Goal: Task Accomplishment & Management: Use online tool/utility

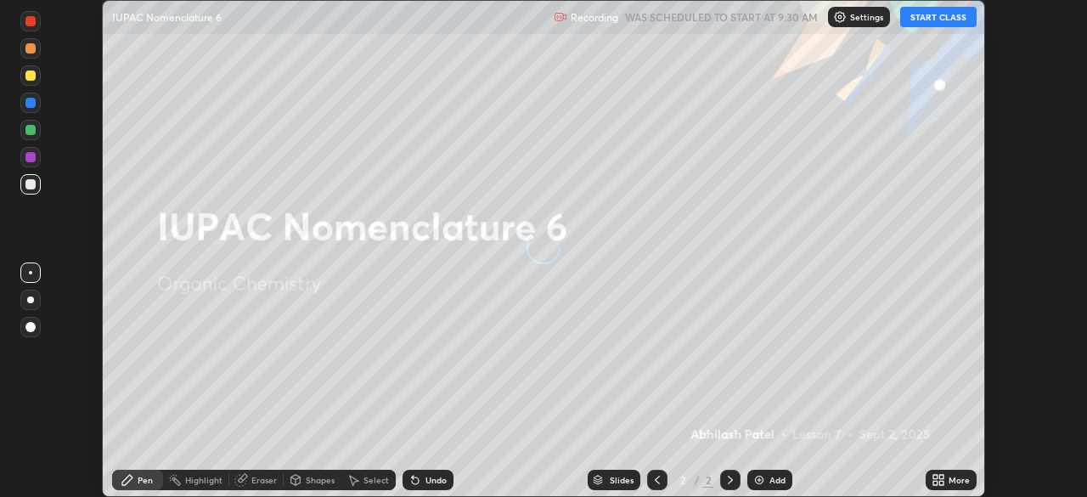
scroll to position [497, 1087]
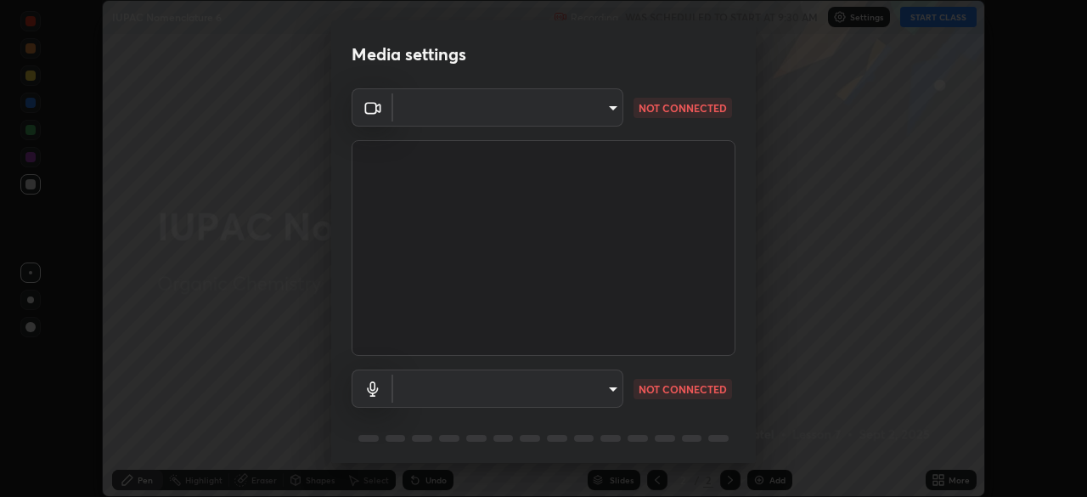
type input "23008043d16b3f933f5d29e9b3769097a1661712bf7e9030f0d00f953f479f19"
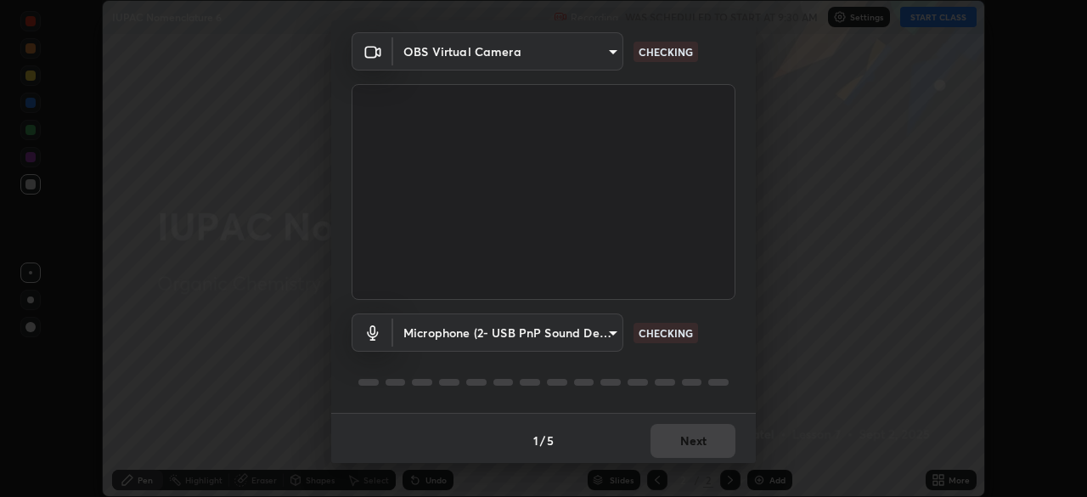
scroll to position [60, 0]
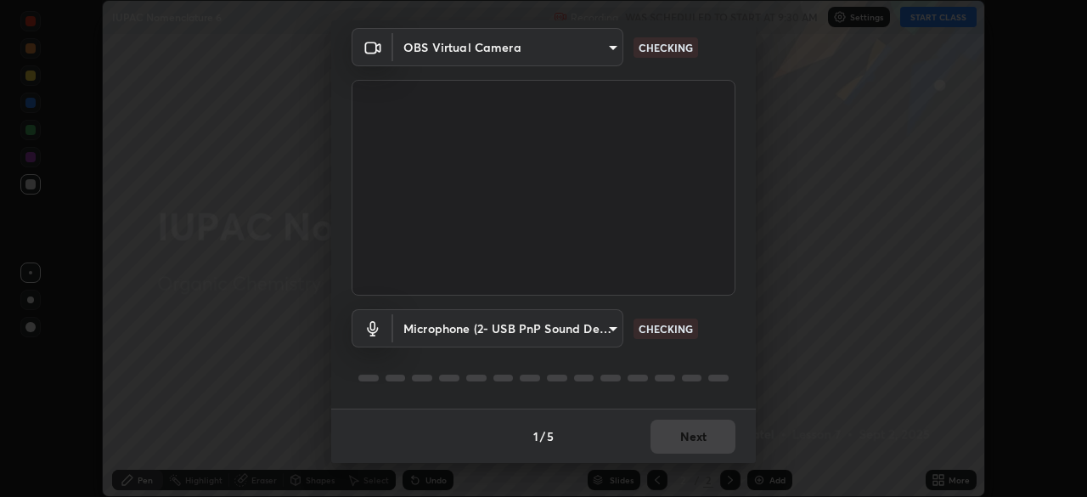
click at [611, 335] on body "Erase all IUPAC Nomenclature 6 Recording WAS SCHEDULED TO START AT 9:30 AM Sett…" at bounding box center [543, 248] width 1087 height 497
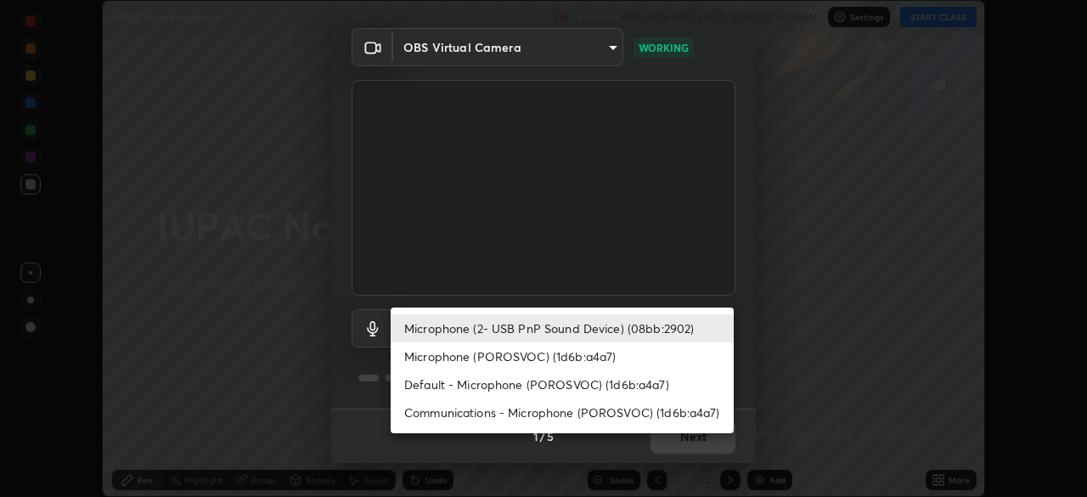
click at [627, 415] on li "Communications - Microphone (POROSVOC) (1d6b:a4a7)" at bounding box center [562, 412] width 343 height 28
type input "communications"
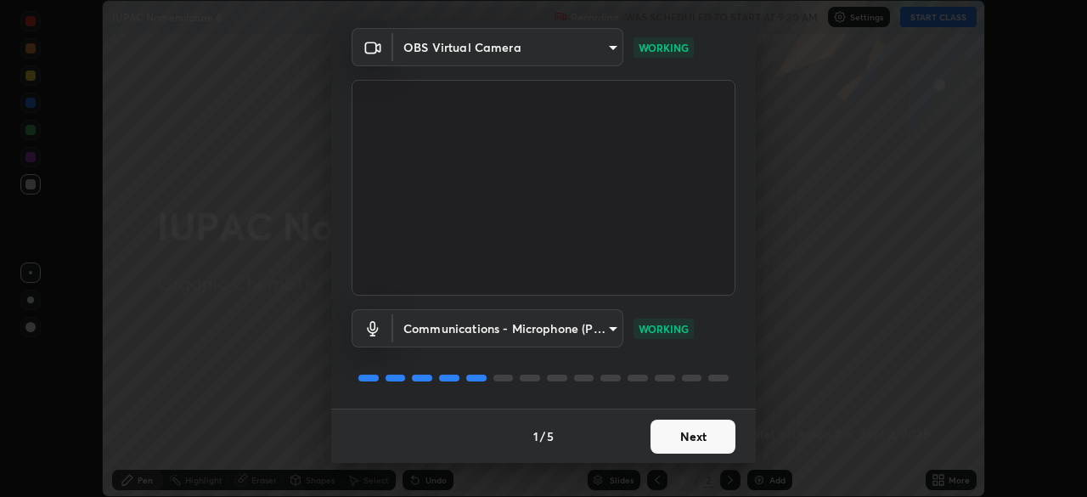
click at [706, 430] on button "Next" at bounding box center [692, 436] width 85 height 34
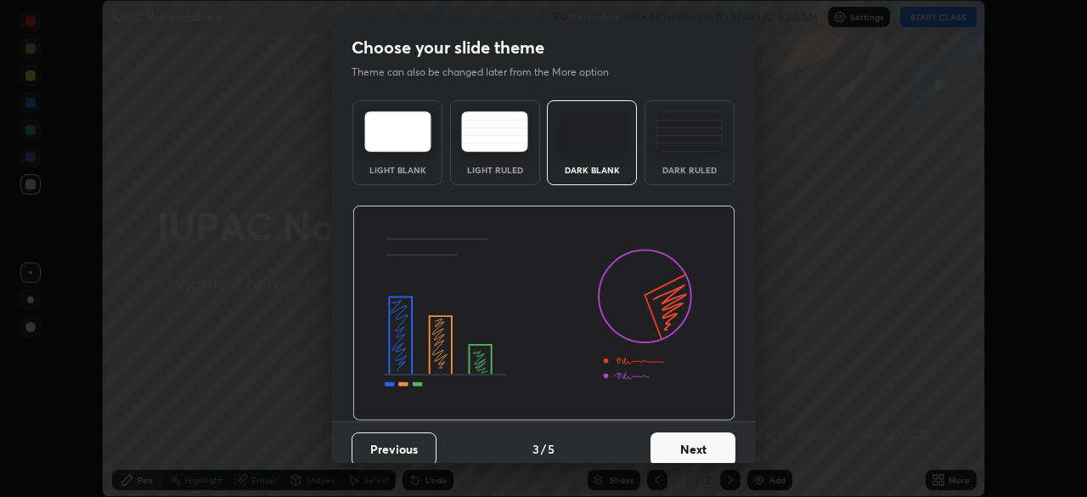
click at [717, 434] on button "Next" at bounding box center [692, 449] width 85 height 34
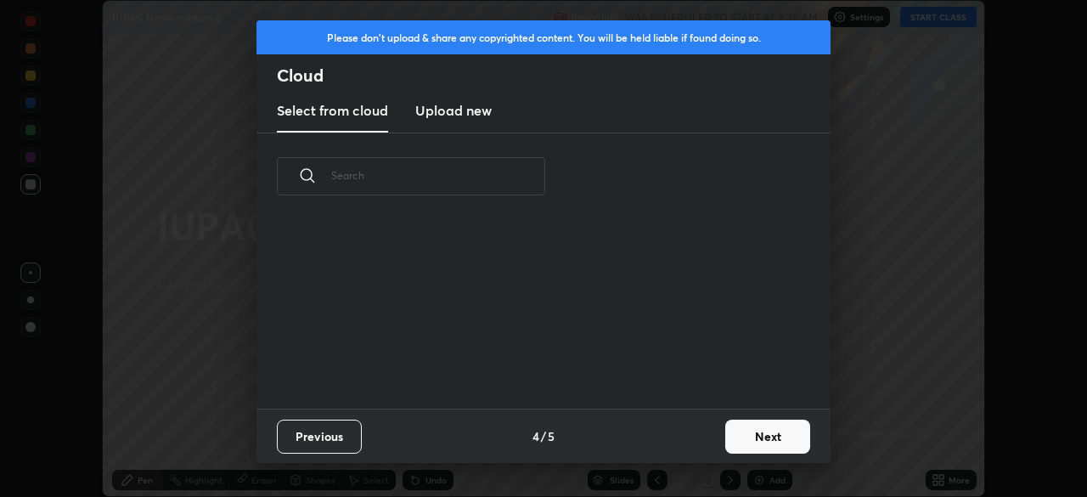
click at [756, 432] on button "Next" at bounding box center [767, 436] width 85 height 34
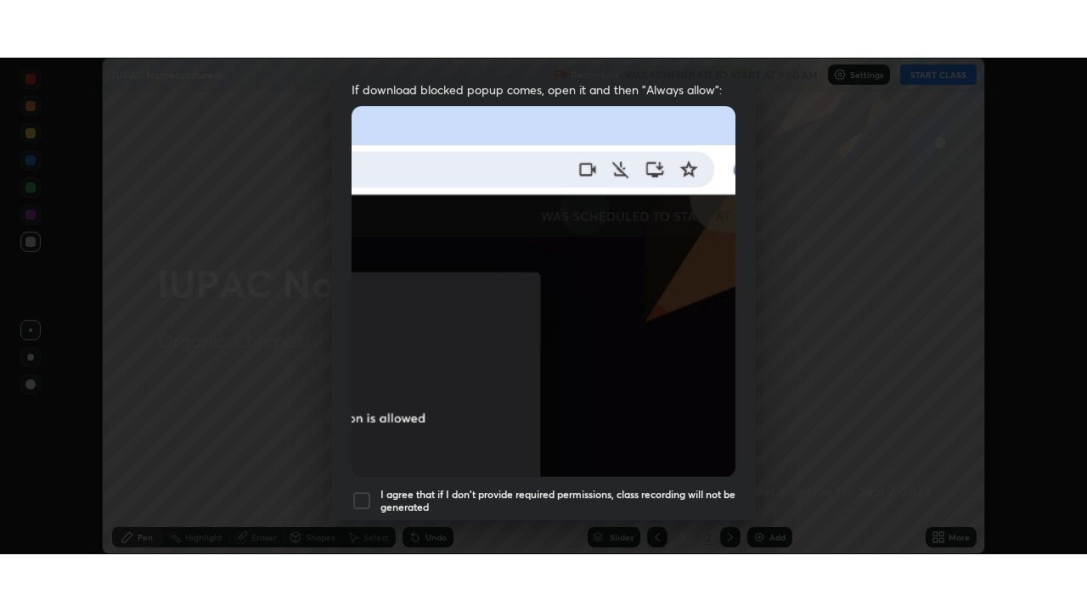
scroll to position [407, 0]
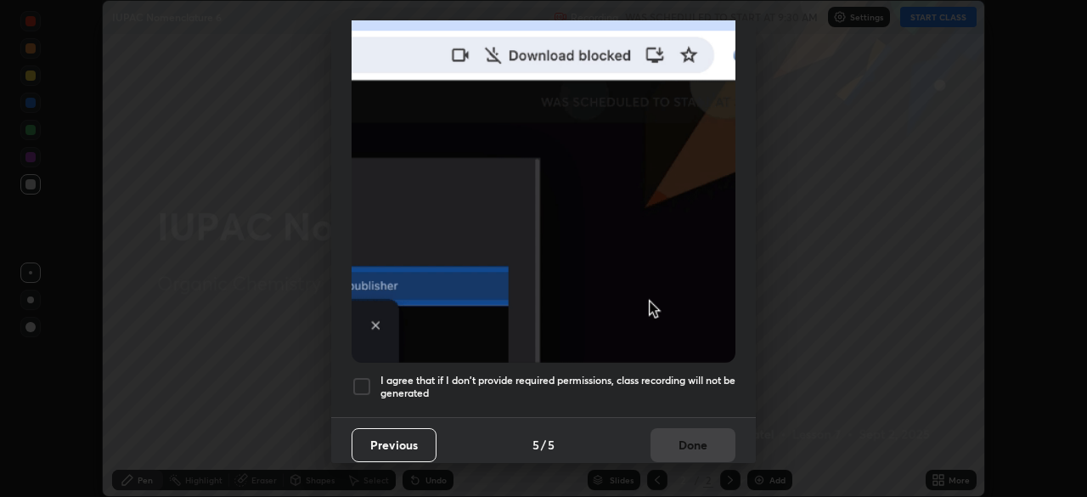
click at [681, 374] on h5 "I agree that if I don't provide required permissions, class recording will not …" at bounding box center [557, 387] width 355 height 26
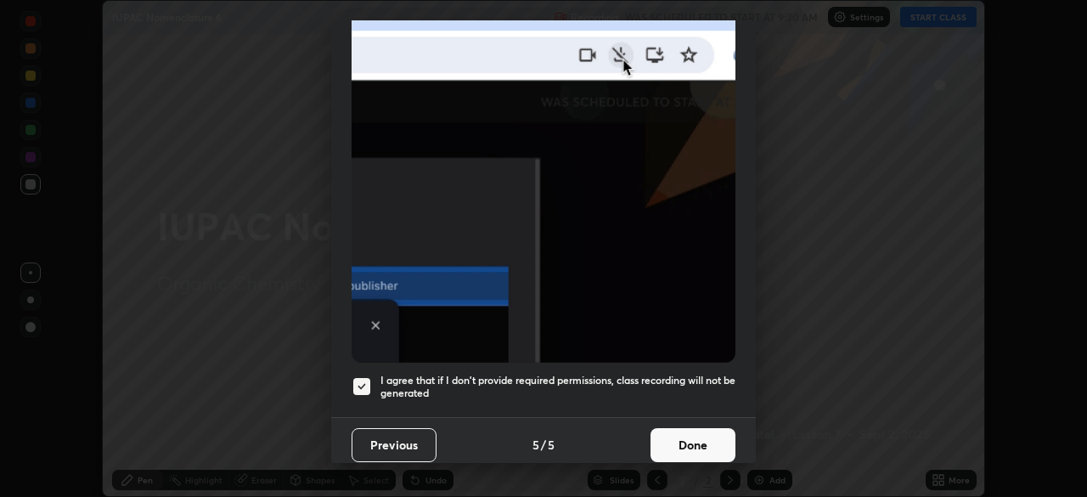
click at [695, 437] on button "Done" at bounding box center [692, 445] width 85 height 34
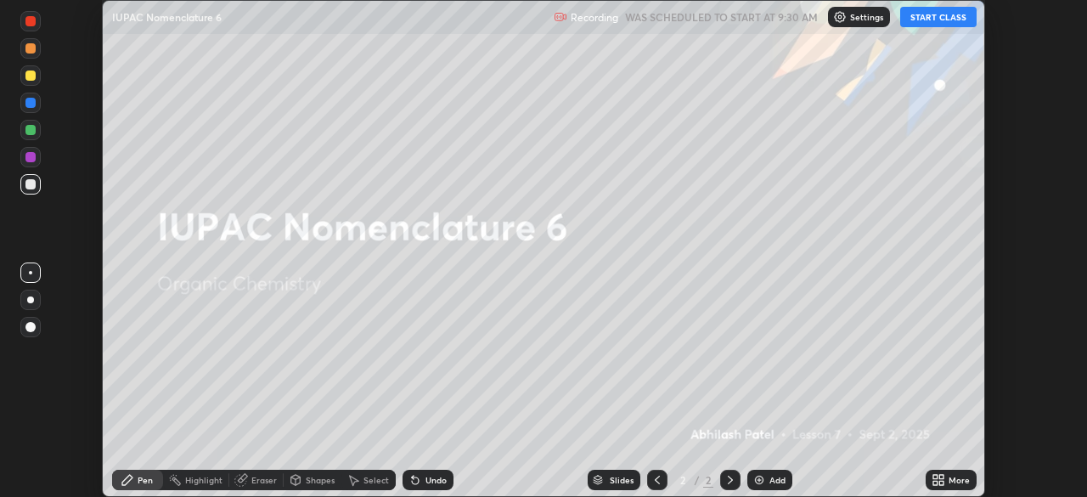
click at [932, 16] on button "START CLASS" at bounding box center [938, 17] width 76 height 20
click at [954, 481] on div "More" at bounding box center [958, 480] width 21 height 8
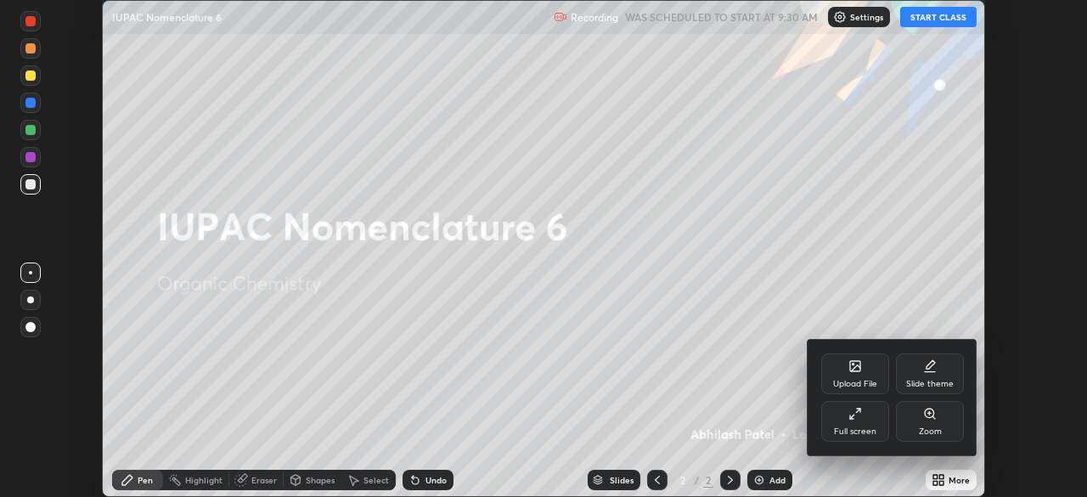
click at [865, 415] on div "Full screen" at bounding box center [855, 421] width 68 height 41
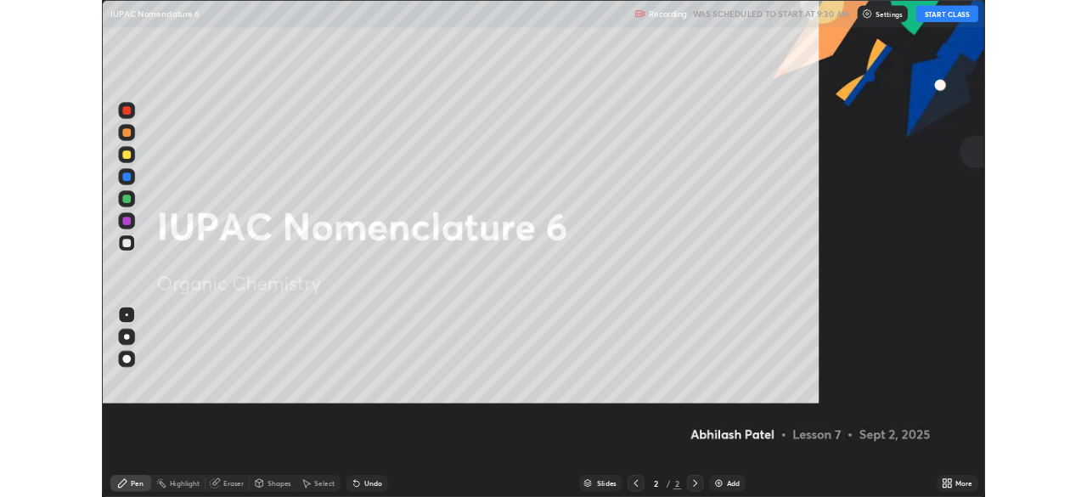
scroll to position [611, 1087]
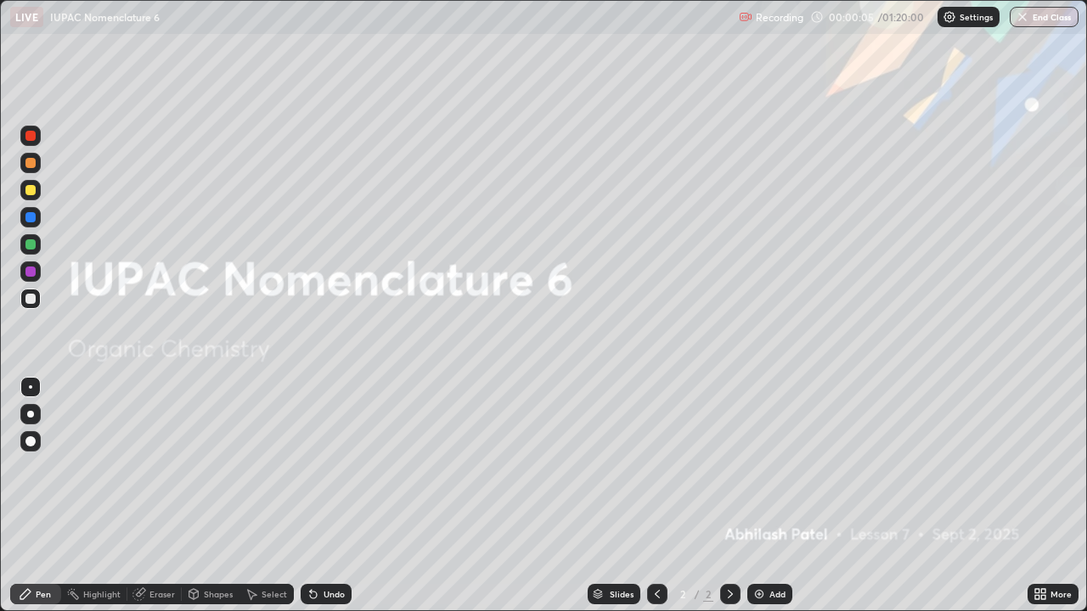
click at [1037, 496] on icon at bounding box center [1037, 591] width 4 height 4
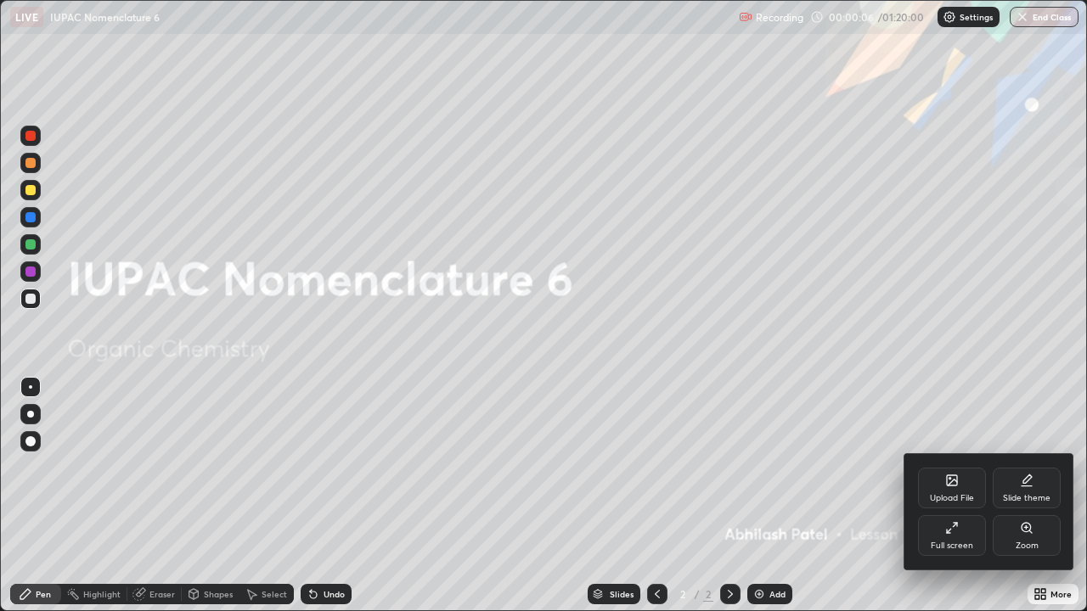
click at [842, 496] on div at bounding box center [543, 305] width 1087 height 611
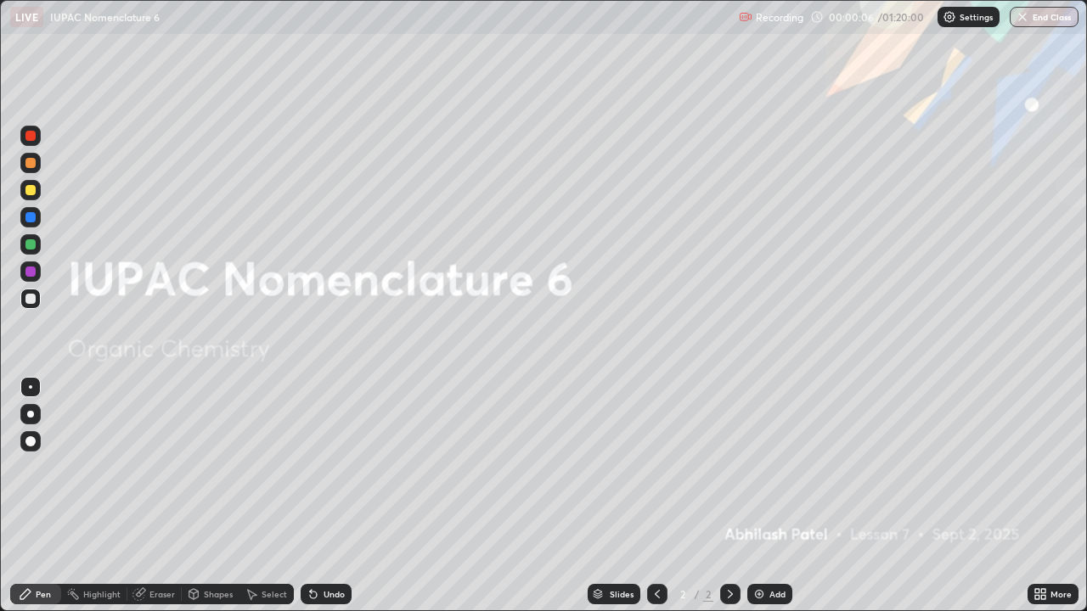
click at [781, 496] on div "Add" at bounding box center [777, 594] width 16 height 8
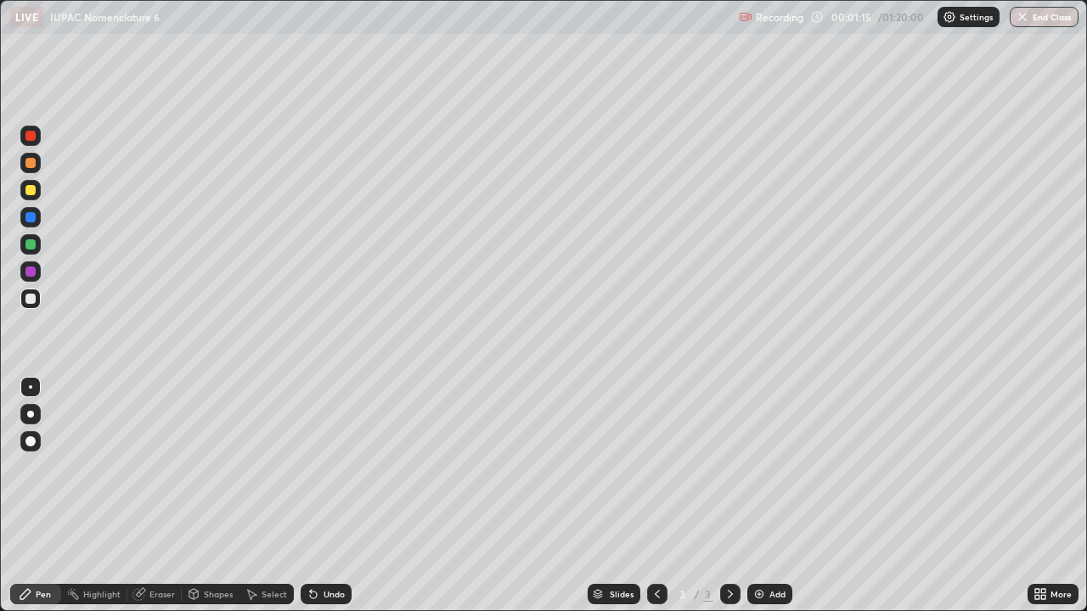
click at [24, 424] on div at bounding box center [30, 414] width 20 height 20
click at [324, 496] on div "Undo" at bounding box center [334, 594] width 21 height 8
click at [338, 496] on div "Undo" at bounding box center [326, 594] width 51 height 20
click at [340, 496] on div "Undo" at bounding box center [326, 594] width 51 height 20
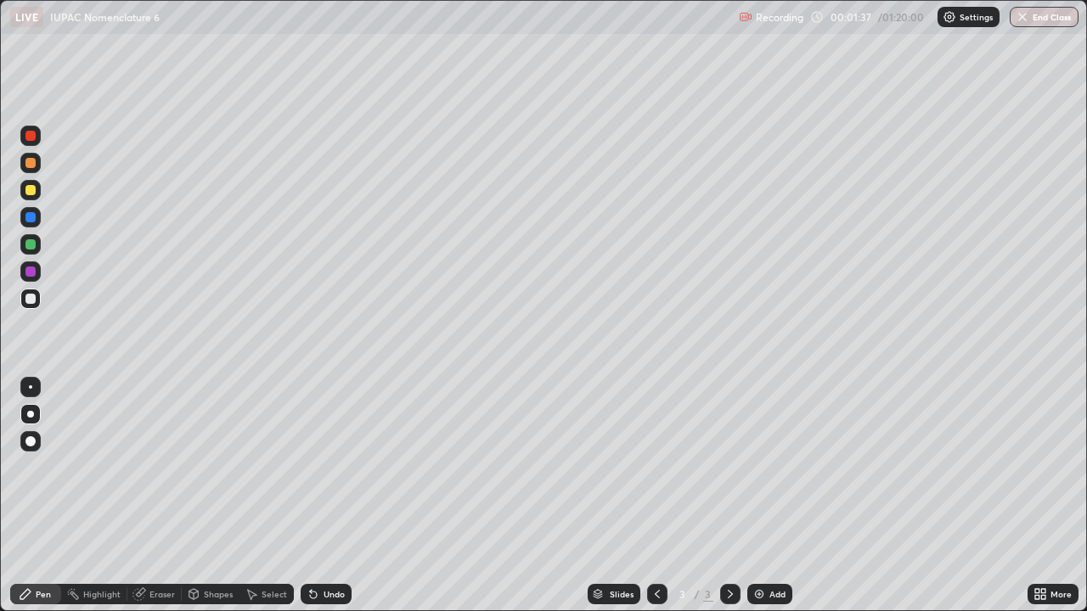
click at [335, 496] on div "Undo" at bounding box center [326, 594] width 51 height 20
click at [331, 496] on div "Undo" at bounding box center [334, 594] width 21 height 8
click at [329, 496] on div "Undo" at bounding box center [334, 594] width 21 height 8
click at [335, 496] on div "Undo" at bounding box center [334, 594] width 21 height 8
click at [333, 496] on div "Undo" at bounding box center [326, 594] width 51 height 20
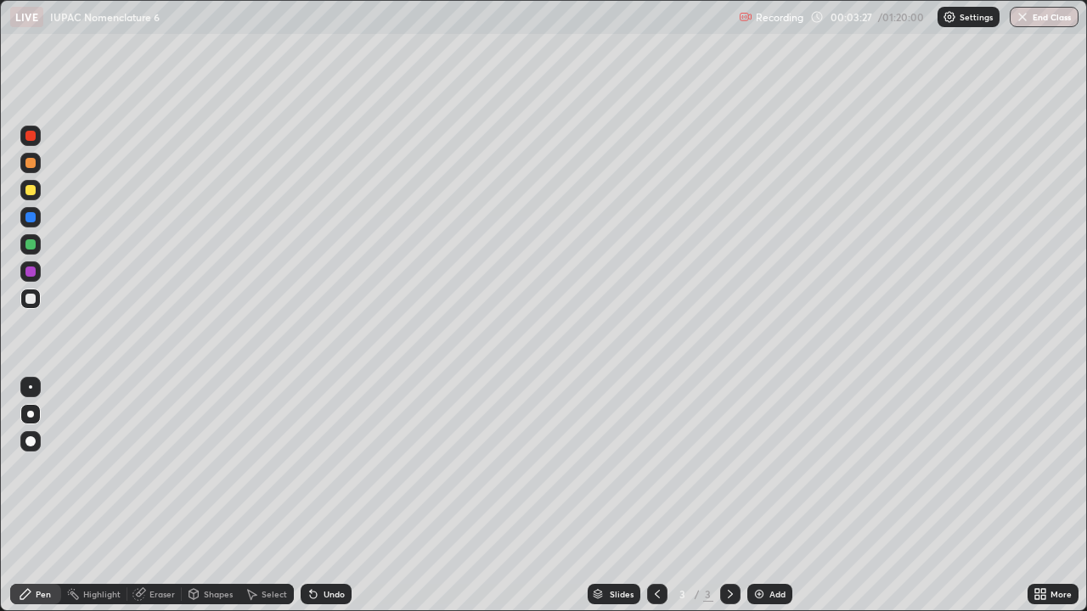
click at [331, 496] on div "Undo" at bounding box center [334, 594] width 21 height 8
click at [325, 496] on div "Undo" at bounding box center [334, 594] width 21 height 8
click at [37, 190] on div at bounding box center [30, 190] width 20 height 20
click at [326, 496] on div "Undo" at bounding box center [334, 594] width 21 height 8
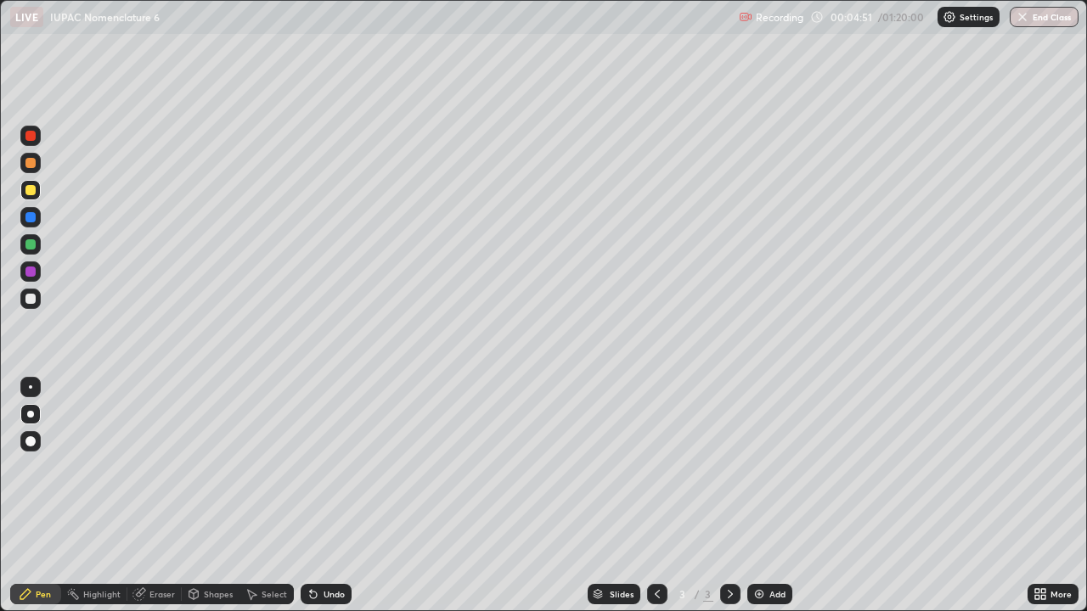
click at [320, 496] on div "Undo" at bounding box center [326, 594] width 51 height 20
click at [323, 496] on div "Undo" at bounding box center [326, 594] width 51 height 20
click at [325, 496] on div "Undo" at bounding box center [334, 594] width 21 height 8
click at [324, 496] on div "Undo" at bounding box center [334, 594] width 21 height 8
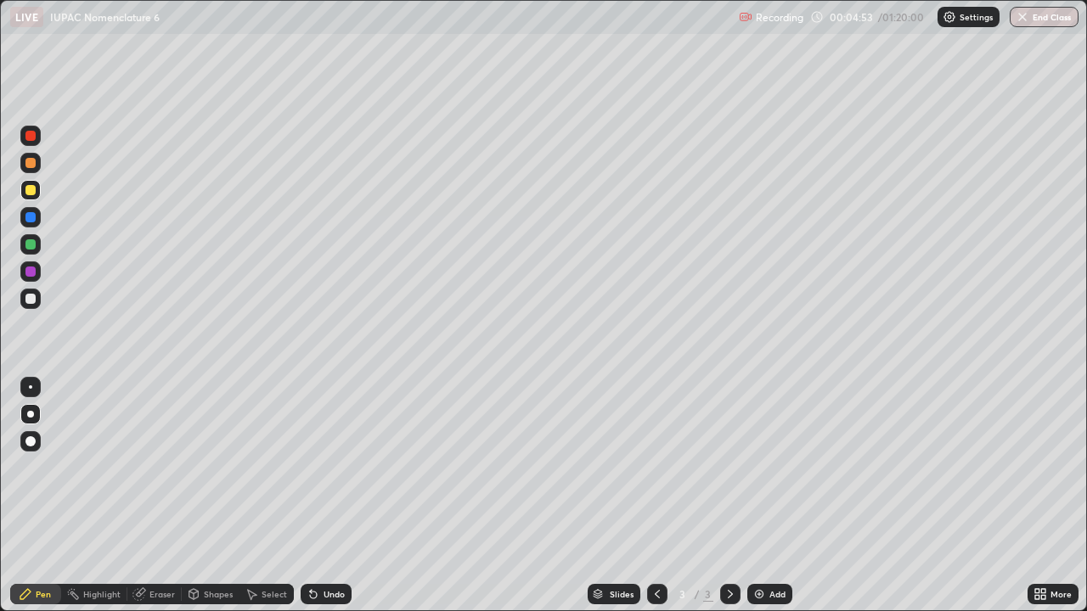
click at [324, 496] on div "Undo" at bounding box center [334, 594] width 21 height 8
click at [31, 387] on div at bounding box center [30, 386] width 3 height 3
click at [321, 496] on div "Undo" at bounding box center [326, 594] width 51 height 20
click at [310, 496] on icon at bounding box center [311, 591] width 2 height 2
click at [318, 496] on div "Undo" at bounding box center [326, 594] width 51 height 20
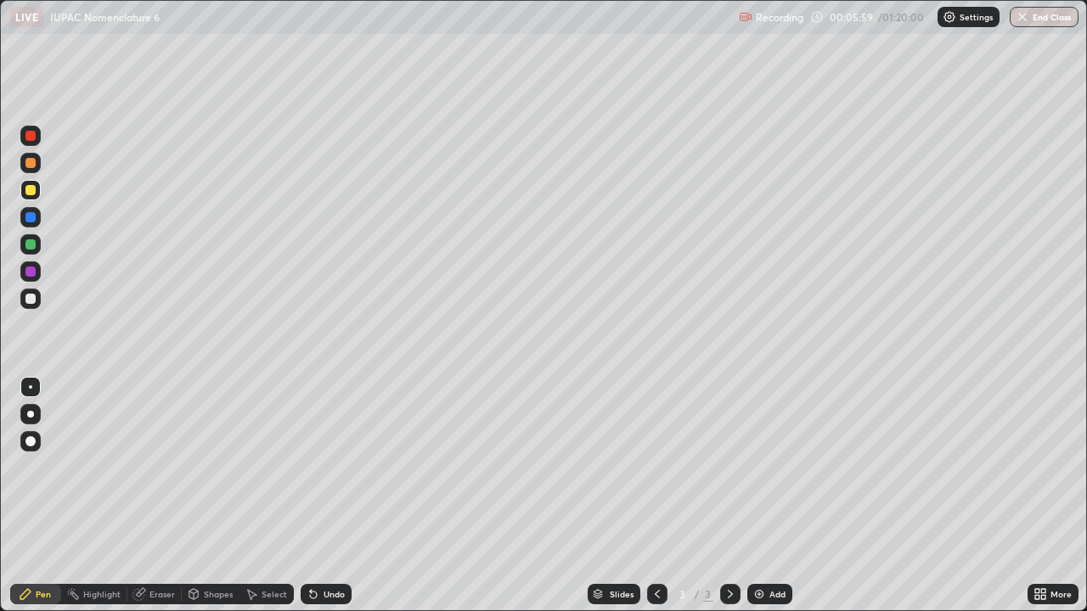
click at [328, 496] on div "Undo" at bounding box center [334, 594] width 21 height 8
click at [274, 496] on div "Select" at bounding box center [274, 594] width 25 height 8
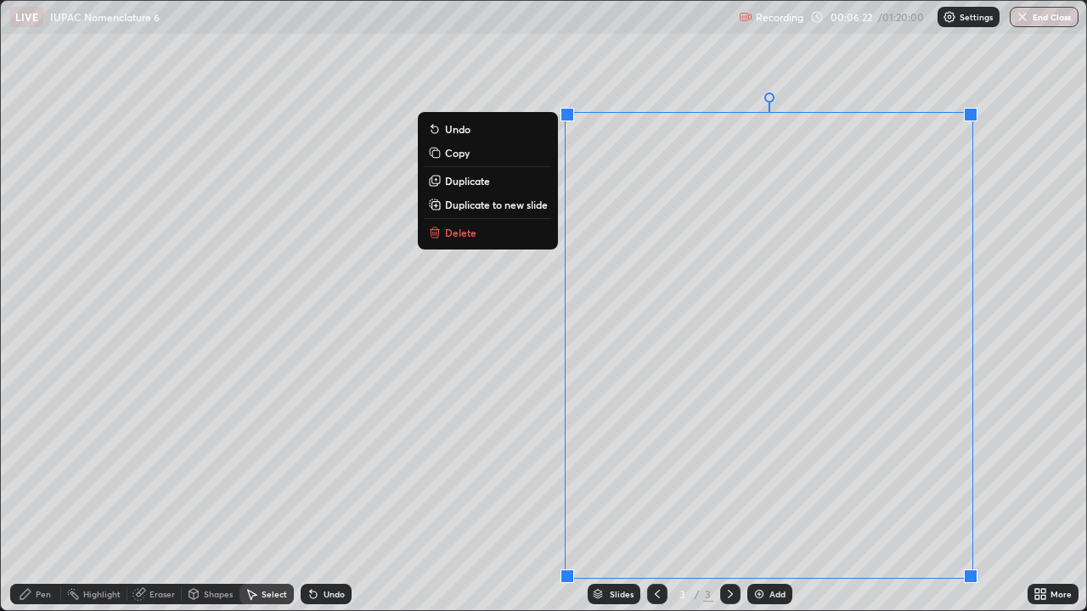
click at [684, 68] on div "0 ° Undo Copy Duplicate Duplicate to new slide Delete" at bounding box center [543, 306] width 1085 height 610
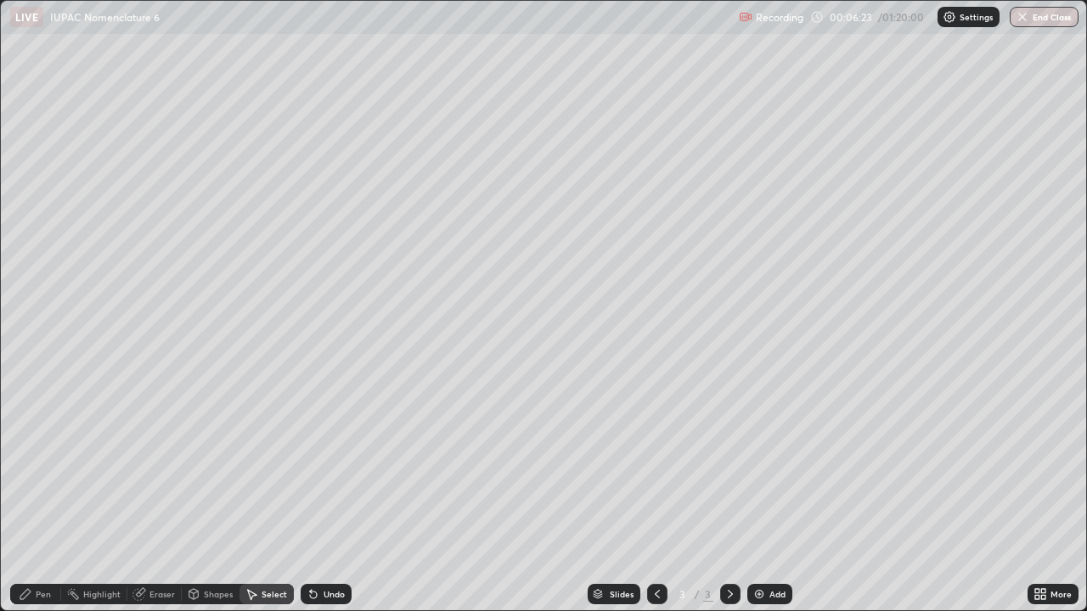
click at [145, 496] on div "Eraser" at bounding box center [154, 594] width 54 height 20
click at [51, 496] on div "Pen" at bounding box center [35, 594] width 51 height 20
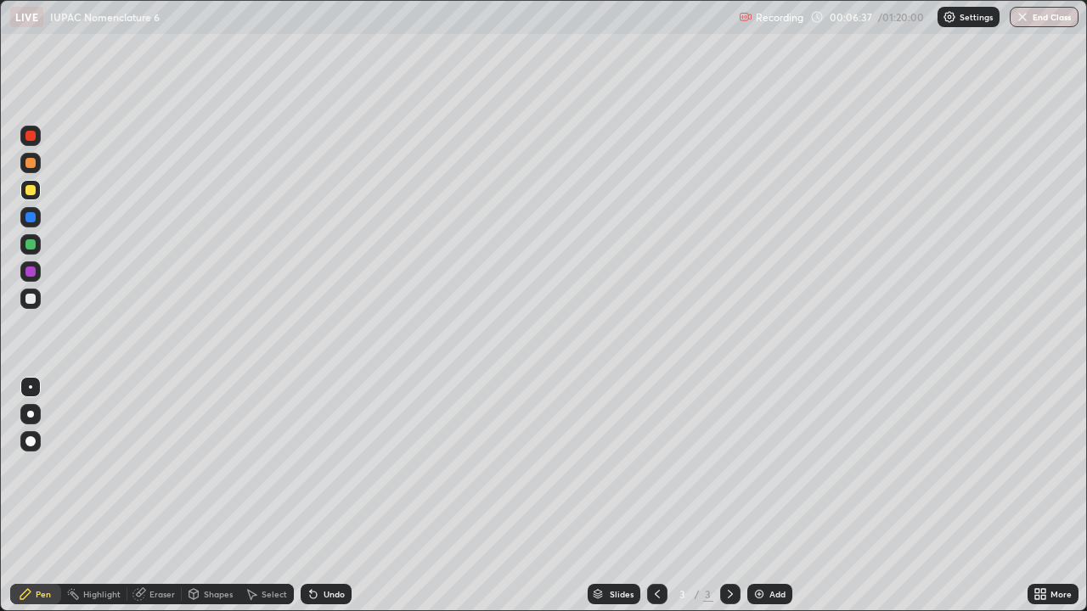
click at [207, 496] on div "Shapes" at bounding box center [218, 594] width 29 height 8
click at [170, 496] on div "Eraser" at bounding box center [161, 594] width 25 height 8
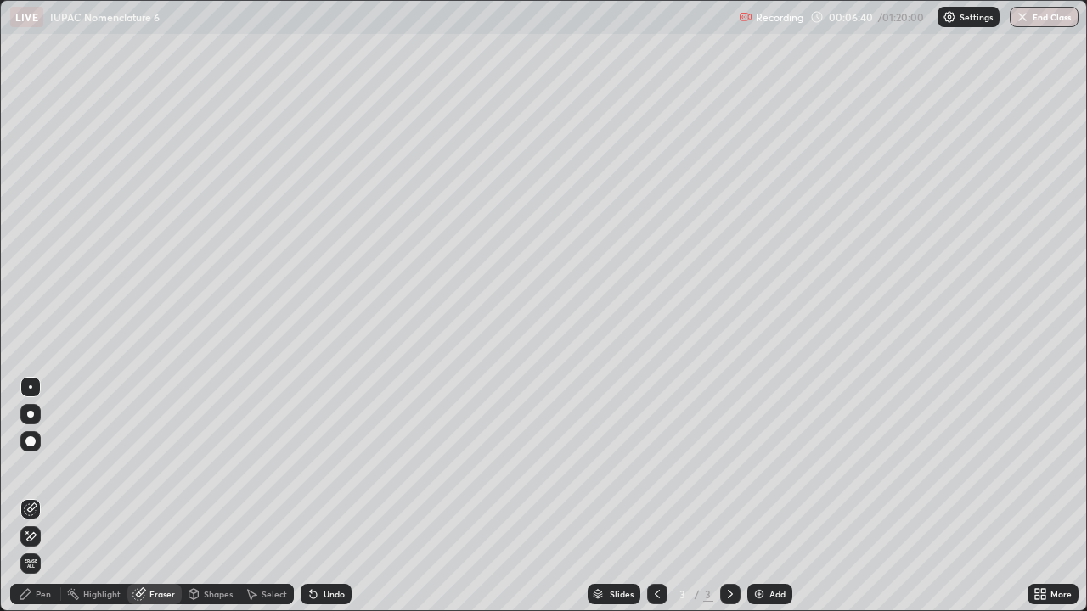
click at [43, 496] on div "Pen" at bounding box center [43, 594] width 15 height 8
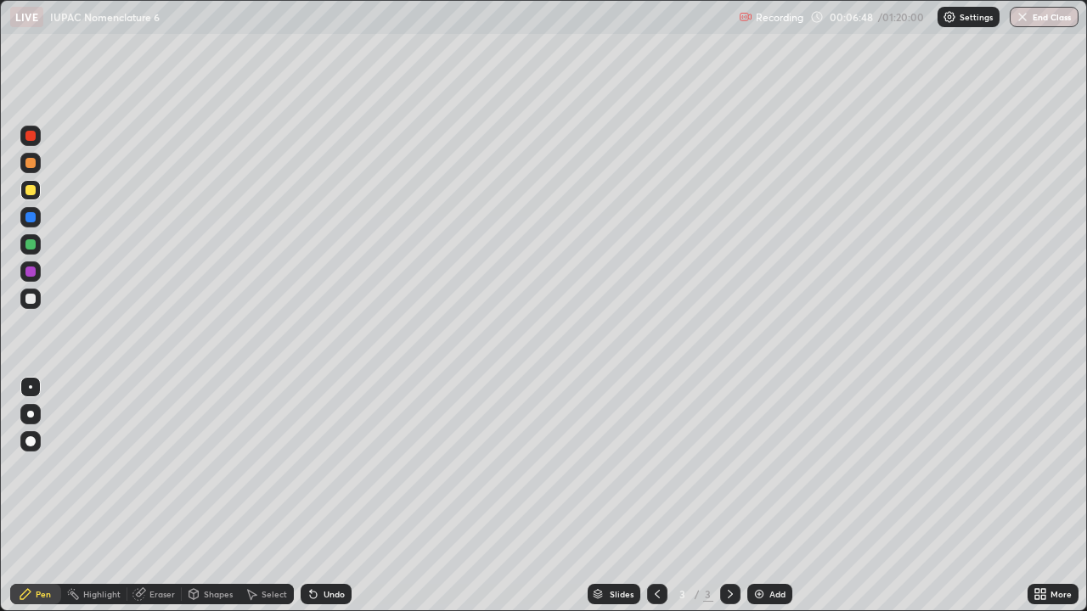
click at [38, 296] on div at bounding box center [30, 299] width 20 height 20
click at [31, 414] on div at bounding box center [30, 414] width 7 height 7
click at [29, 252] on div at bounding box center [30, 244] width 20 height 20
click at [30, 301] on div at bounding box center [30, 299] width 10 height 10
click at [37, 196] on div at bounding box center [30, 190] width 20 height 20
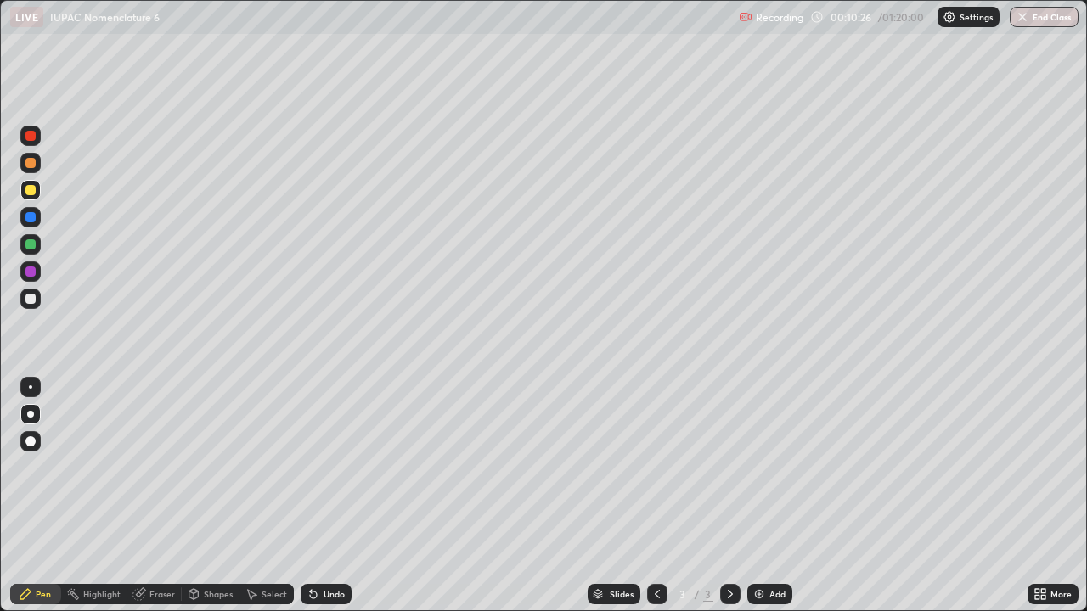
click at [331, 496] on div "Undo" at bounding box center [326, 594] width 51 height 20
click at [324, 496] on div "Undo" at bounding box center [334, 594] width 21 height 8
click at [325, 496] on div "Undo" at bounding box center [334, 594] width 21 height 8
click at [331, 496] on div "Undo" at bounding box center [334, 594] width 21 height 8
click at [749, 496] on div "Add" at bounding box center [769, 594] width 45 height 20
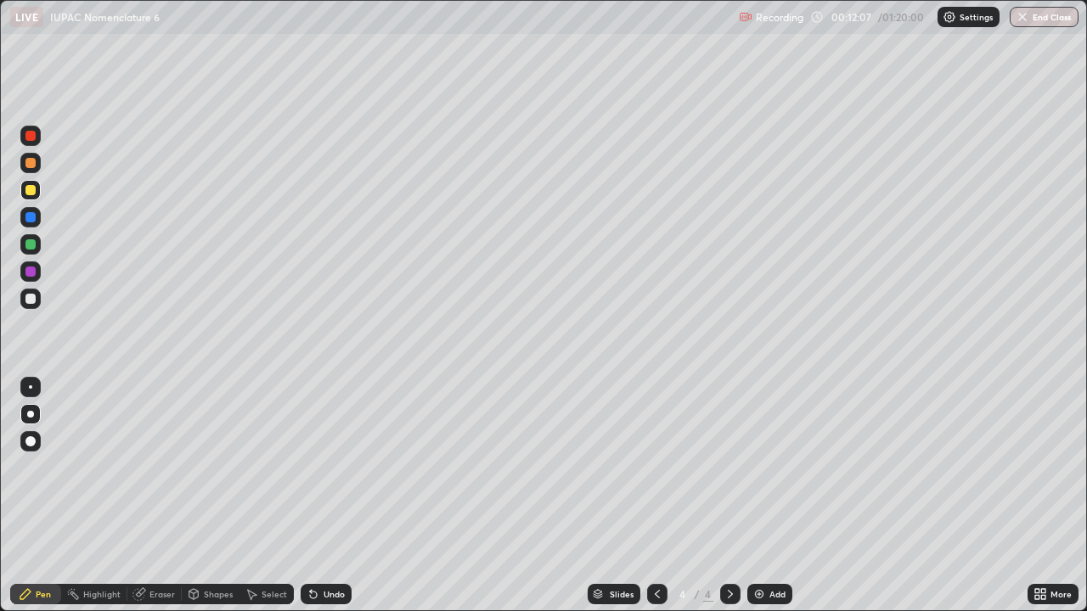
click at [332, 496] on div "Undo" at bounding box center [334, 594] width 21 height 8
click at [217, 496] on div "Shapes" at bounding box center [218, 594] width 29 height 8
click at [270, 496] on div "Select" at bounding box center [274, 594] width 25 height 8
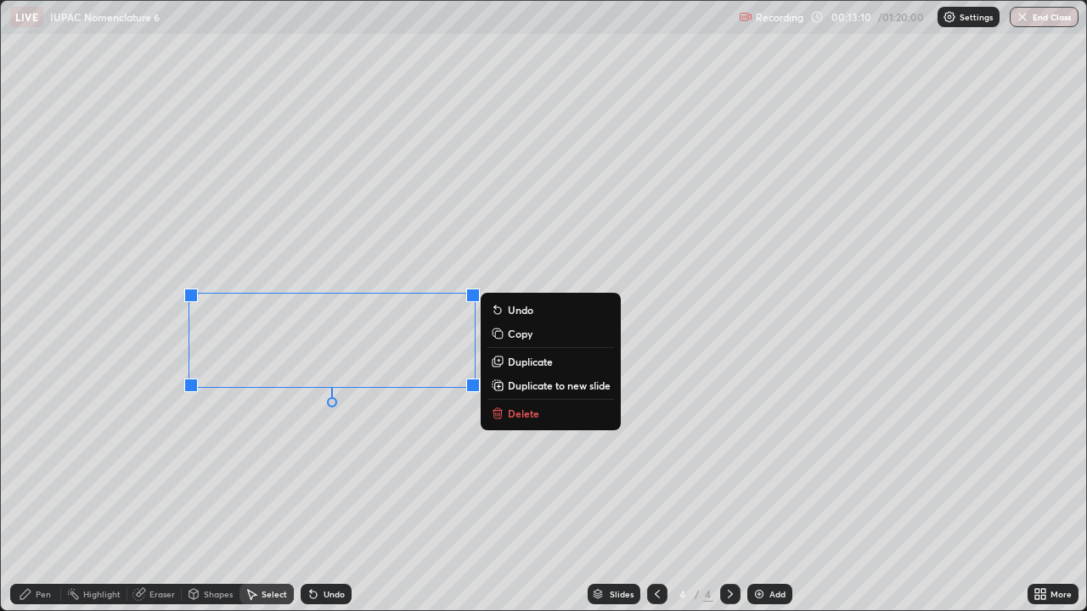
click at [312, 208] on div "0 ° Undo Copy Duplicate Duplicate to new slide Delete" at bounding box center [543, 306] width 1085 height 610
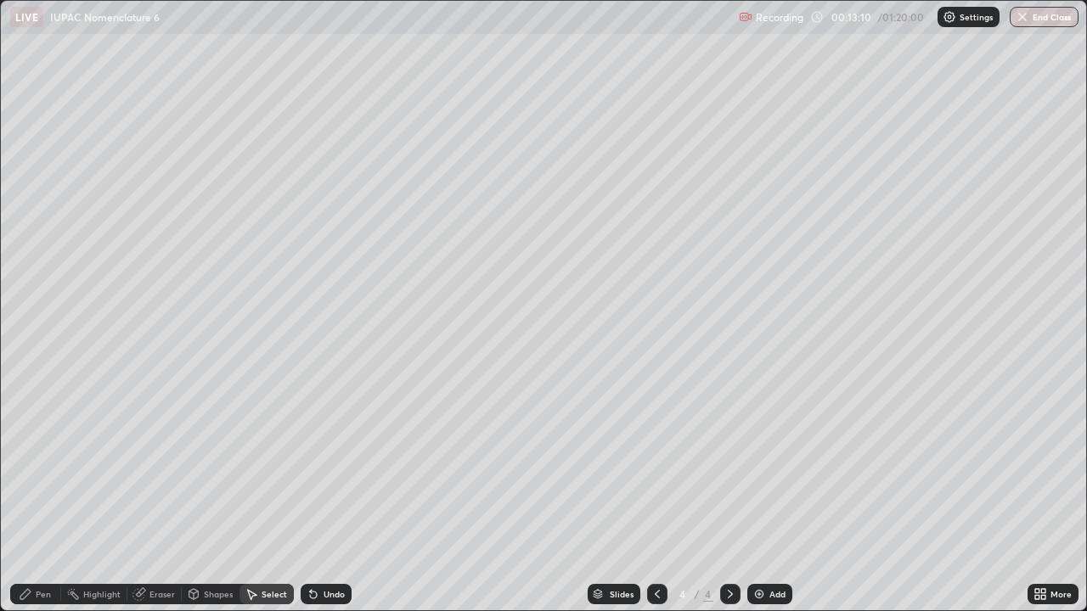
click at [42, 496] on div "Pen" at bounding box center [43, 594] width 15 height 8
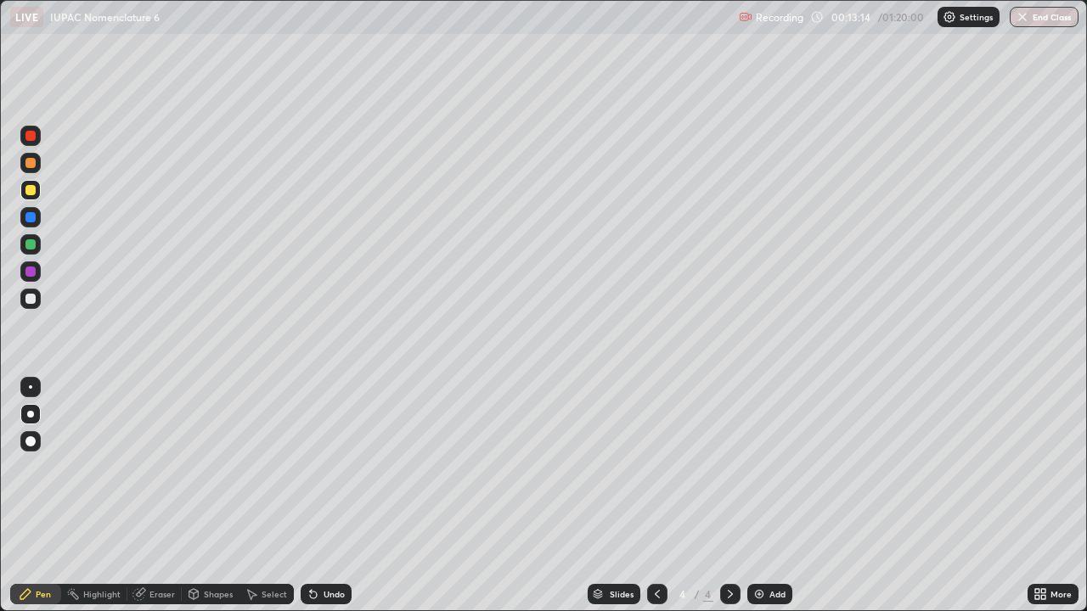
click at [337, 496] on div "Undo" at bounding box center [326, 594] width 51 height 20
click at [325, 496] on div "Undo" at bounding box center [334, 594] width 21 height 8
click at [331, 496] on div "Undo" at bounding box center [334, 594] width 21 height 8
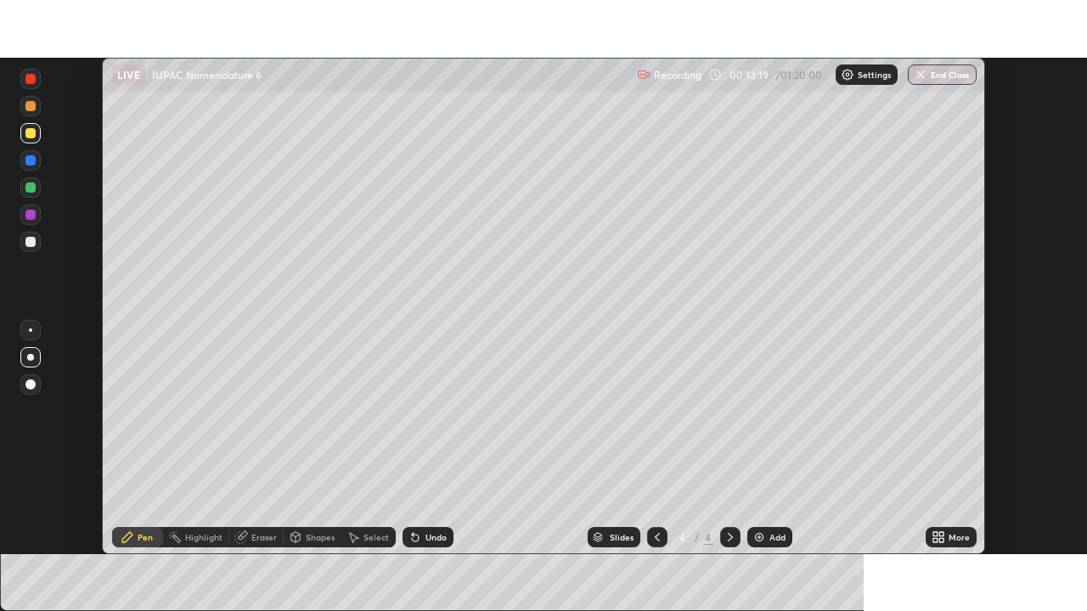
scroll to position [84414, 83824]
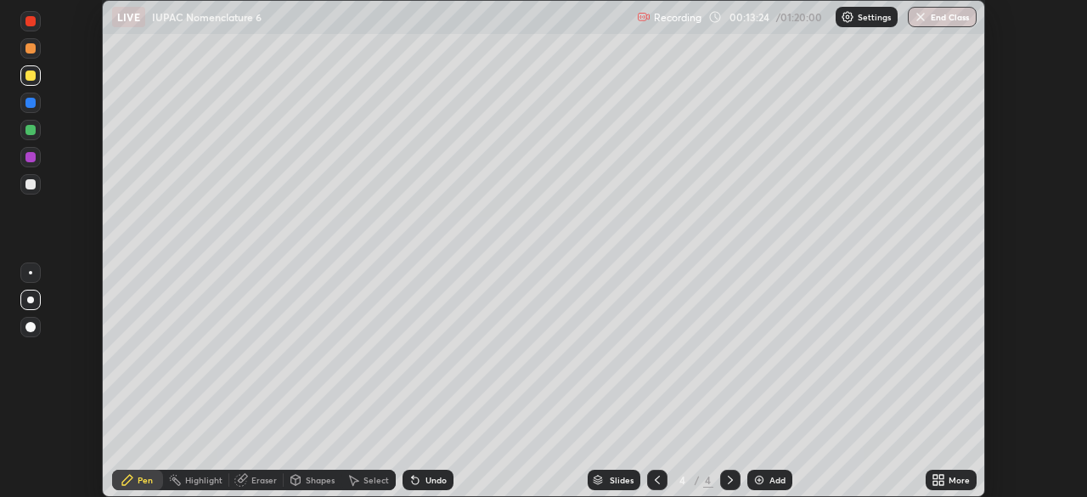
click at [941, 476] on icon at bounding box center [941, 477] width 4 height 4
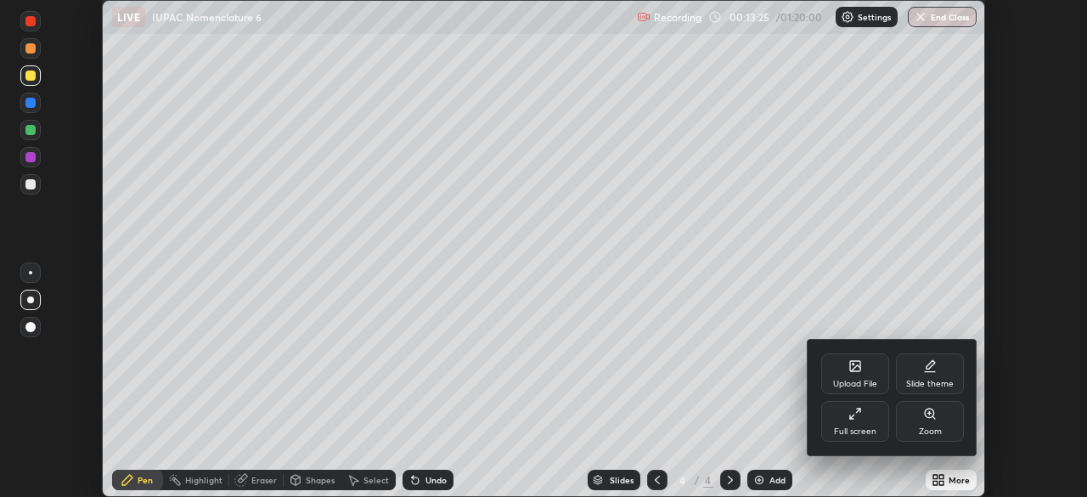
click at [867, 431] on div "Full screen" at bounding box center [855, 431] width 42 height 8
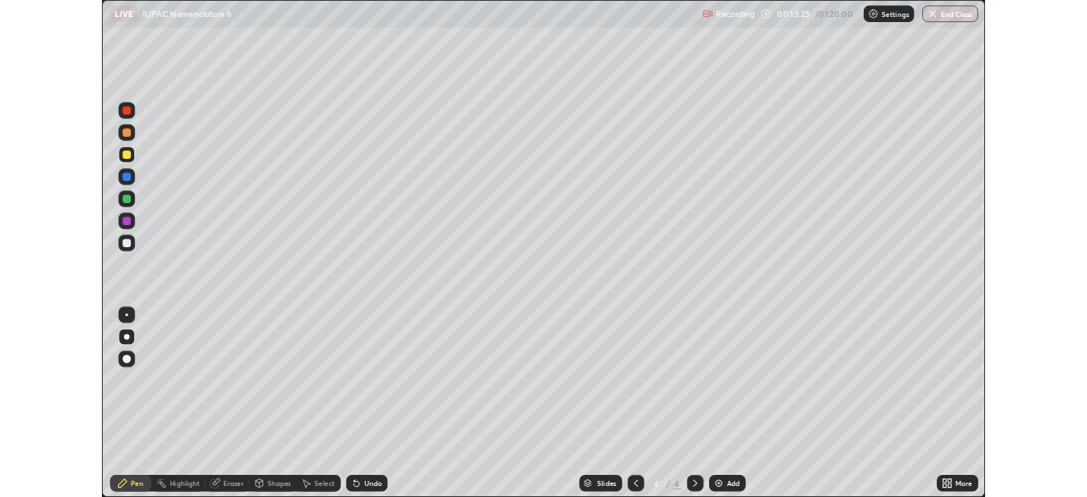
scroll to position [611, 1087]
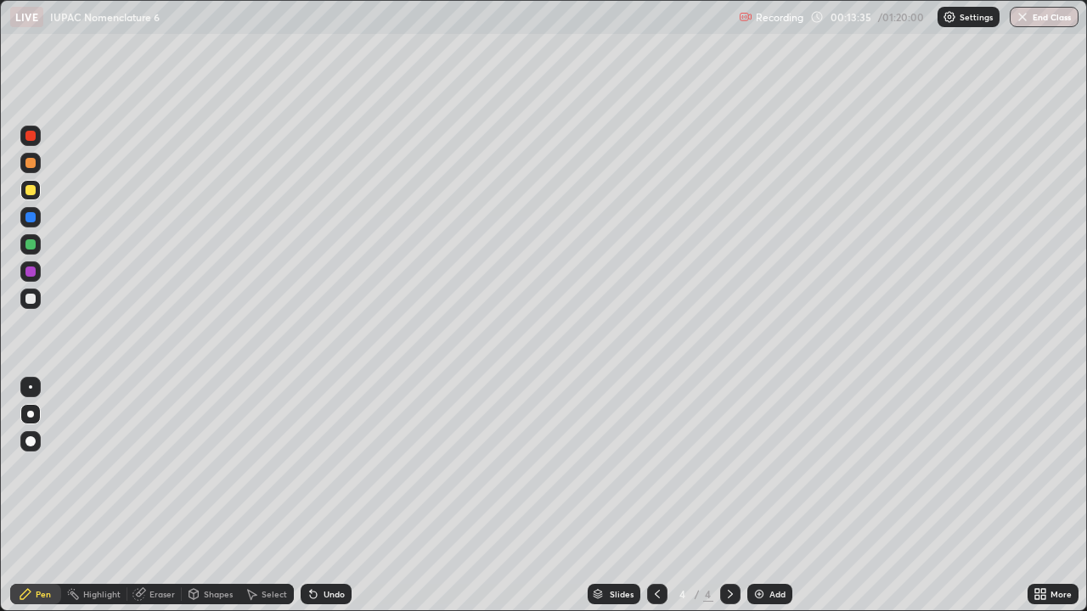
click at [324, 496] on div "Undo" at bounding box center [326, 594] width 51 height 20
click at [322, 496] on div "Undo" at bounding box center [326, 594] width 51 height 20
click at [332, 496] on div "Undo" at bounding box center [326, 594] width 51 height 20
click at [32, 290] on div at bounding box center [30, 299] width 20 height 20
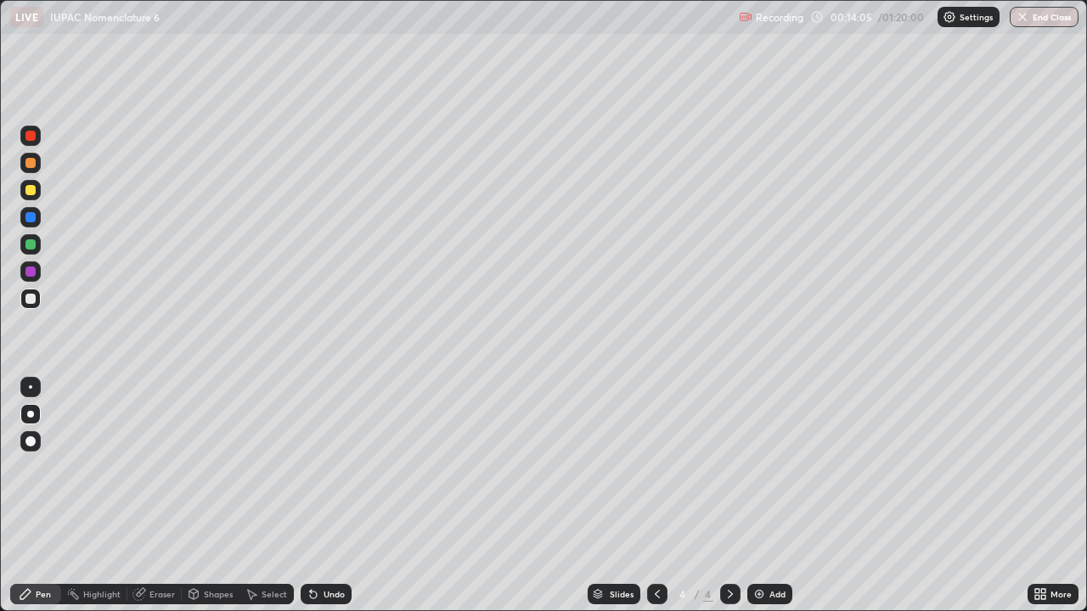
click at [337, 496] on div "Undo" at bounding box center [334, 594] width 21 height 8
click at [329, 496] on div "Undo" at bounding box center [326, 594] width 51 height 20
click at [329, 496] on div "Undo" at bounding box center [334, 594] width 21 height 8
click at [324, 496] on div "Undo" at bounding box center [334, 594] width 21 height 8
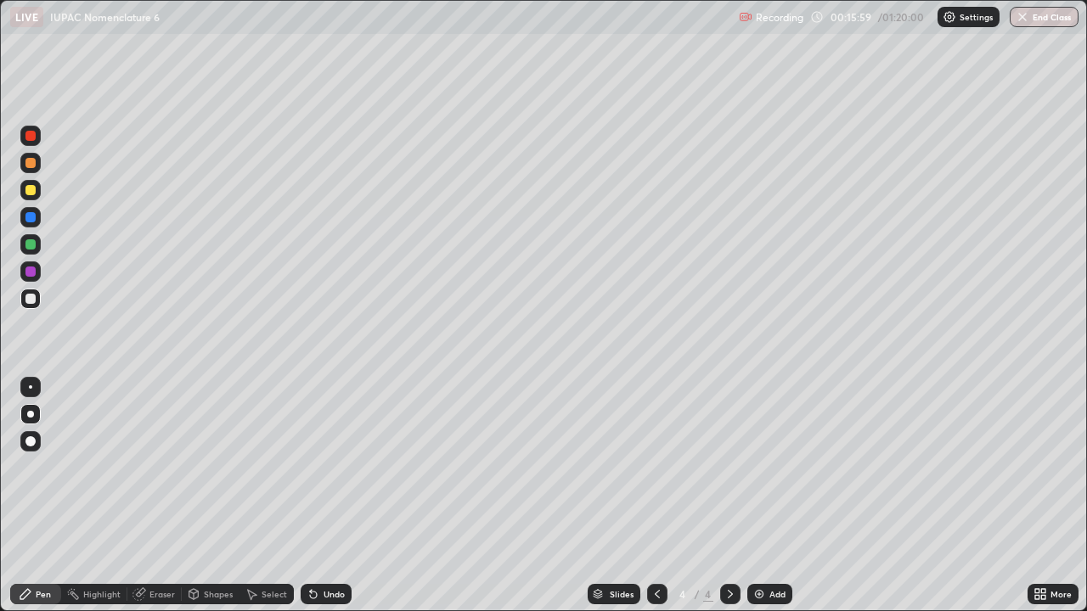
click at [327, 496] on div "Undo" at bounding box center [334, 594] width 21 height 8
click at [339, 496] on div "Undo" at bounding box center [334, 594] width 21 height 8
click at [348, 496] on div "Undo" at bounding box center [326, 594] width 51 height 20
click at [786, 496] on div "Add" at bounding box center [769, 594] width 45 height 20
click at [334, 496] on div "Undo" at bounding box center [334, 594] width 21 height 8
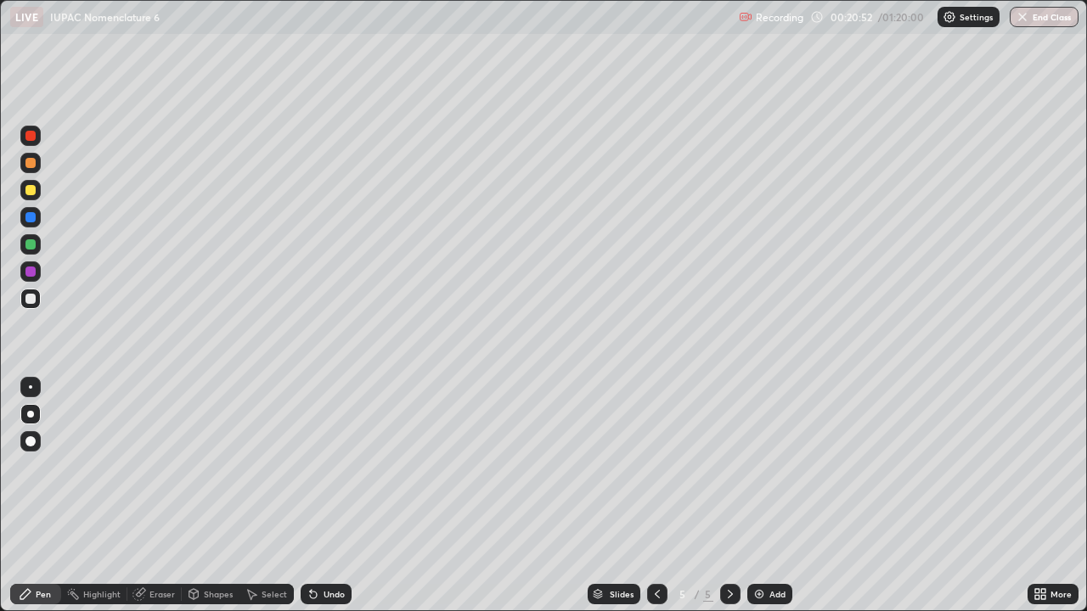
click at [332, 496] on div "Undo" at bounding box center [334, 594] width 21 height 8
click at [340, 496] on div "Undo" at bounding box center [326, 594] width 51 height 20
click at [342, 496] on div "Undo" at bounding box center [323, 594] width 58 height 34
click at [231, 496] on div "Shapes" at bounding box center [211, 594] width 58 height 20
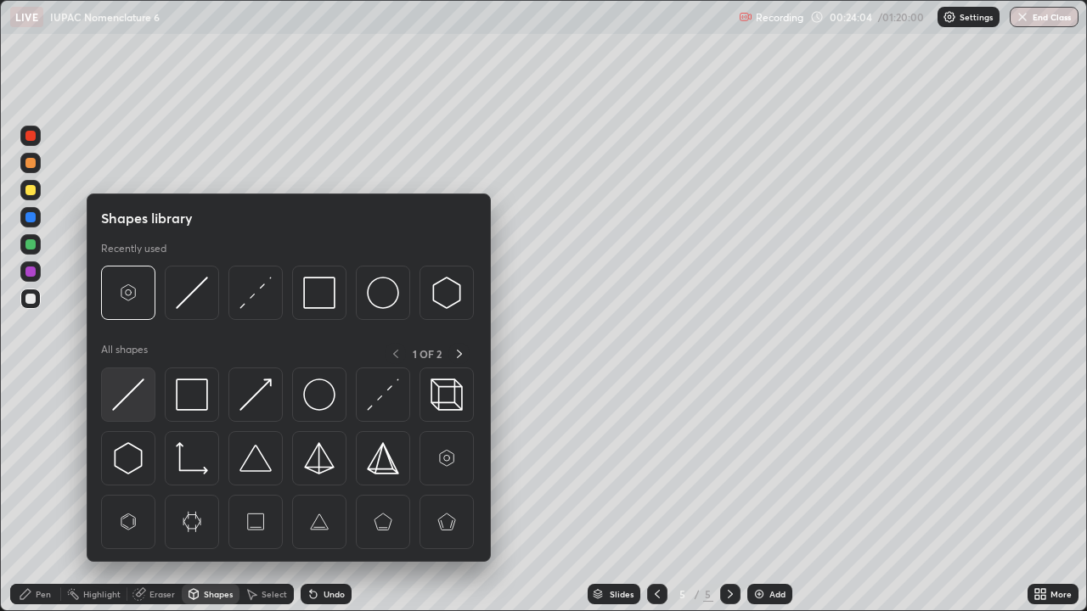
click at [138, 407] on img at bounding box center [128, 395] width 32 height 32
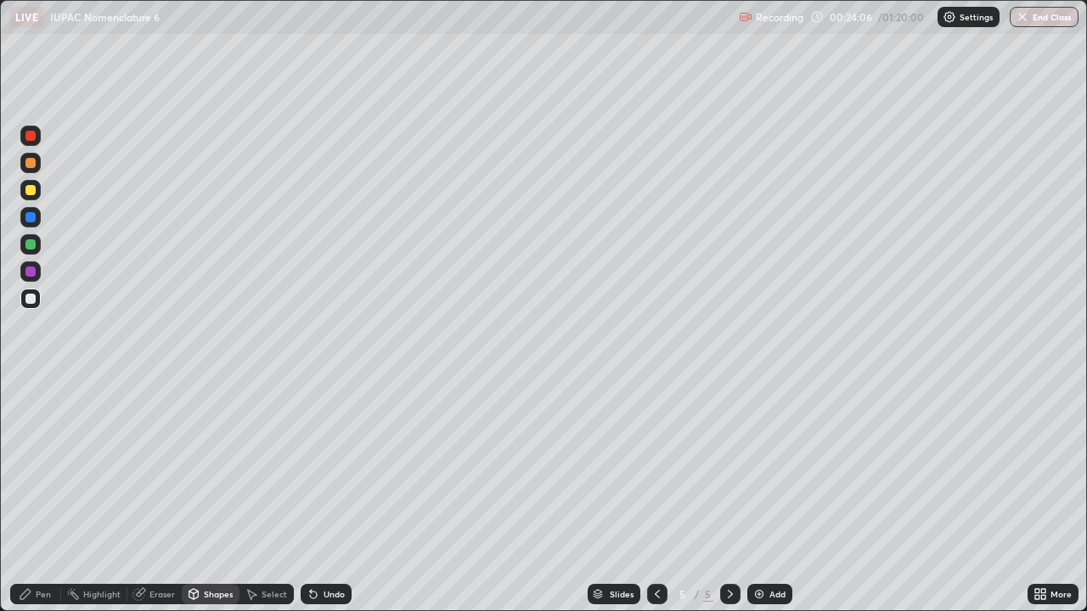
click at [52, 496] on div "Pen" at bounding box center [35, 594] width 51 height 20
click at [30, 194] on div at bounding box center [30, 190] width 10 height 10
click at [32, 132] on div at bounding box center [30, 136] width 10 height 10
click at [38, 297] on div at bounding box center [30, 299] width 20 height 20
click at [330, 496] on div "Undo" at bounding box center [334, 594] width 21 height 8
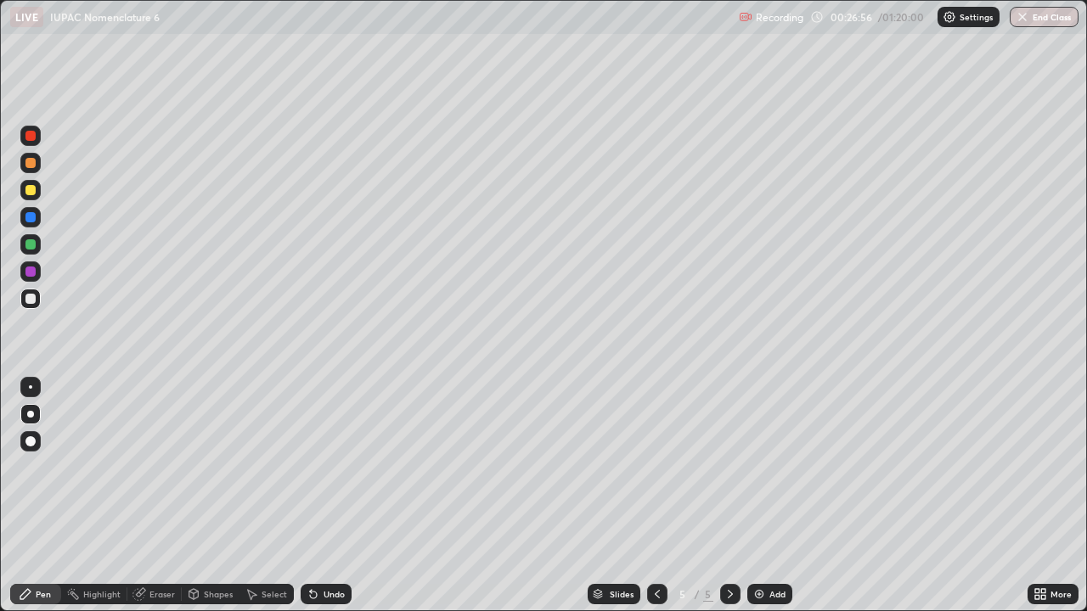
click at [37, 270] on div at bounding box center [30, 272] width 20 height 20
click at [318, 496] on div "Undo" at bounding box center [326, 594] width 51 height 20
click at [312, 496] on icon at bounding box center [313, 595] width 7 height 7
click at [26, 236] on div at bounding box center [30, 244] width 20 height 20
click at [782, 496] on div "Add" at bounding box center [777, 594] width 16 height 8
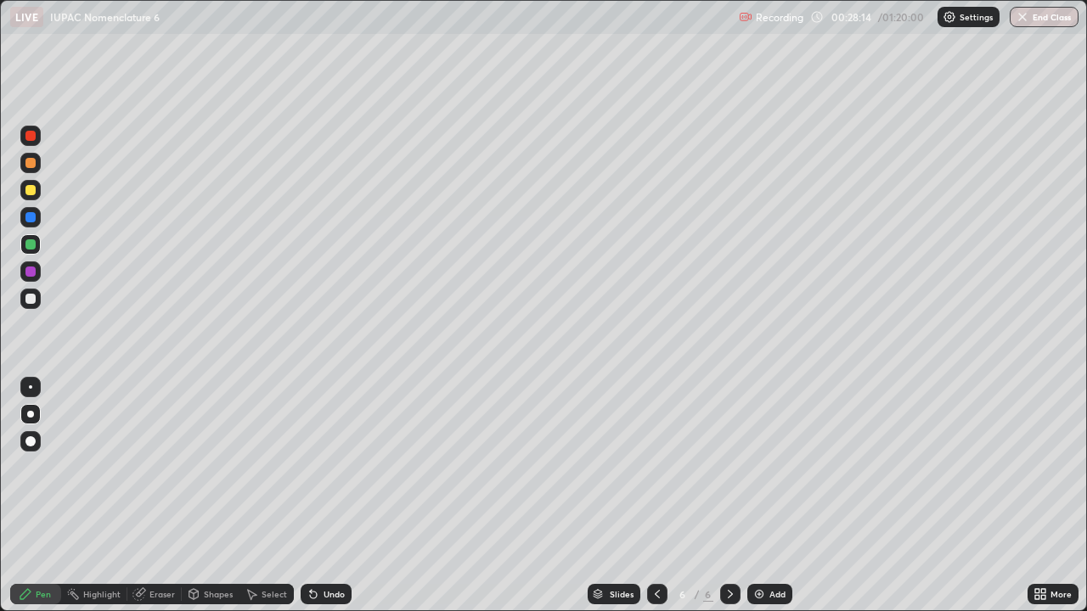
click at [332, 496] on div "Undo" at bounding box center [326, 594] width 51 height 20
click at [335, 496] on div "Undo" at bounding box center [326, 594] width 51 height 20
click at [38, 157] on div at bounding box center [30, 163] width 20 height 20
click at [34, 197] on div at bounding box center [30, 190] width 20 height 20
click at [321, 496] on div "Undo" at bounding box center [326, 594] width 51 height 20
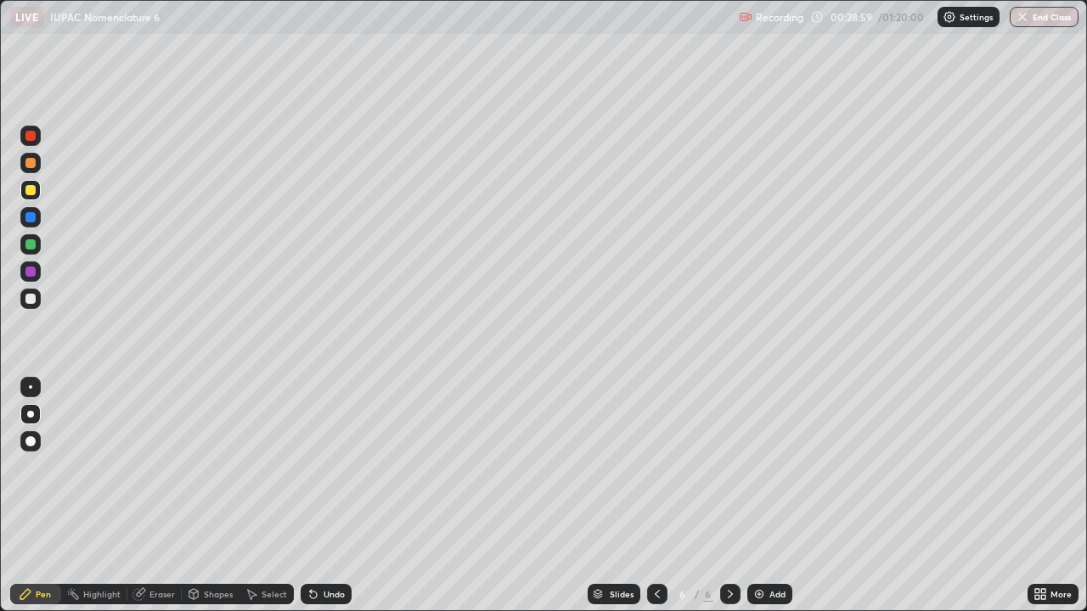
click at [329, 496] on div "Undo" at bounding box center [334, 594] width 21 height 8
click at [335, 496] on div "Undo" at bounding box center [326, 594] width 51 height 20
click at [327, 496] on div "Undo" at bounding box center [326, 594] width 51 height 20
click at [332, 496] on div "Undo" at bounding box center [326, 594] width 51 height 20
click at [320, 496] on div "Undo" at bounding box center [326, 594] width 51 height 20
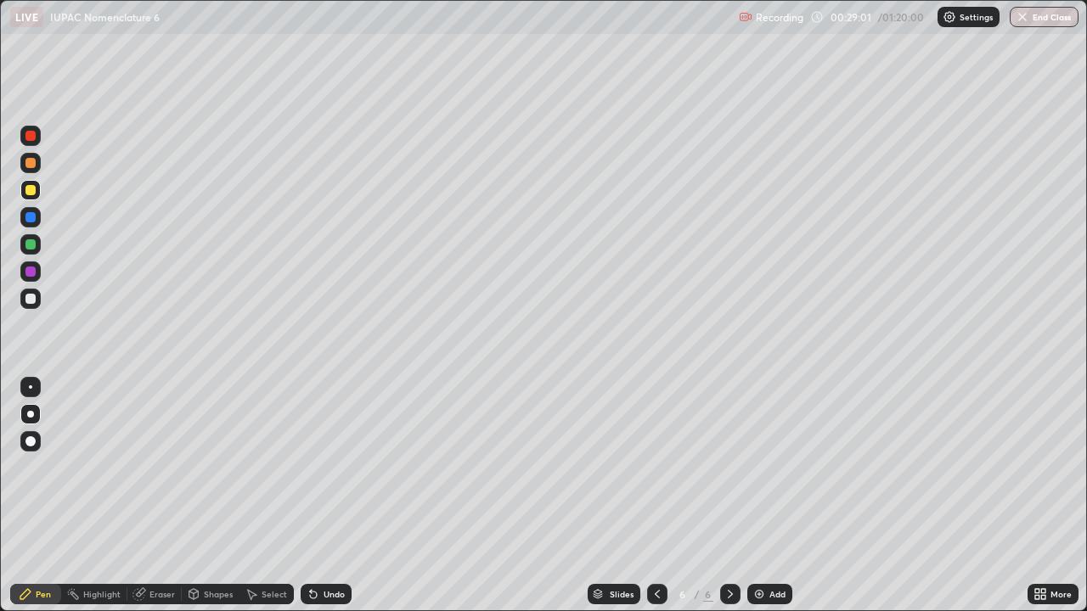
click at [318, 496] on div "Undo" at bounding box center [326, 594] width 51 height 20
click at [326, 496] on div "Undo" at bounding box center [334, 594] width 21 height 8
click at [321, 496] on div "Undo" at bounding box center [326, 594] width 51 height 20
click at [325, 496] on div "Undo" at bounding box center [334, 594] width 21 height 8
click at [318, 496] on icon at bounding box center [314, 595] width 14 height 14
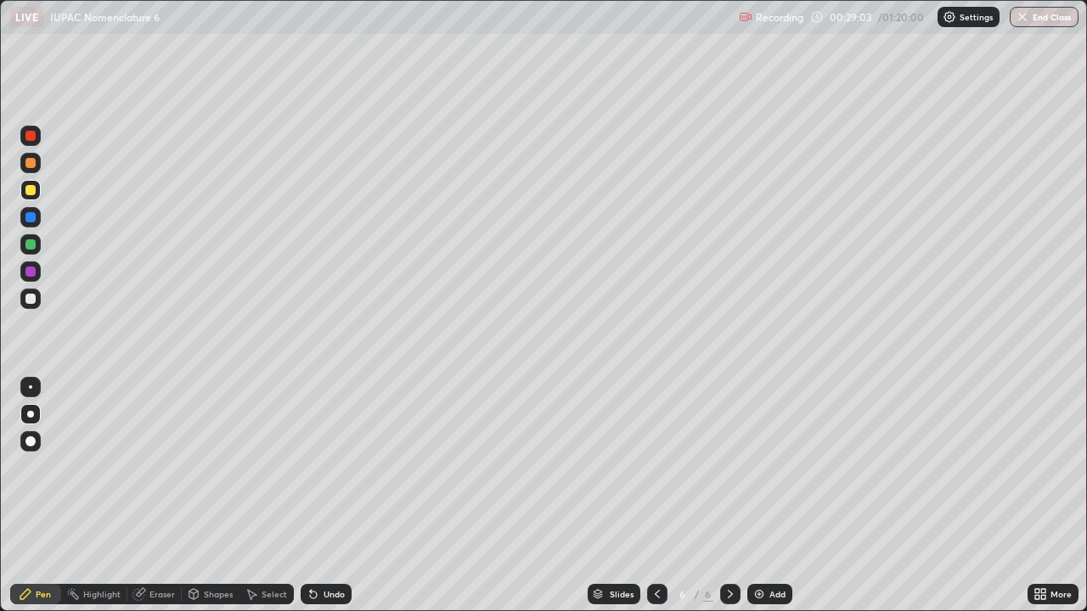
click at [318, 496] on div "Undo" at bounding box center [326, 594] width 51 height 20
click at [319, 496] on div "Undo" at bounding box center [326, 594] width 51 height 20
click at [322, 496] on div "Undo" at bounding box center [326, 594] width 51 height 20
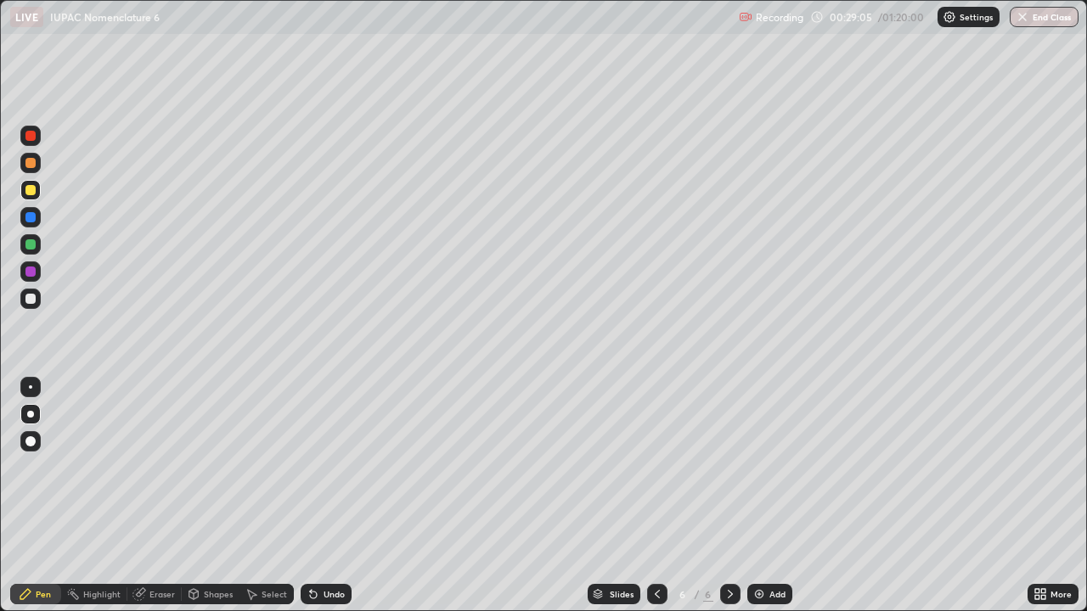
click at [317, 496] on div "Undo" at bounding box center [326, 594] width 51 height 20
click at [324, 496] on div "Undo" at bounding box center [326, 594] width 51 height 20
click at [323, 496] on div "Undo" at bounding box center [326, 594] width 51 height 20
click at [321, 496] on div "Undo" at bounding box center [326, 594] width 51 height 20
click at [327, 496] on div "Undo" at bounding box center [334, 594] width 21 height 8
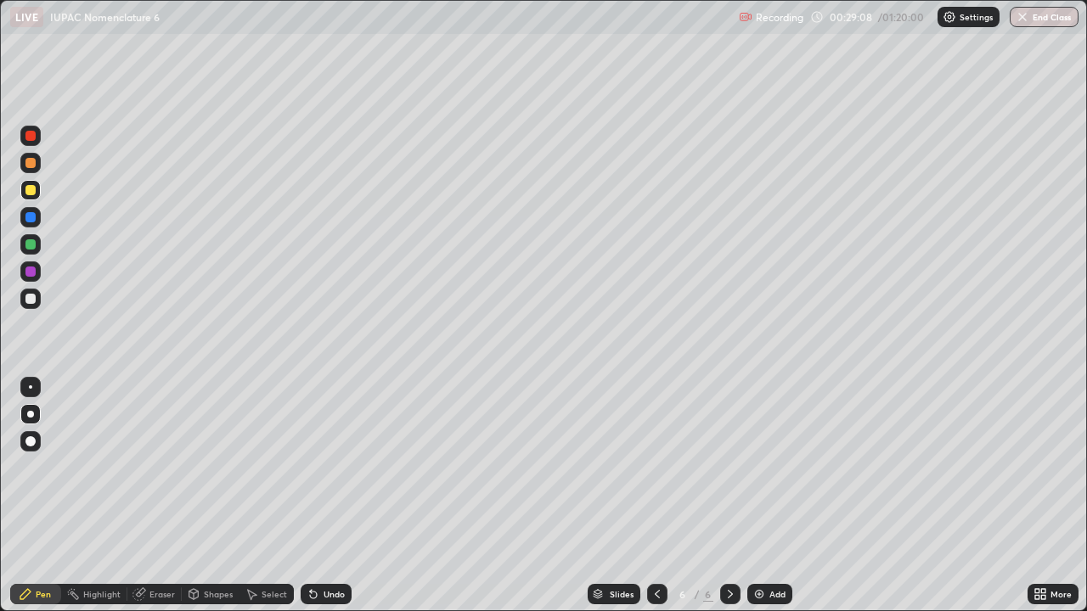
click at [331, 496] on div "Undo" at bounding box center [334, 594] width 21 height 8
click at [335, 496] on div "Undo" at bounding box center [326, 594] width 51 height 20
click at [343, 496] on div "Undo" at bounding box center [326, 594] width 51 height 20
click at [335, 496] on div "Undo" at bounding box center [326, 594] width 51 height 20
click at [264, 496] on div "Select" at bounding box center [274, 594] width 25 height 8
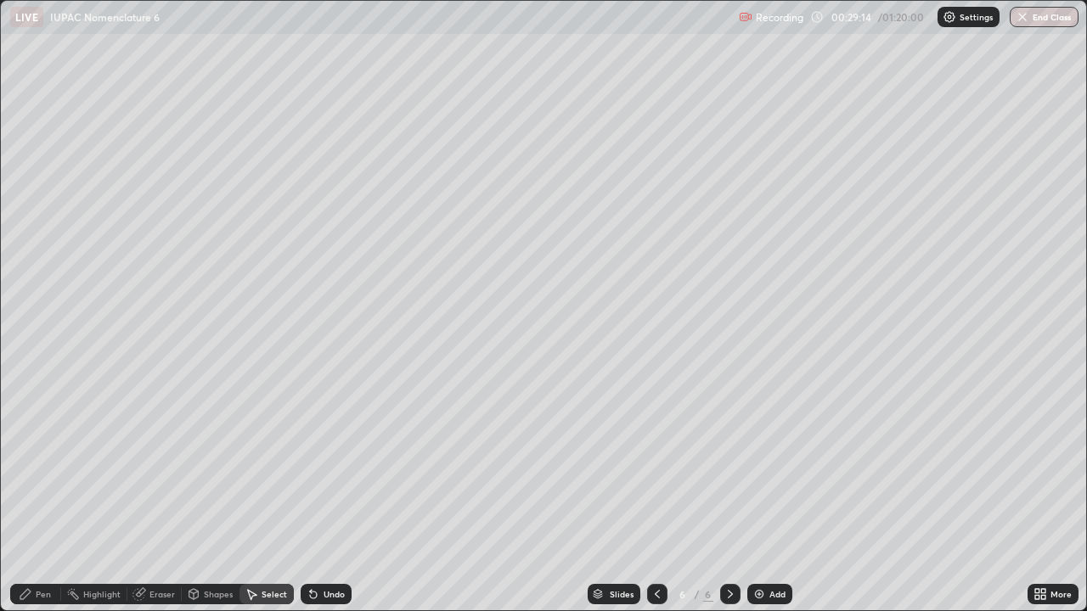
click at [326, 496] on div "Undo" at bounding box center [326, 594] width 51 height 20
click at [179, 106] on div "0 ° Undo Copy Duplicate Duplicate to new slide Delete" at bounding box center [543, 306] width 1085 height 610
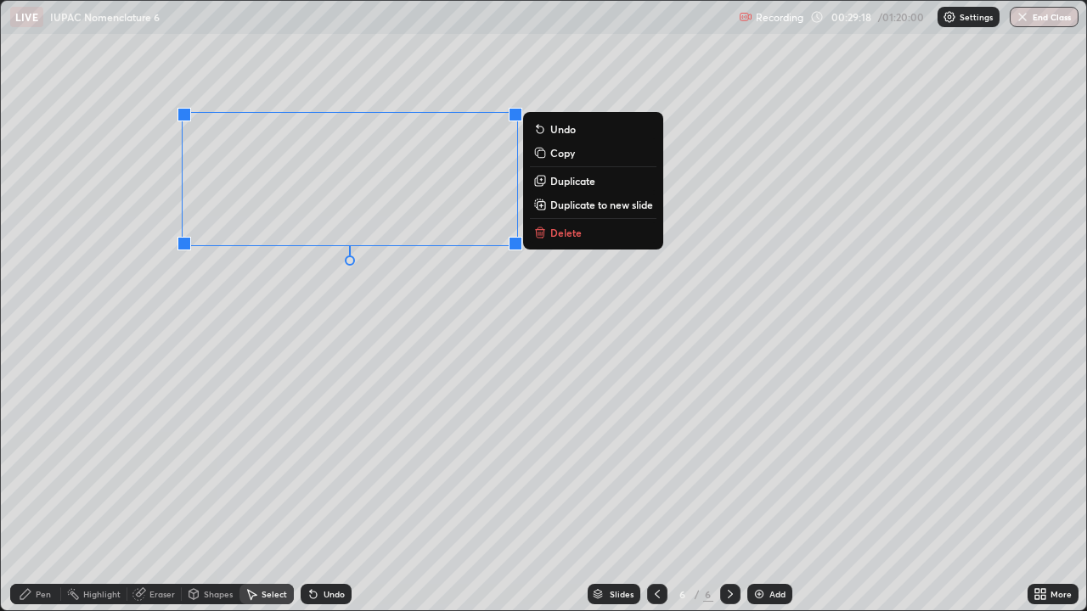
click at [573, 182] on p "Duplicate" at bounding box center [572, 181] width 45 height 14
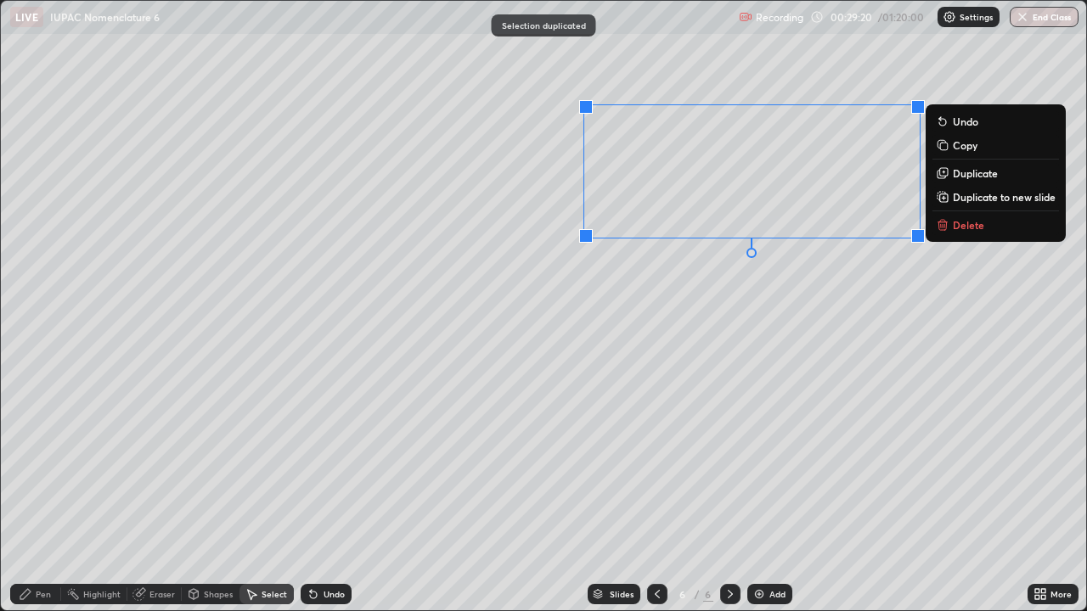
click at [710, 320] on div "0 ° Undo Copy Duplicate Duplicate to new slide Delete" at bounding box center [543, 306] width 1085 height 610
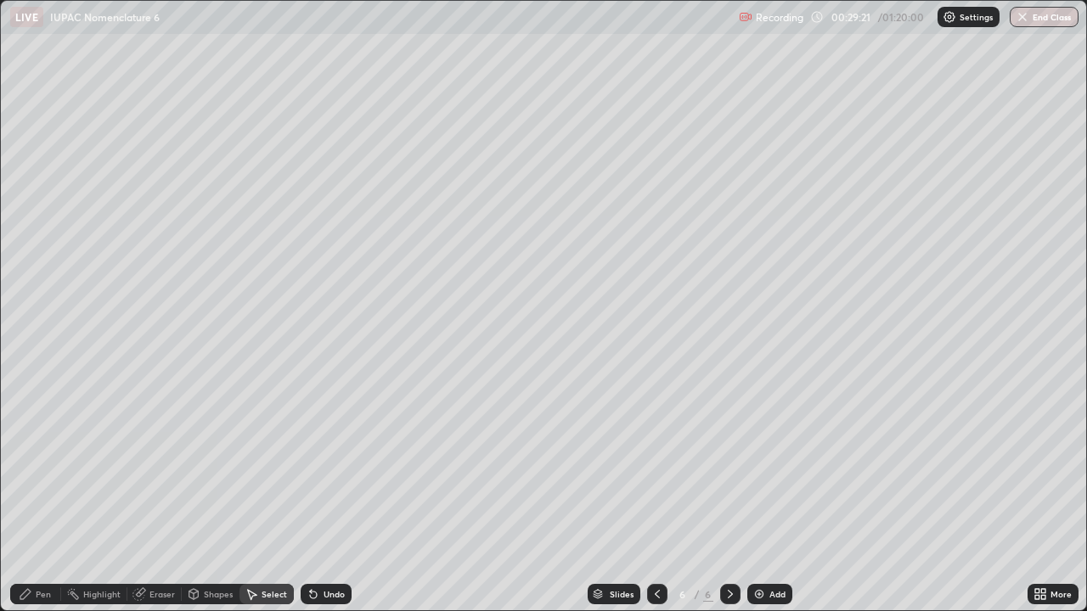
click at [47, 496] on div "Pen" at bounding box center [35, 594] width 51 height 20
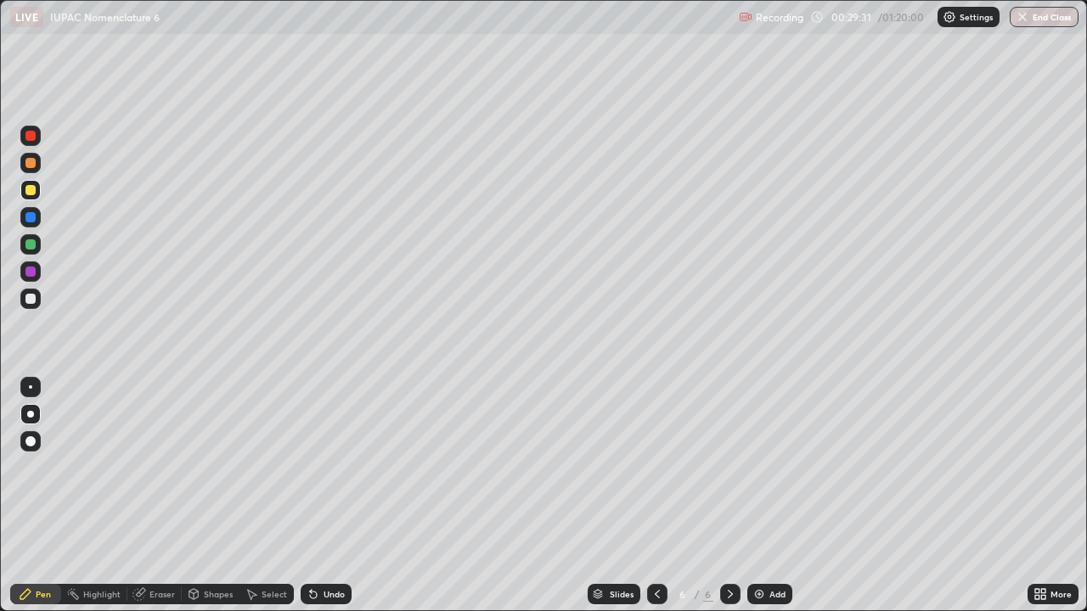
click at [321, 496] on div "Undo" at bounding box center [326, 594] width 51 height 20
click at [331, 496] on div "Undo" at bounding box center [326, 594] width 51 height 20
click at [29, 215] on div at bounding box center [30, 217] width 10 height 10
click at [331, 496] on div "Undo" at bounding box center [334, 594] width 21 height 8
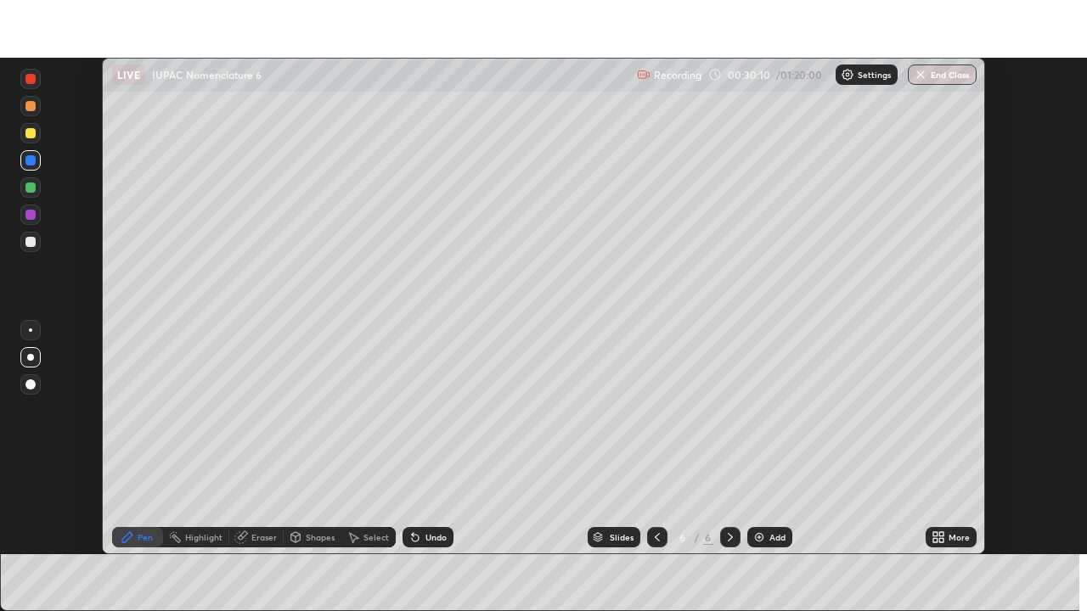
scroll to position [84414, 83824]
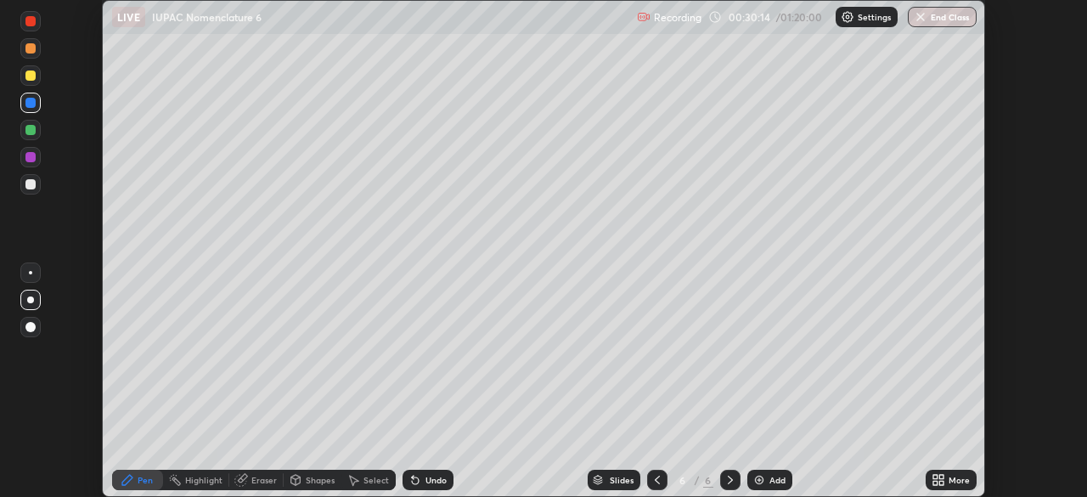
click at [935, 475] on icon at bounding box center [935, 477] width 4 height 4
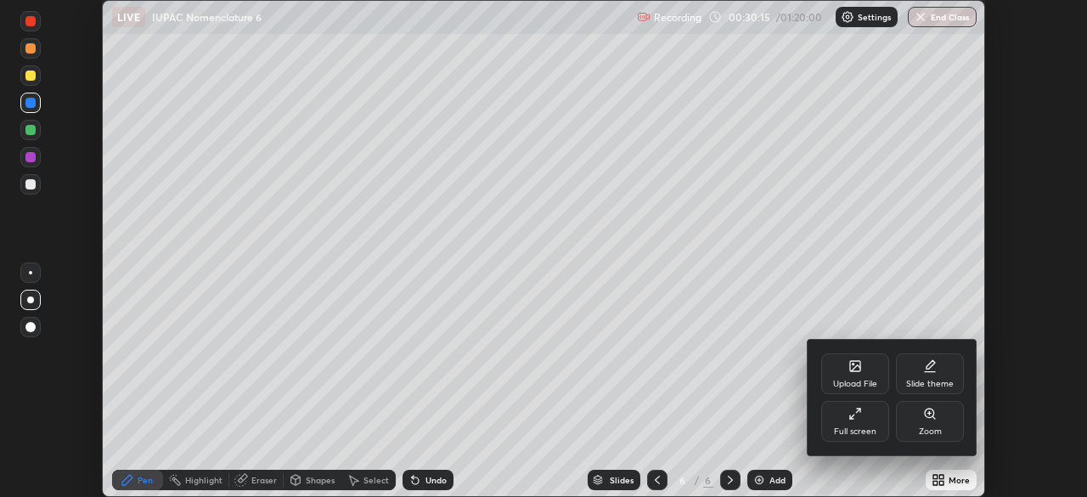
click at [855, 416] on icon at bounding box center [855, 414] width 14 height 14
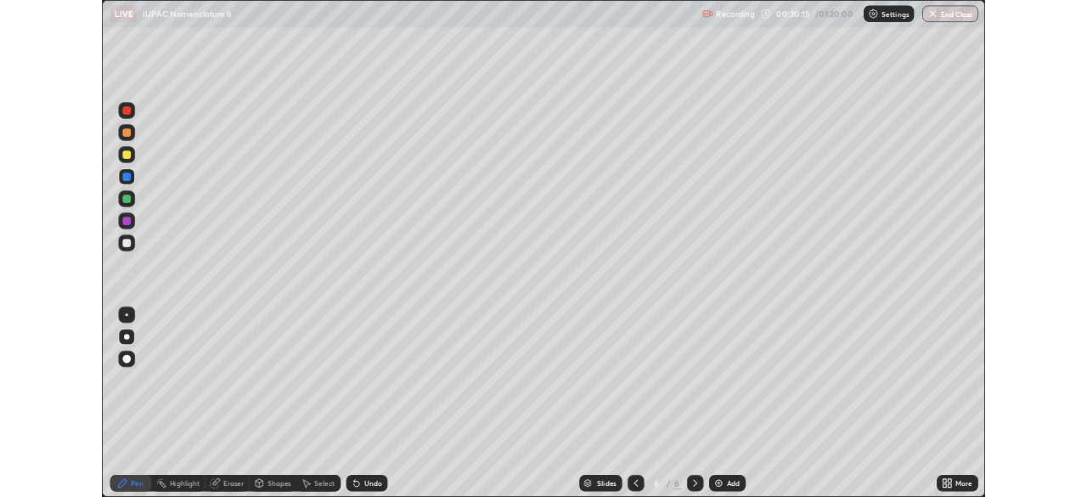
scroll to position [611, 1087]
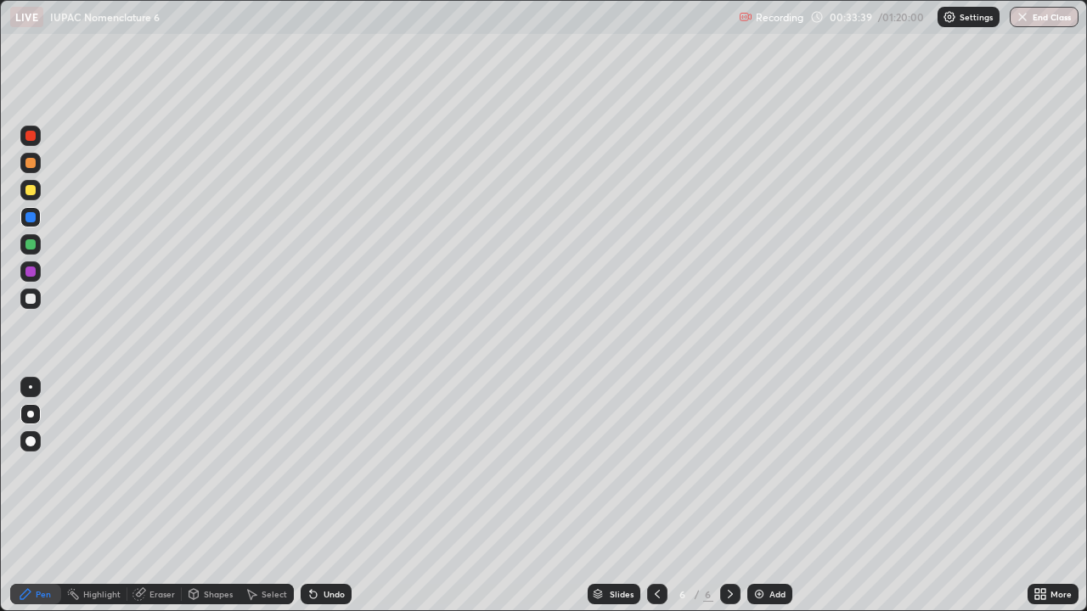
click at [340, 496] on div "Undo" at bounding box center [334, 594] width 21 height 8
click at [329, 496] on div "Undo" at bounding box center [334, 594] width 21 height 8
click at [773, 496] on div "Add" at bounding box center [769, 594] width 45 height 20
click at [335, 496] on div "Undo" at bounding box center [334, 594] width 21 height 8
click at [326, 496] on div "Undo" at bounding box center [334, 594] width 21 height 8
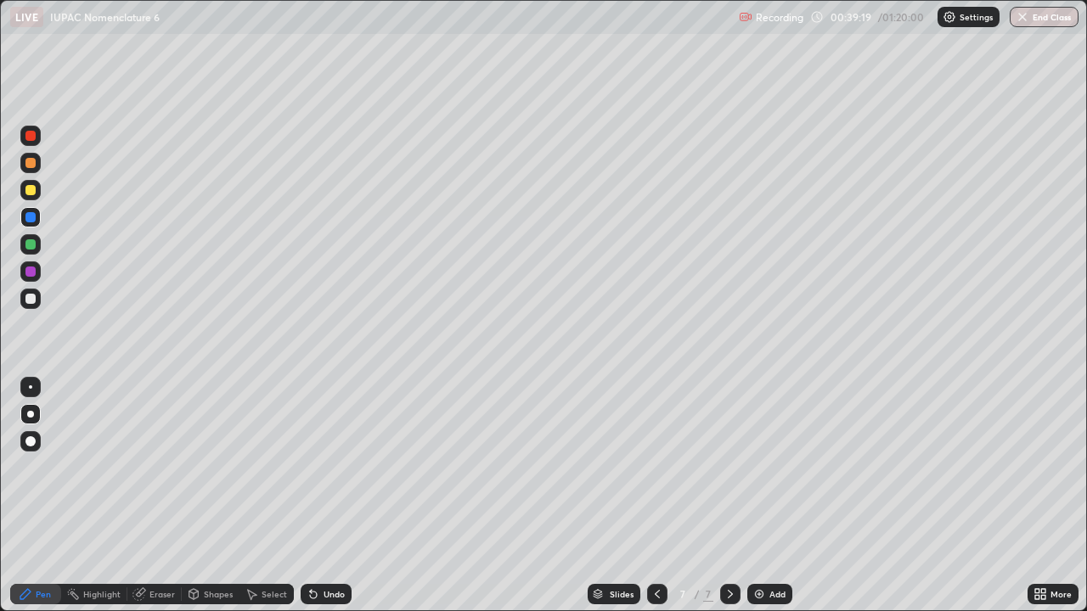
click at [33, 169] on div at bounding box center [30, 163] width 20 height 20
click at [324, 496] on div "Undo" at bounding box center [334, 594] width 21 height 8
click at [31, 299] on div at bounding box center [30, 299] width 10 height 10
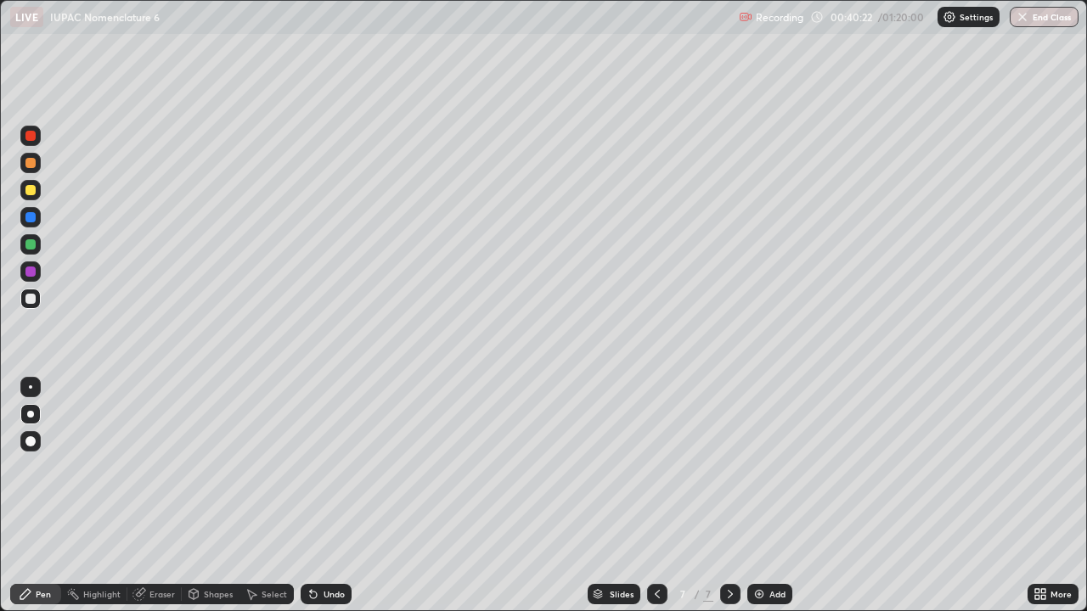
click at [335, 496] on div "Undo" at bounding box center [334, 594] width 21 height 8
click at [332, 496] on div "Undo" at bounding box center [334, 594] width 21 height 8
click at [327, 496] on div "Undo" at bounding box center [334, 594] width 21 height 8
click at [326, 496] on div "Undo" at bounding box center [334, 594] width 21 height 8
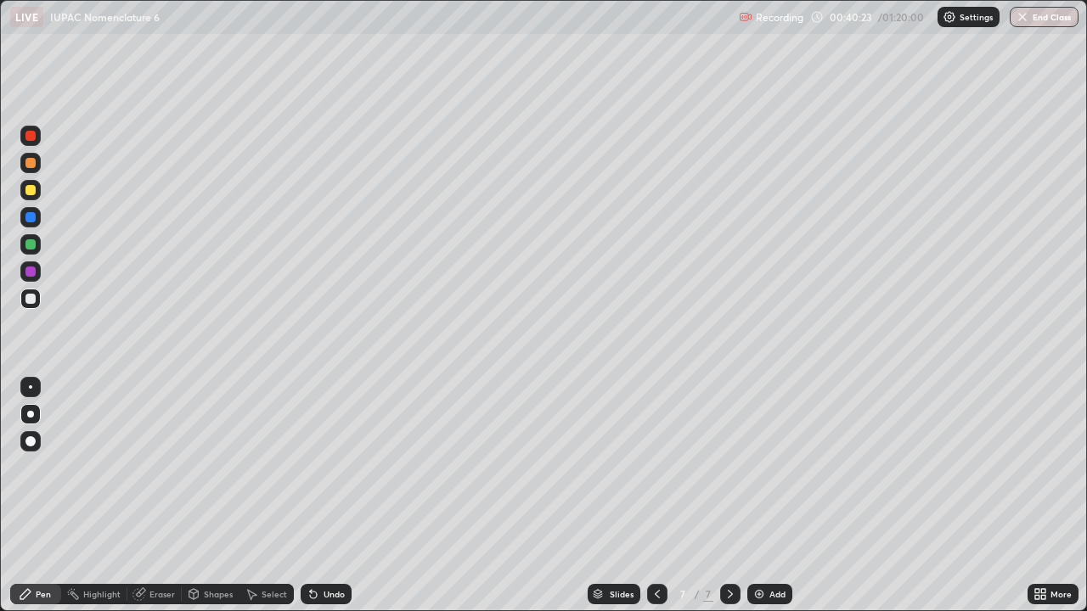
click at [326, 496] on div "Undo" at bounding box center [334, 594] width 21 height 8
click at [324, 496] on div "Undo" at bounding box center [334, 594] width 21 height 8
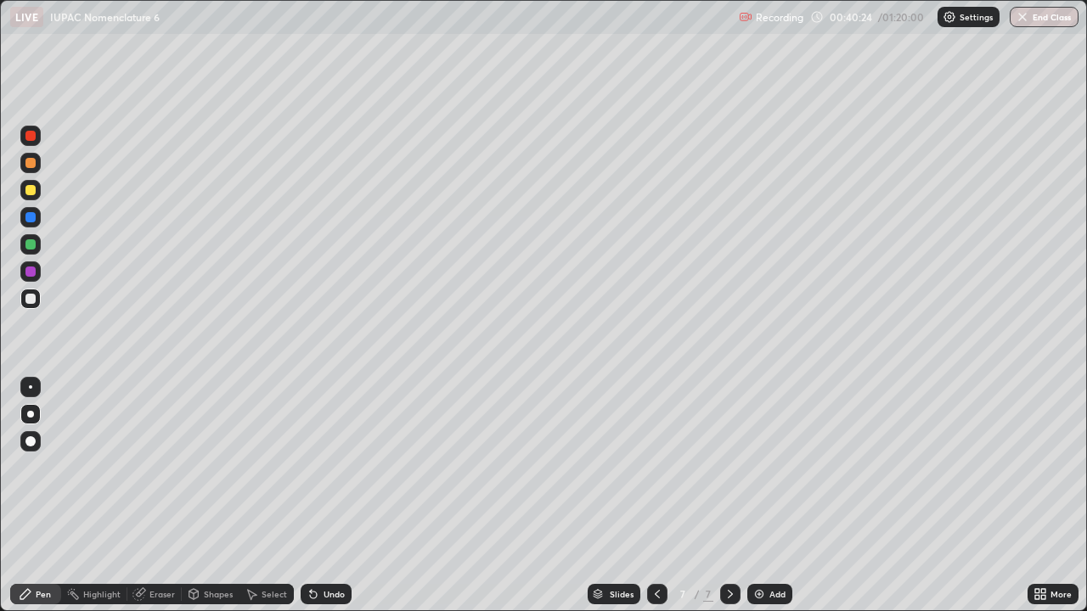
click at [324, 496] on div "Undo" at bounding box center [334, 594] width 21 height 8
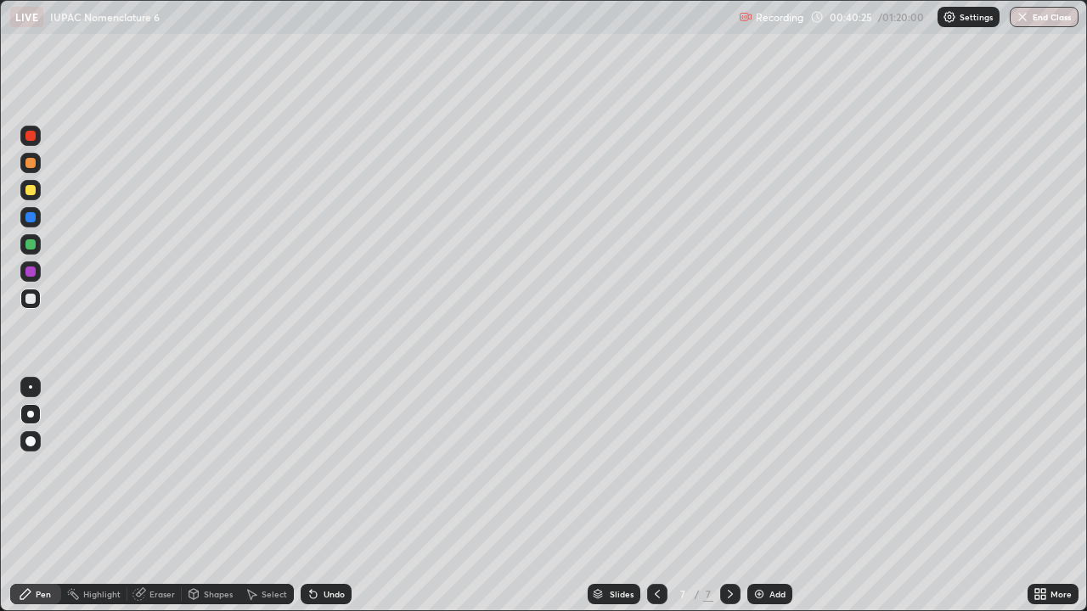
click at [324, 496] on div "Undo" at bounding box center [334, 594] width 21 height 8
click at [320, 496] on div "Undo" at bounding box center [326, 594] width 51 height 20
click at [324, 496] on div "Undo" at bounding box center [334, 594] width 21 height 8
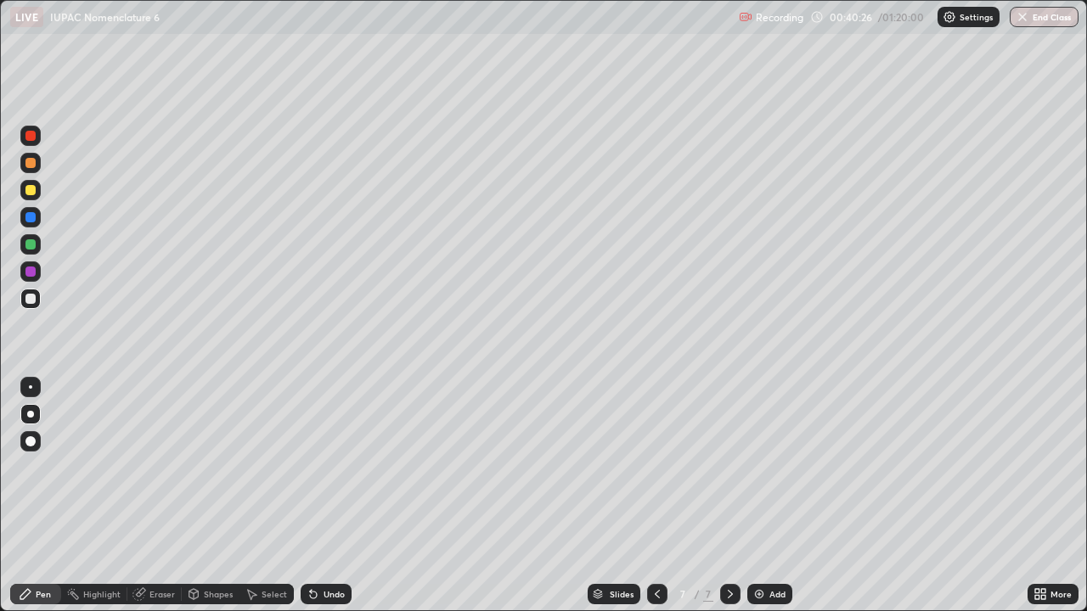
click at [324, 496] on div "Undo" at bounding box center [334, 594] width 21 height 8
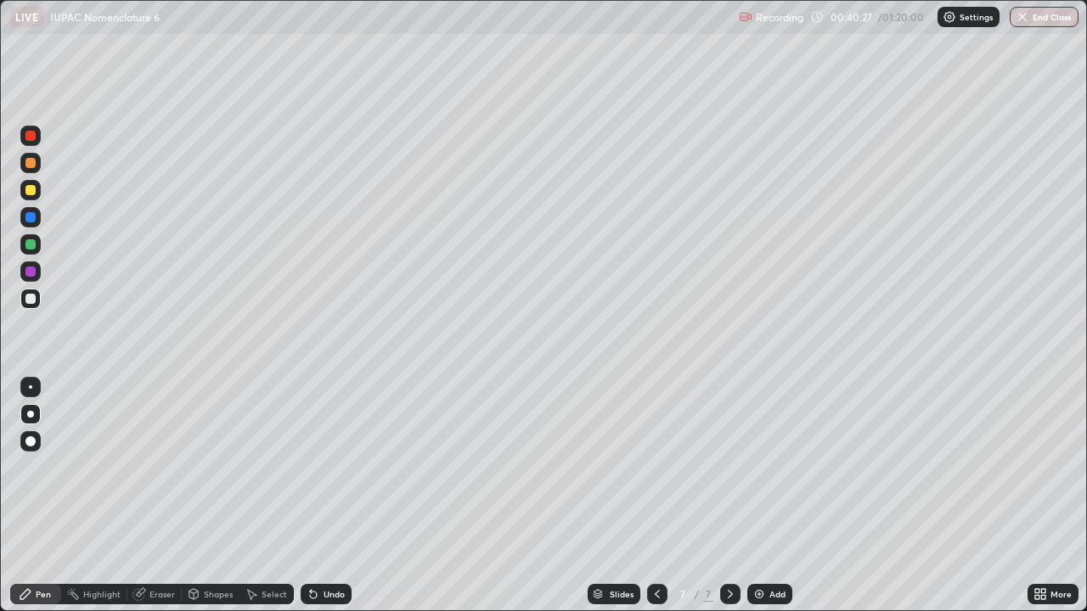
click at [324, 496] on div "Undo" at bounding box center [334, 594] width 21 height 8
click at [329, 496] on div "Undo" at bounding box center [334, 594] width 21 height 8
click at [326, 496] on div "Undo" at bounding box center [334, 594] width 21 height 8
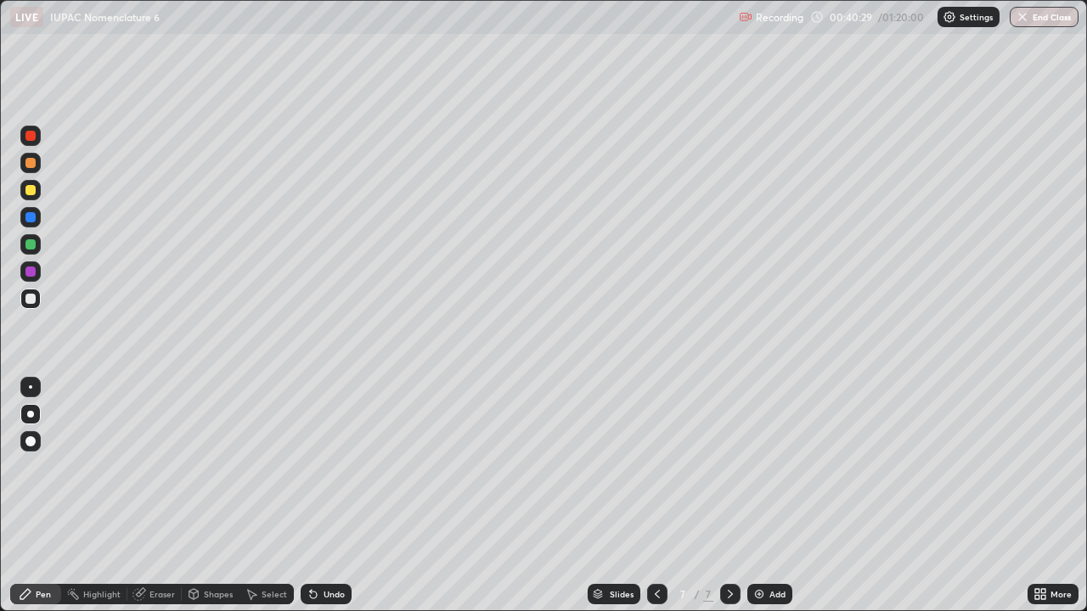
click at [326, 496] on div "Undo" at bounding box center [334, 594] width 21 height 8
click at [324, 496] on div "Undo" at bounding box center [334, 594] width 21 height 8
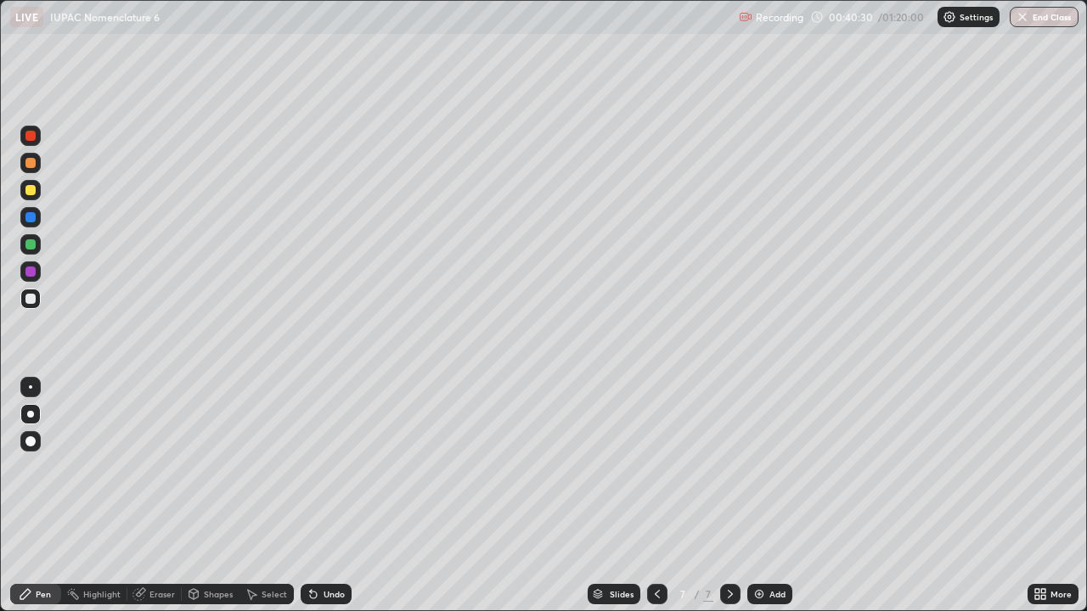
click at [324, 496] on div "Undo" at bounding box center [334, 594] width 21 height 8
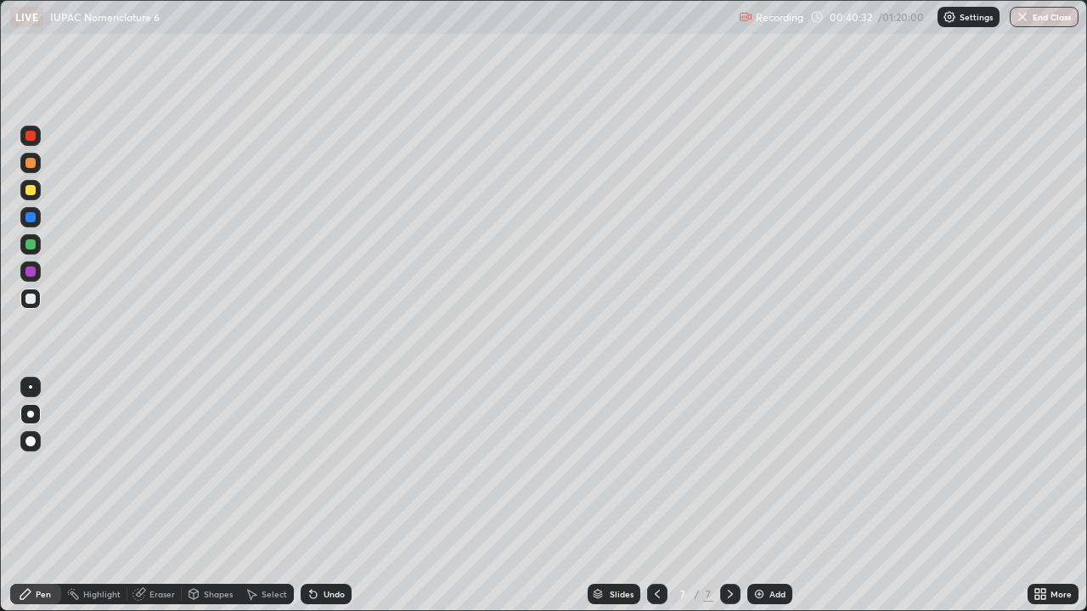
click at [318, 496] on div "Undo" at bounding box center [326, 594] width 51 height 20
click at [37, 215] on div at bounding box center [30, 217] width 20 height 20
click at [220, 496] on div "Shapes" at bounding box center [218, 594] width 29 height 8
click at [46, 496] on div "Pen" at bounding box center [35, 594] width 51 height 20
click at [37, 192] on div at bounding box center [30, 190] width 20 height 20
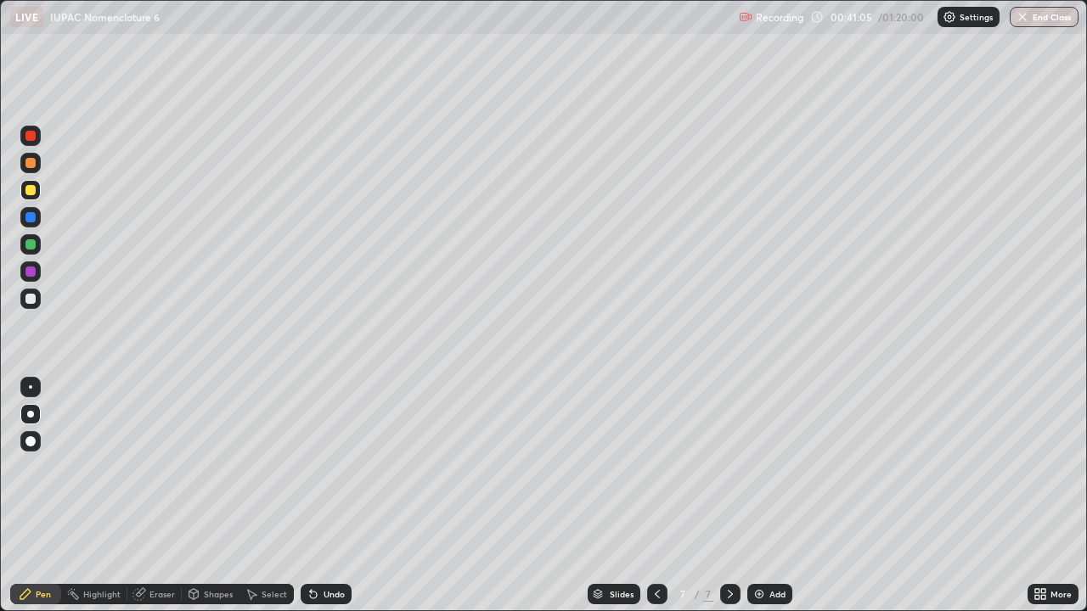
click at [211, 496] on div "Shapes" at bounding box center [218, 594] width 29 height 8
click at [160, 496] on div "Eraser" at bounding box center [161, 594] width 25 height 8
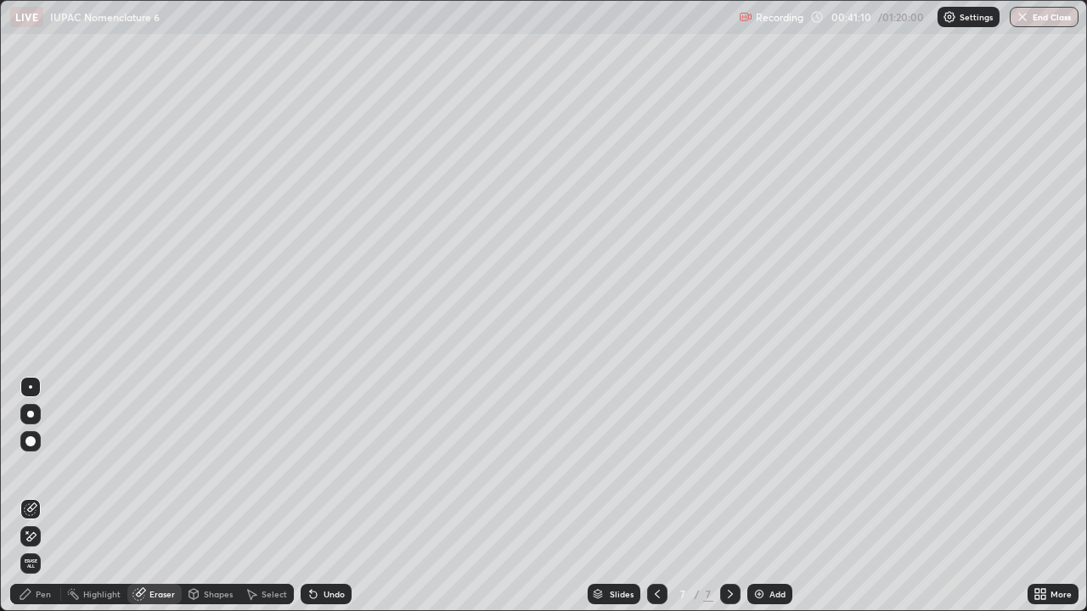
click at [44, 496] on div "Pen" at bounding box center [43, 594] width 15 height 8
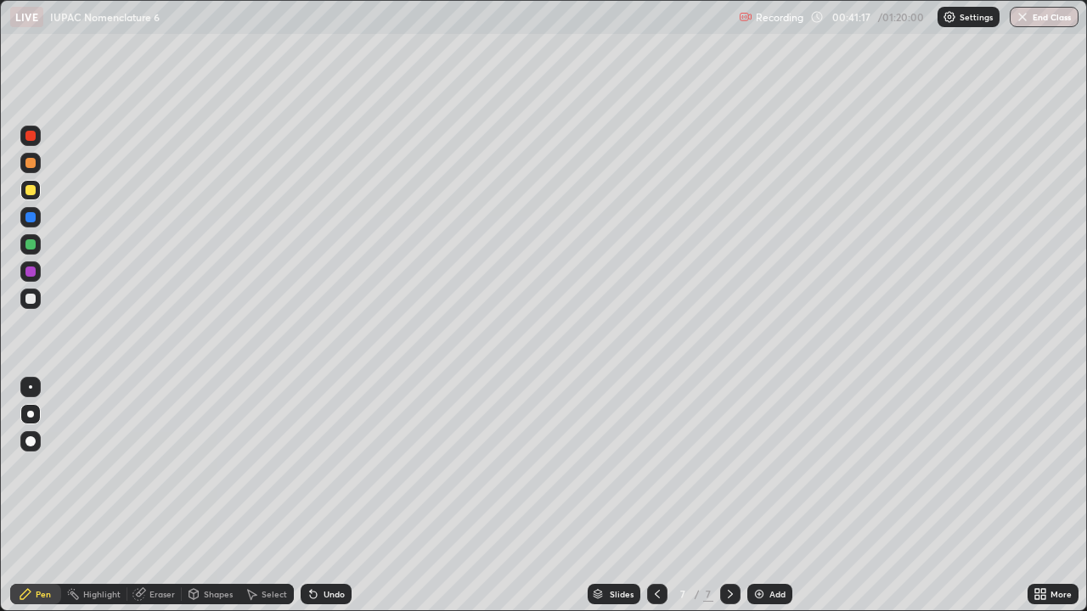
click at [324, 496] on div "Undo" at bounding box center [326, 594] width 51 height 20
click at [344, 496] on div "Undo" at bounding box center [326, 594] width 51 height 20
click at [342, 496] on div "Undo" at bounding box center [326, 594] width 51 height 20
click at [340, 496] on div "Undo" at bounding box center [326, 594] width 51 height 20
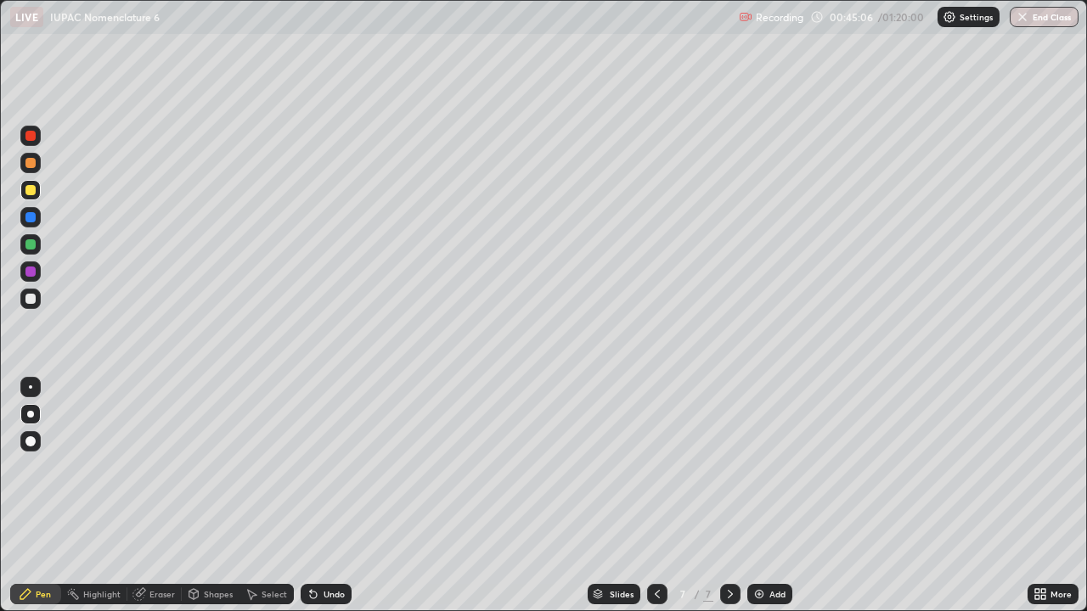
click at [338, 496] on div "Undo" at bounding box center [334, 594] width 21 height 8
click at [334, 496] on div "Undo" at bounding box center [334, 594] width 21 height 8
click at [340, 496] on div "Undo" at bounding box center [326, 594] width 51 height 20
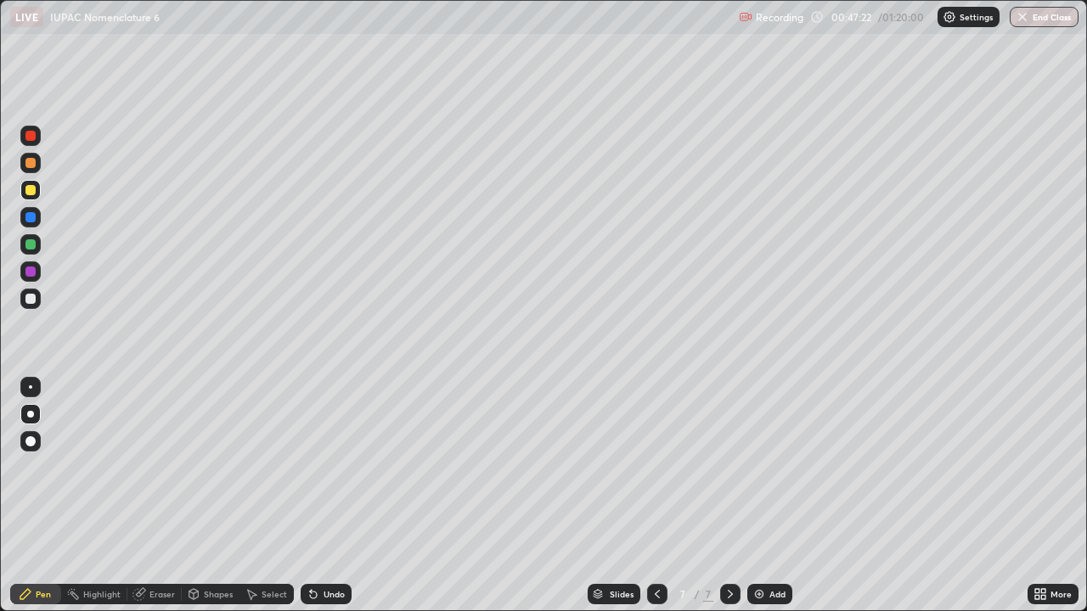
click at [340, 496] on div "Undo" at bounding box center [326, 594] width 51 height 20
click at [333, 496] on div "Undo" at bounding box center [334, 594] width 21 height 8
click at [327, 496] on div "Undo" at bounding box center [334, 594] width 21 height 8
click at [324, 496] on div "Undo" at bounding box center [334, 594] width 21 height 8
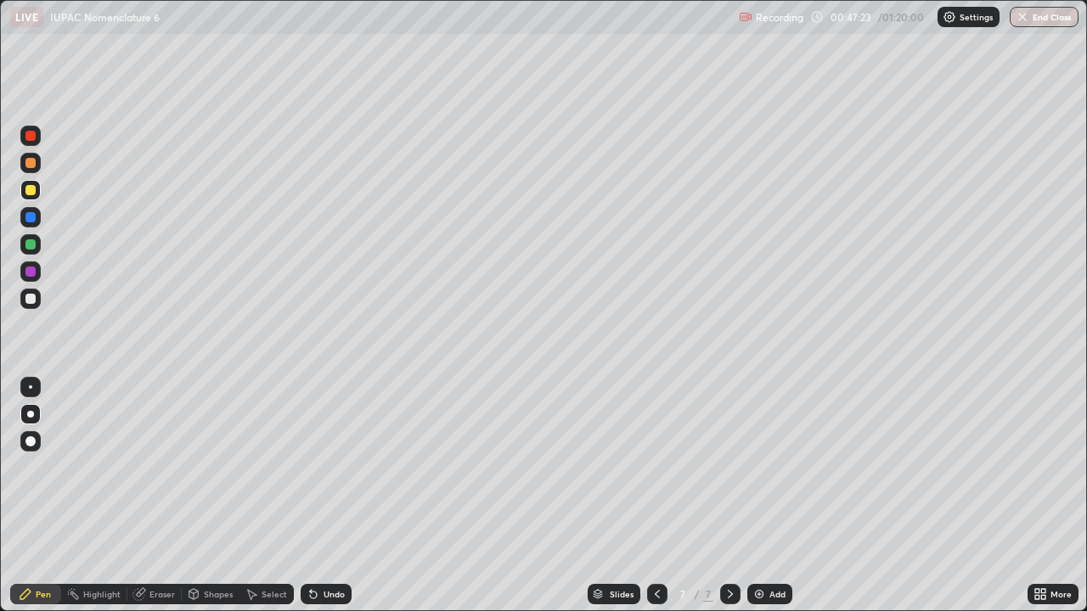
click at [324, 496] on div "Undo" at bounding box center [334, 594] width 21 height 8
click at [319, 496] on div "Undo" at bounding box center [326, 594] width 51 height 20
click at [320, 496] on div "Undo" at bounding box center [326, 594] width 51 height 20
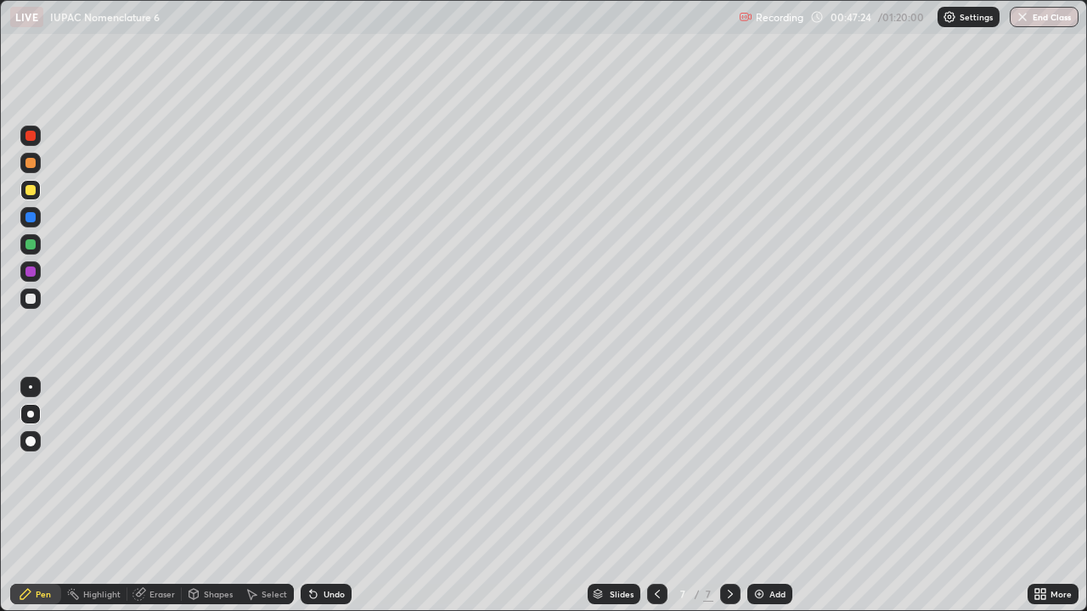
click at [320, 496] on div "Undo" at bounding box center [326, 594] width 51 height 20
click at [322, 496] on div "Undo" at bounding box center [326, 594] width 51 height 20
click at [321, 496] on div "Undo" at bounding box center [326, 594] width 51 height 20
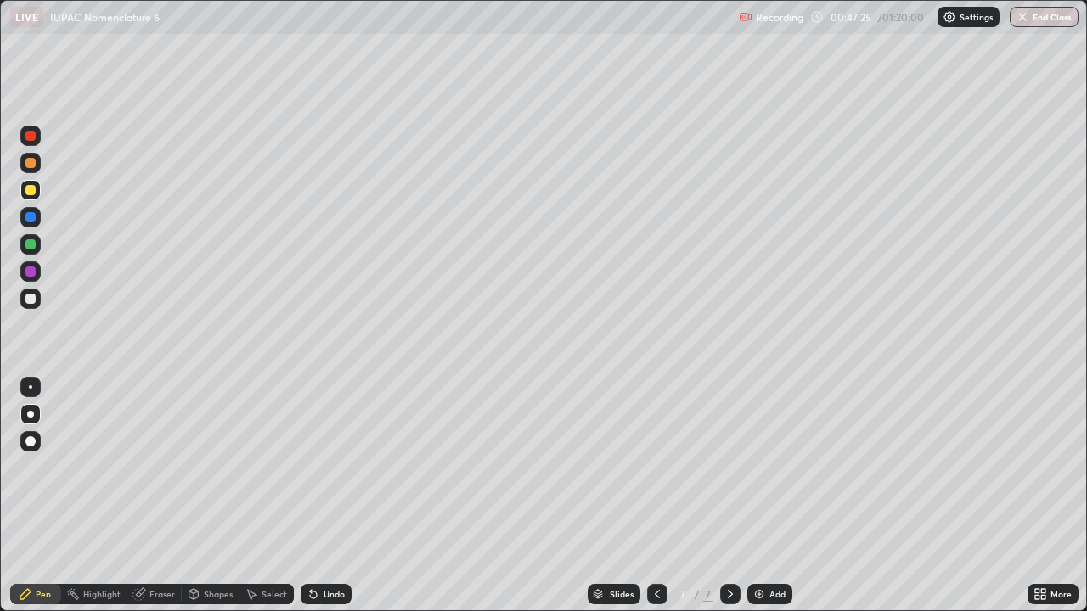
click at [317, 496] on icon at bounding box center [314, 595] width 14 height 14
click at [318, 496] on div "Undo" at bounding box center [326, 594] width 51 height 20
click at [320, 496] on div "Undo" at bounding box center [326, 594] width 51 height 20
click at [319, 496] on div "Undo" at bounding box center [326, 594] width 51 height 20
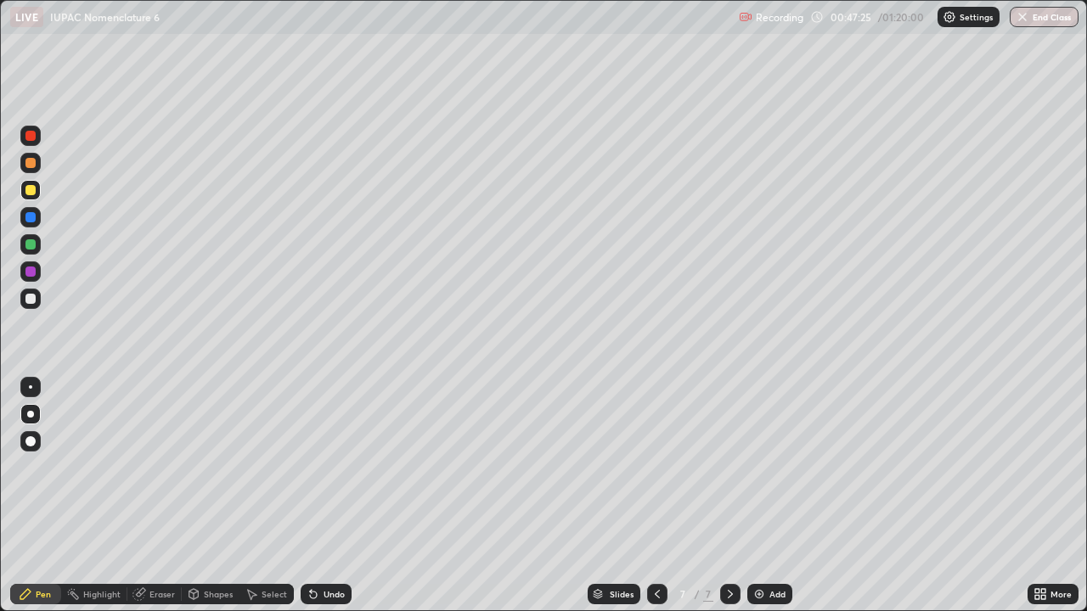
click at [319, 496] on div "Undo" at bounding box center [326, 594] width 51 height 20
click at [324, 496] on div "Undo" at bounding box center [334, 594] width 21 height 8
click at [318, 496] on div "Undo" at bounding box center [326, 594] width 51 height 20
click at [326, 496] on div "Undo" at bounding box center [326, 594] width 51 height 20
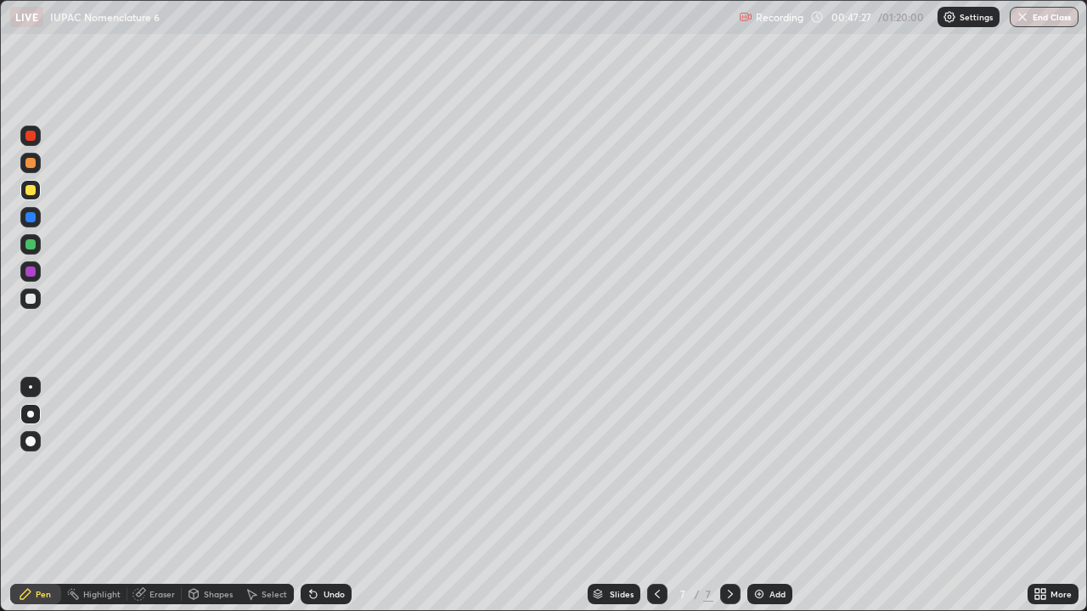
click at [324, 496] on div "Undo" at bounding box center [334, 594] width 21 height 8
click at [326, 496] on div "Undo" at bounding box center [334, 594] width 21 height 8
click at [329, 496] on div "Undo" at bounding box center [334, 594] width 21 height 8
click at [334, 496] on div "Undo" at bounding box center [326, 594] width 51 height 20
click at [785, 496] on div "Add" at bounding box center [769, 594] width 45 height 20
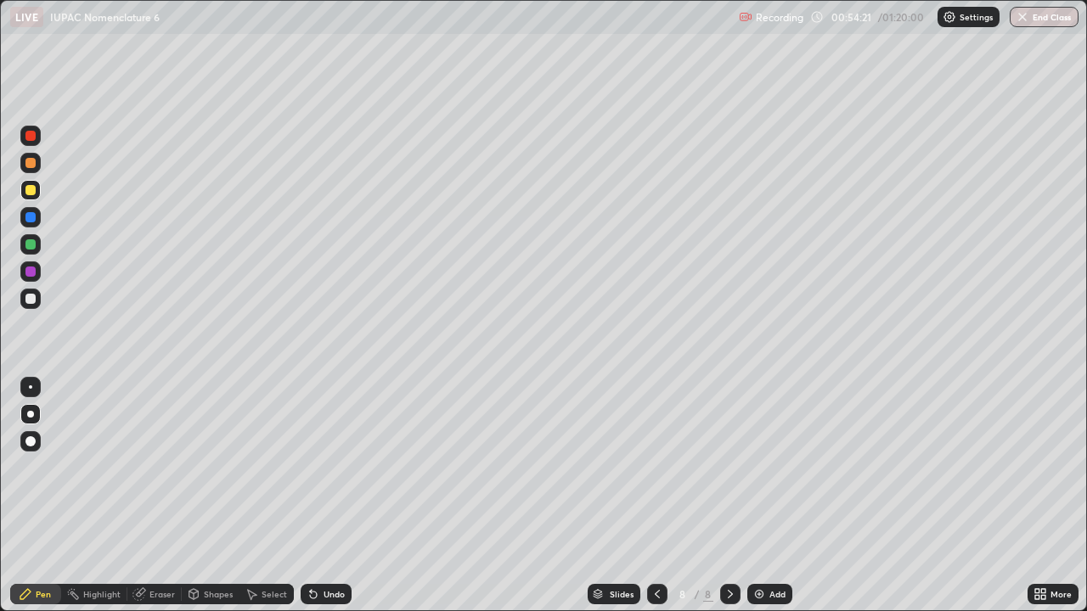
click at [729, 496] on icon at bounding box center [730, 595] width 14 height 14
click at [656, 496] on icon at bounding box center [657, 595] width 14 height 14
click at [729, 496] on icon at bounding box center [730, 595] width 14 height 14
click at [767, 496] on div "Add" at bounding box center [769, 594] width 45 height 20
click at [27, 214] on div at bounding box center [30, 217] width 10 height 10
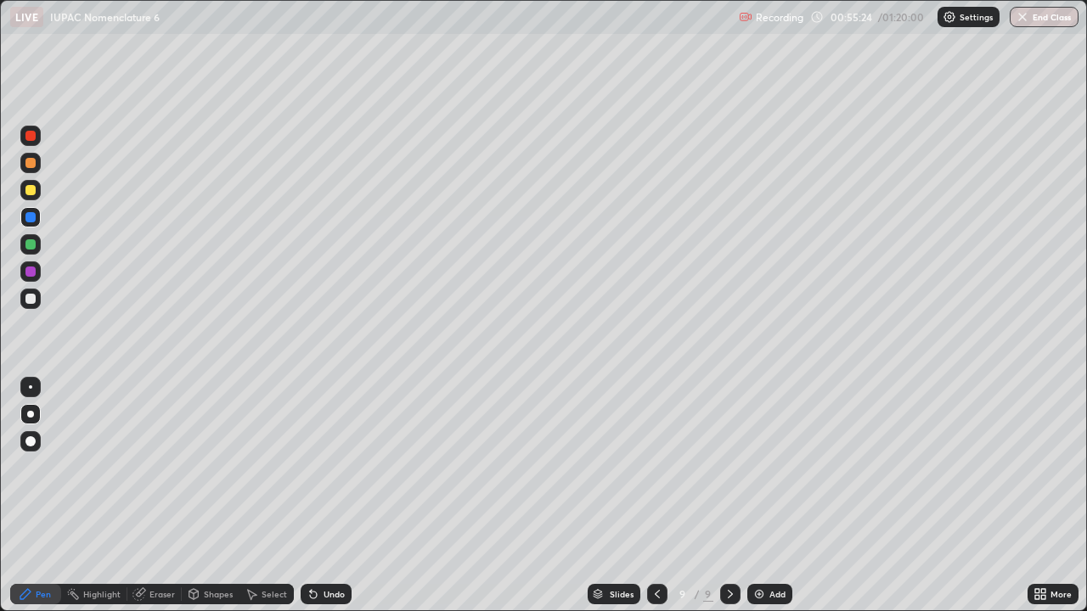
click at [318, 496] on div "Undo" at bounding box center [326, 594] width 51 height 20
click at [316, 496] on div "Undo" at bounding box center [326, 594] width 51 height 20
click at [37, 244] on div at bounding box center [30, 244] width 20 height 20
click at [776, 496] on div "Add" at bounding box center [777, 594] width 16 height 8
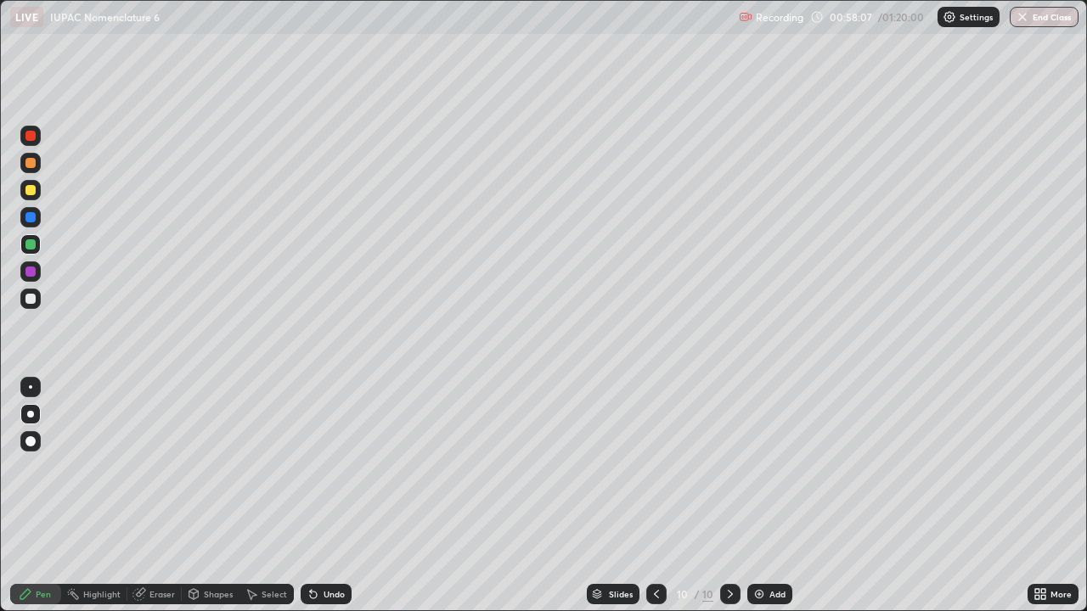
click at [325, 496] on div "Undo" at bounding box center [334, 594] width 21 height 8
click at [327, 496] on div "Undo" at bounding box center [334, 594] width 21 height 8
click at [329, 496] on div "Undo" at bounding box center [326, 594] width 51 height 20
click at [318, 496] on div "Undo" at bounding box center [326, 594] width 51 height 20
click at [324, 496] on div "Undo" at bounding box center [326, 594] width 51 height 20
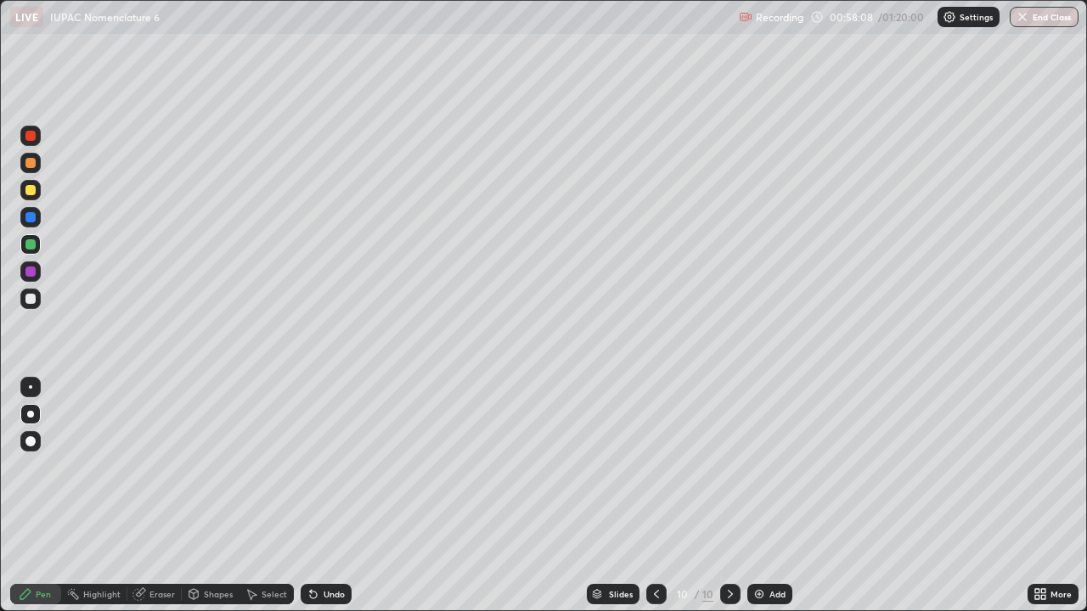
click at [310, 496] on icon at bounding box center [311, 591] width 2 height 2
click at [317, 496] on icon at bounding box center [314, 595] width 14 height 14
click at [318, 496] on div "Undo" at bounding box center [326, 594] width 51 height 20
click at [311, 496] on icon at bounding box center [313, 595] width 7 height 7
click at [31, 191] on div at bounding box center [30, 190] width 10 height 10
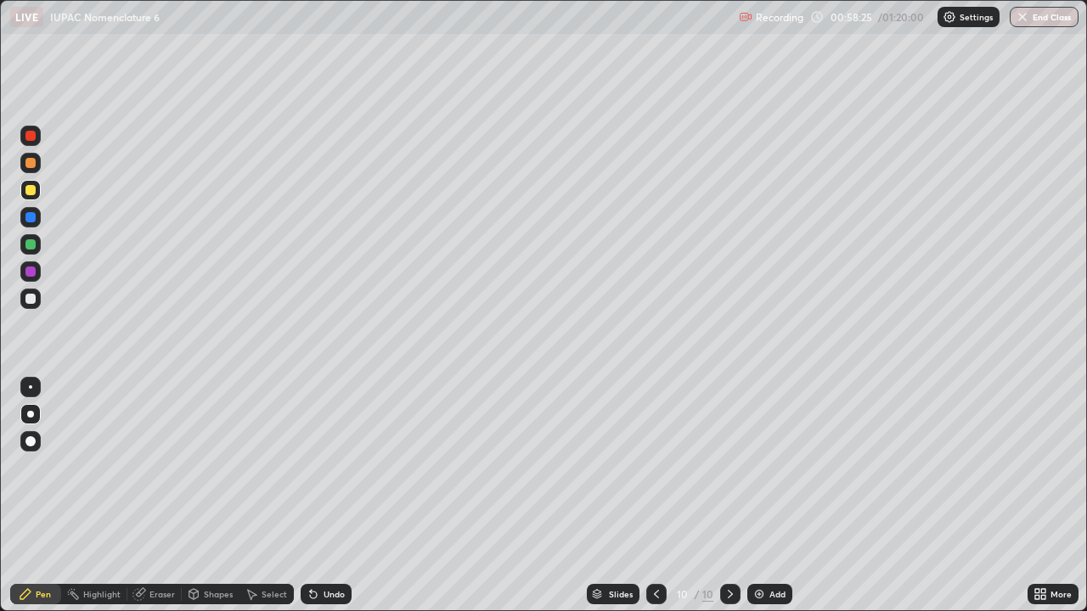
click at [328, 496] on div "Undo" at bounding box center [326, 594] width 51 height 20
click at [330, 496] on div "Undo" at bounding box center [326, 594] width 51 height 20
click at [322, 496] on div "Undo" at bounding box center [326, 594] width 51 height 20
click at [316, 496] on icon at bounding box center [314, 595] width 14 height 14
click at [310, 496] on icon at bounding box center [311, 591] width 2 height 2
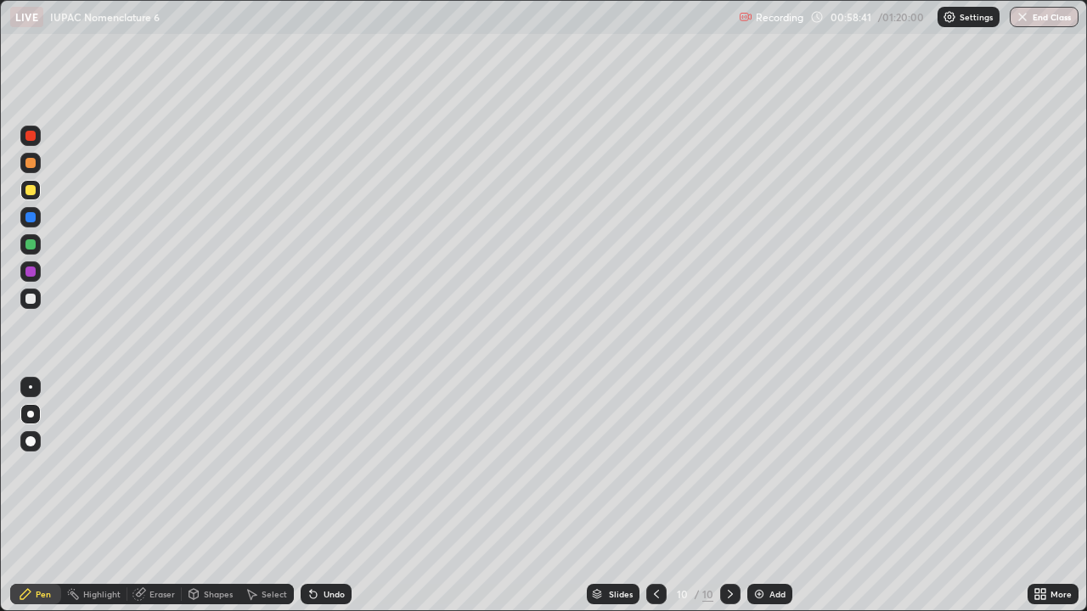
click at [324, 496] on div "Undo" at bounding box center [326, 594] width 51 height 20
click at [28, 163] on div at bounding box center [30, 163] width 10 height 10
click at [153, 496] on div "Eraser" at bounding box center [161, 594] width 25 height 8
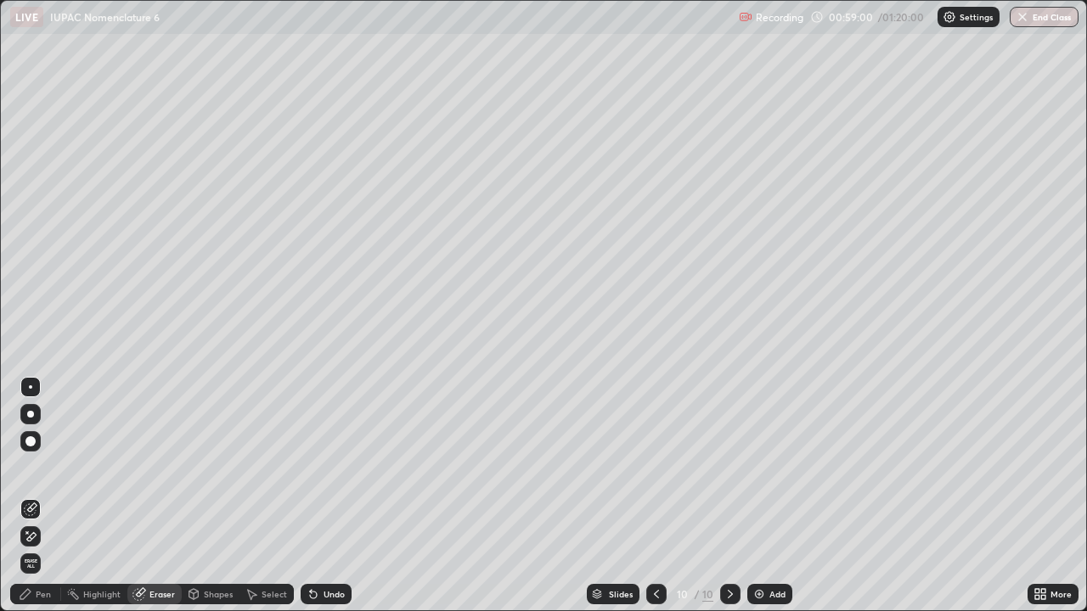
click at [37, 496] on span "Erase all" at bounding box center [30, 564] width 19 height 10
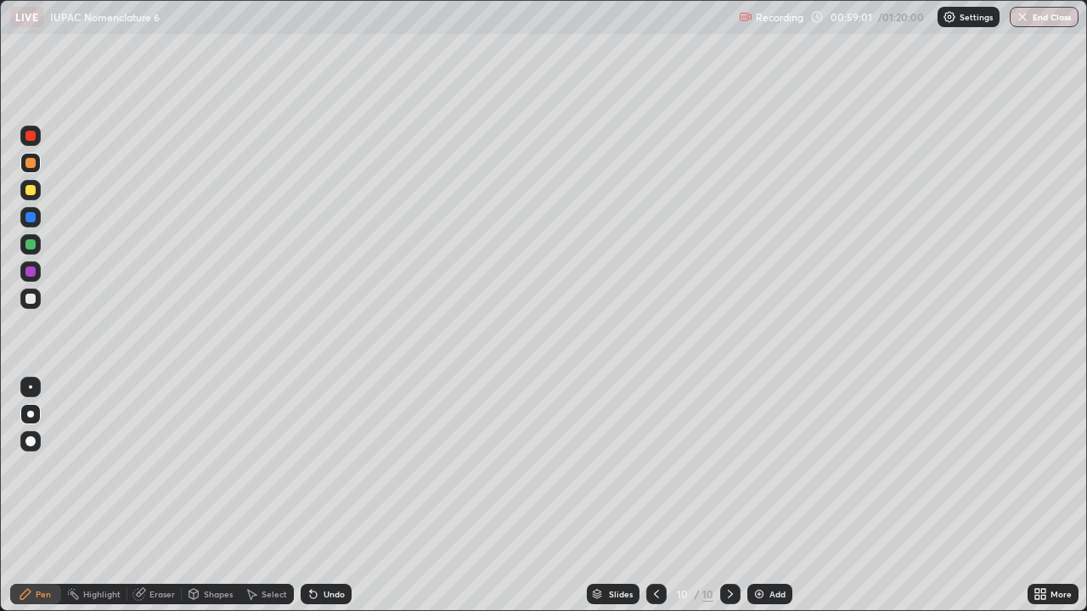
click at [49, 496] on div "Pen" at bounding box center [43, 594] width 15 height 8
click at [25, 217] on div at bounding box center [30, 217] width 20 height 20
click at [331, 496] on div "Undo" at bounding box center [326, 594] width 51 height 20
click at [318, 496] on div "Undo" at bounding box center [326, 594] width 51 height 20
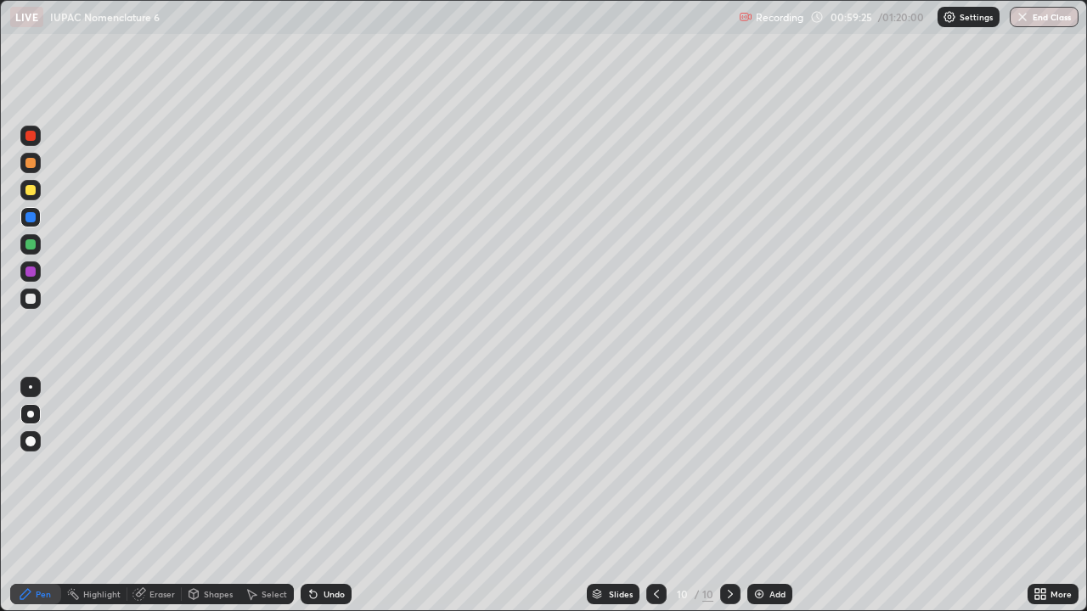
click at [314, 496] on div "Undo" at bounding box center [326, 594] width 51 height 20
click at [310, 496] on icon at bounding box center [311, 591] width 2 height 2
click at [316, 496] on icon at bounding box center [314, 595] width 14 height 14
click at [310, 496] on icon at bounding box center [311, 591] width 2 height 2
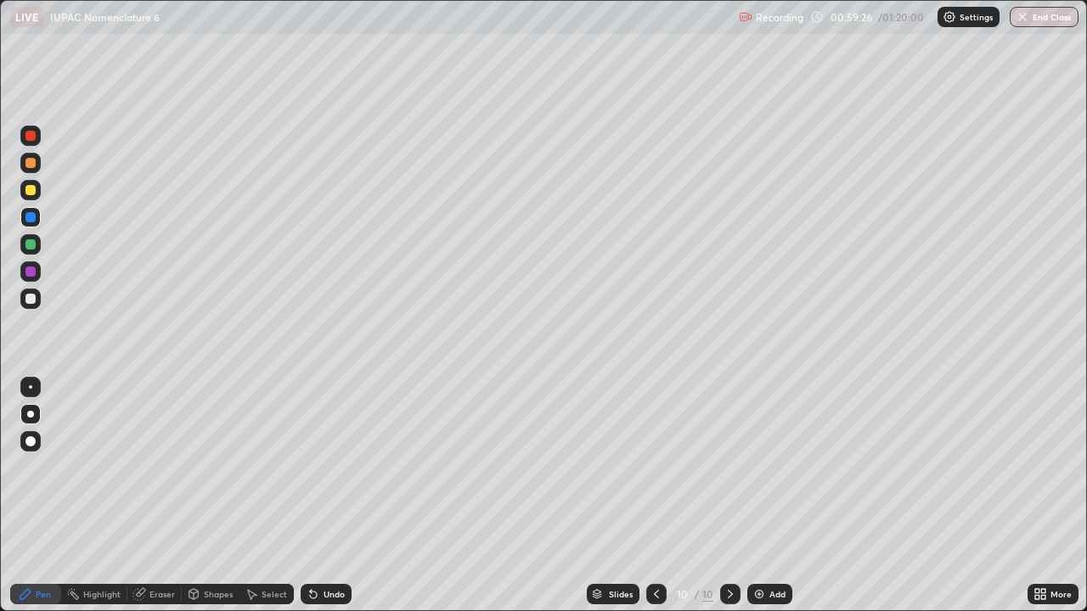
click at [310, 496] on icon at bounding box center [311, 591] width 2 height 2
click at [320, 496] on div "Undo" at bounding box center [326, 594] width 51 height 20
click at [324, 496] on div "Undo" at bounding box center [334, 594] width 21 height 8
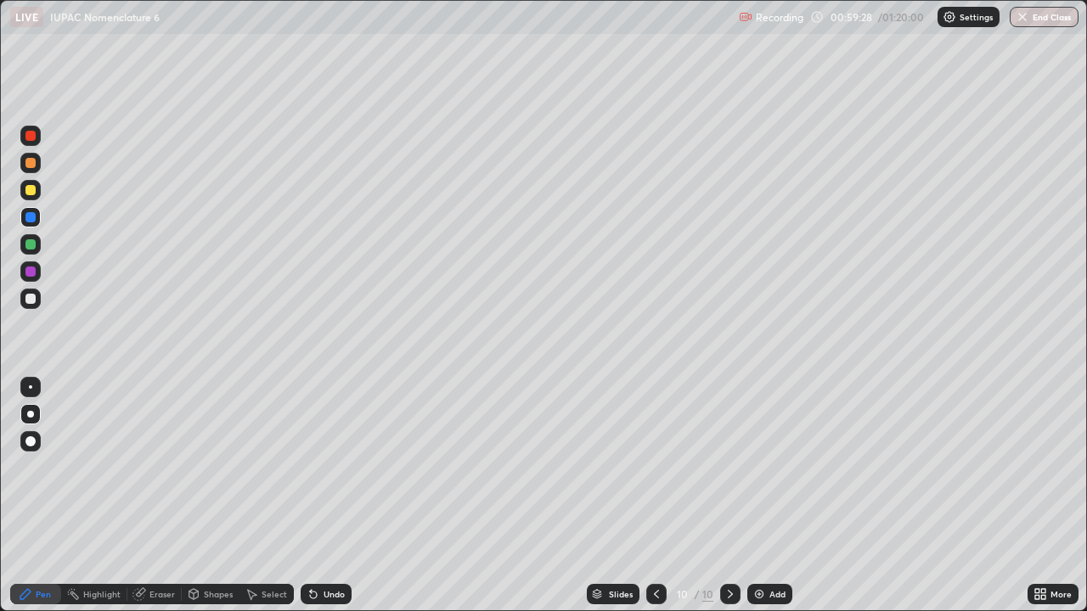
click at [324, 496] on div "Undo" at bounding box center [326, 594] width 51 height 20
click at [334, 496] on div "Undo" at bounding box center [334, 594] width 21 height 8
click at [30, 166] on div at bounding box center [30, 163] width 10 height 10
click at [335, 496] on div "Undo" at bounding box center [326, 594] width 51 height 20
click at [333, 496] on div "Undo" at bounding box center [323, 594] width 58 height 34
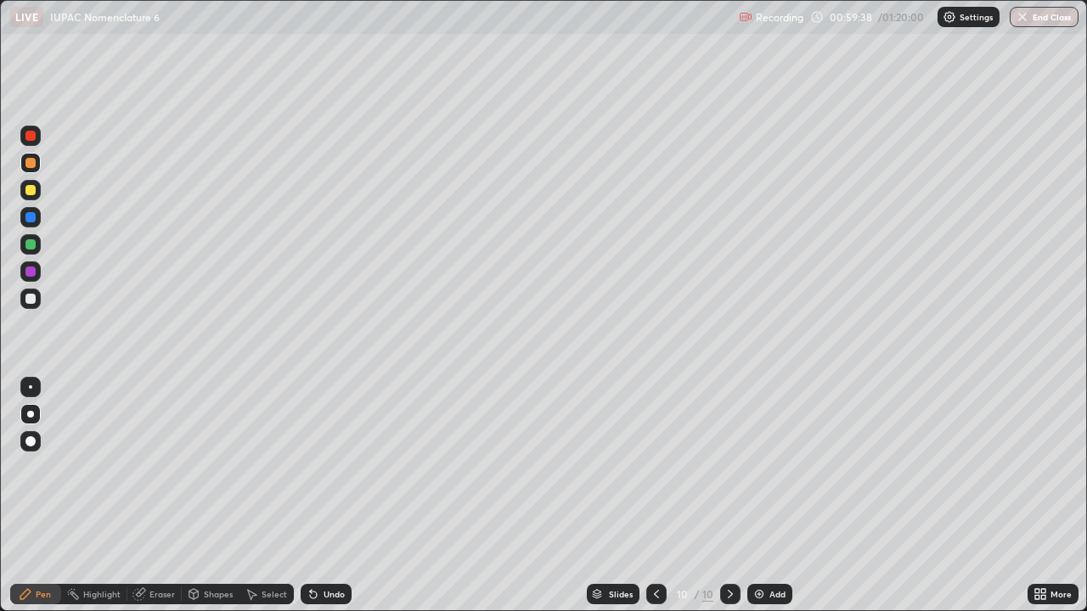
click at [39, 185] on div at bounding box center [30, 190] width 20 height 20
click at [329, 496] on div "Undo" at bounding box center [326, 594] width 51 height 20
click at [37, 139] on div at bounding box center [30, 136] width 20 height 20
click at [160, 496] on div "Eraser" at bounding box center [154, 594] width 54 height 20
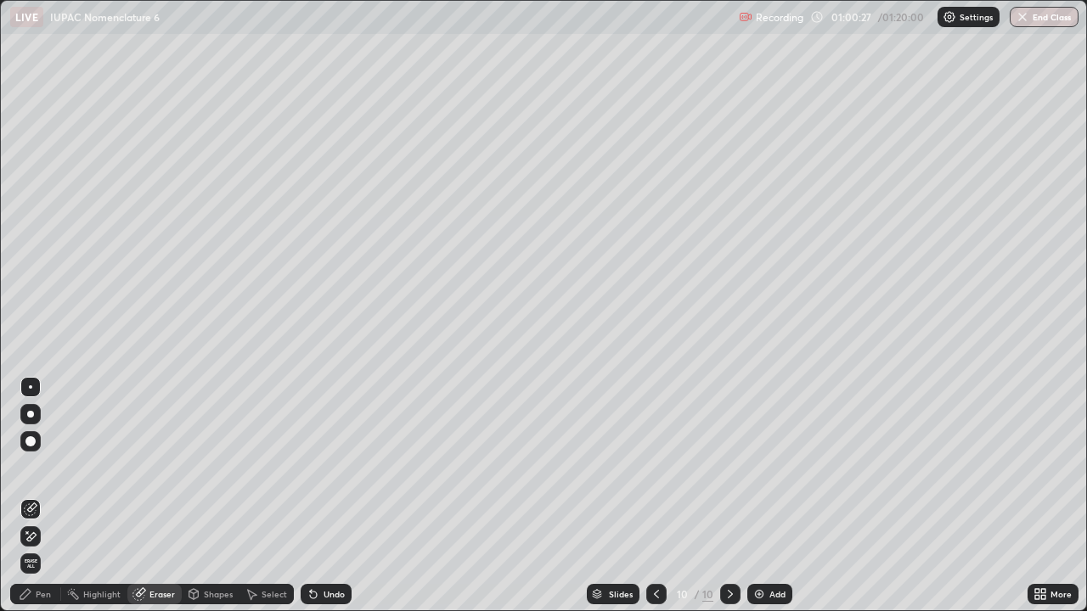
click at [31, 496] on icon at bounding box center [31, 537] width 14 height 14
click at [326, 496] on div "Undo" at bounding box center [334, 594] width 21 height 8
click at [317, 496] on icon at bounding box center [314, 595] width 14 height 14
click at [324, 496] on div "Undo" at bounding box center [334, 594] width 21 height 8
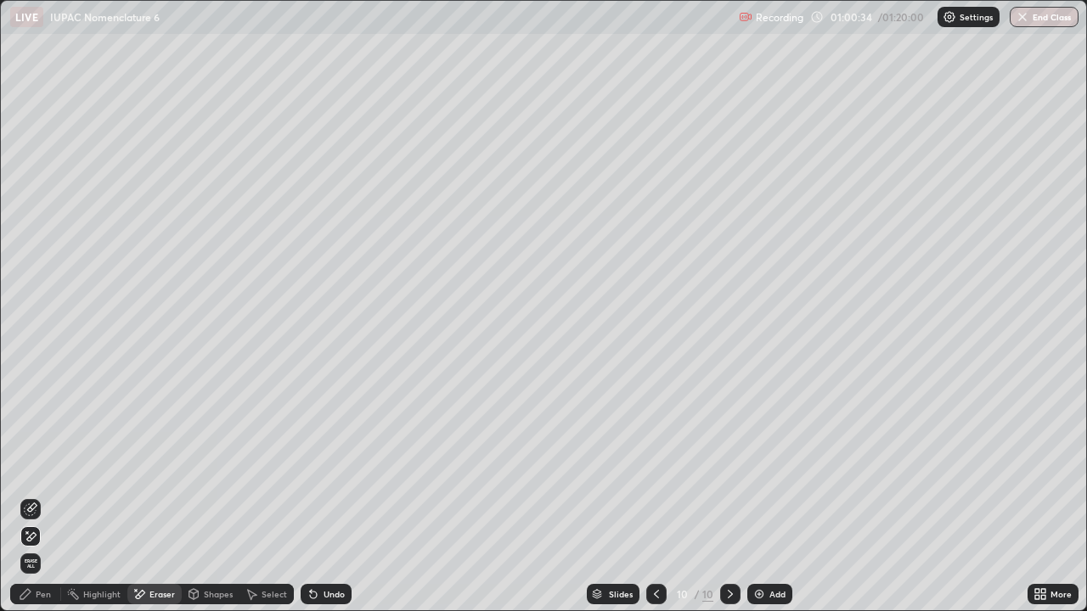
click at [324, 496] on div "Undo" at bounding box center [334, 594] width 21 height 8
click at [40, 496] on div "Pen" at bounding box center [43, 594] width 15 height 8
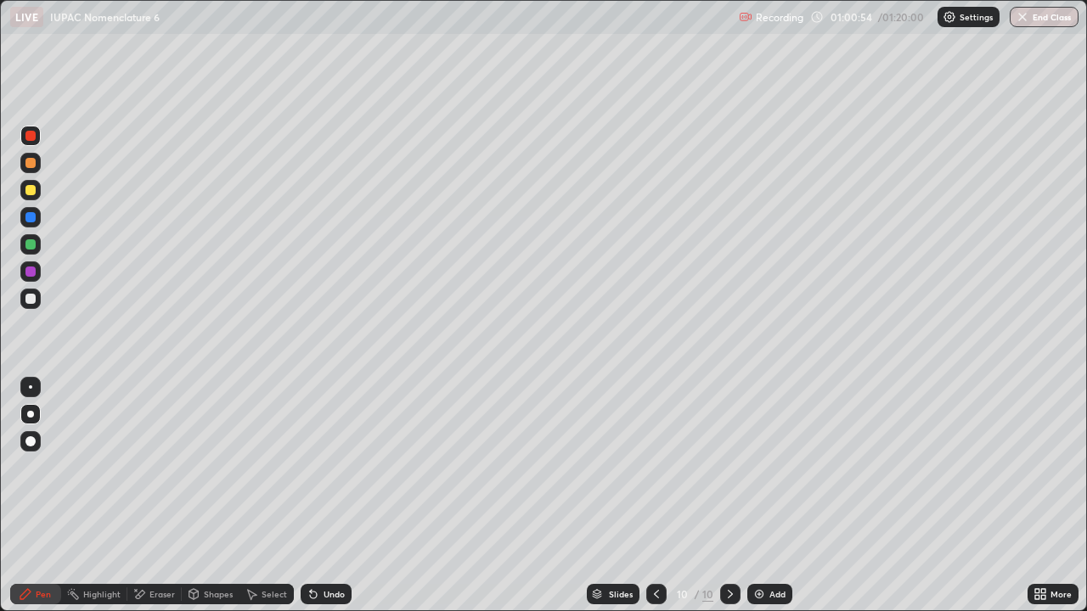
click at [340, 496] on div "Undo" at bounding box center [326, 594] width 51 height 20
click at [338, 496] on div "Undo" at bounding box center [326, 594] width 51 height 20
click at [340, 496] on div "Undo" at bounding box center [326, 594] width 51 height 20
click at [341, 496] on div "Undo" at bounding box center [326, 594] width 51 height 20
click at [336, 496] on div "Undo" at bounding box center [326, 594] width 51 height 20
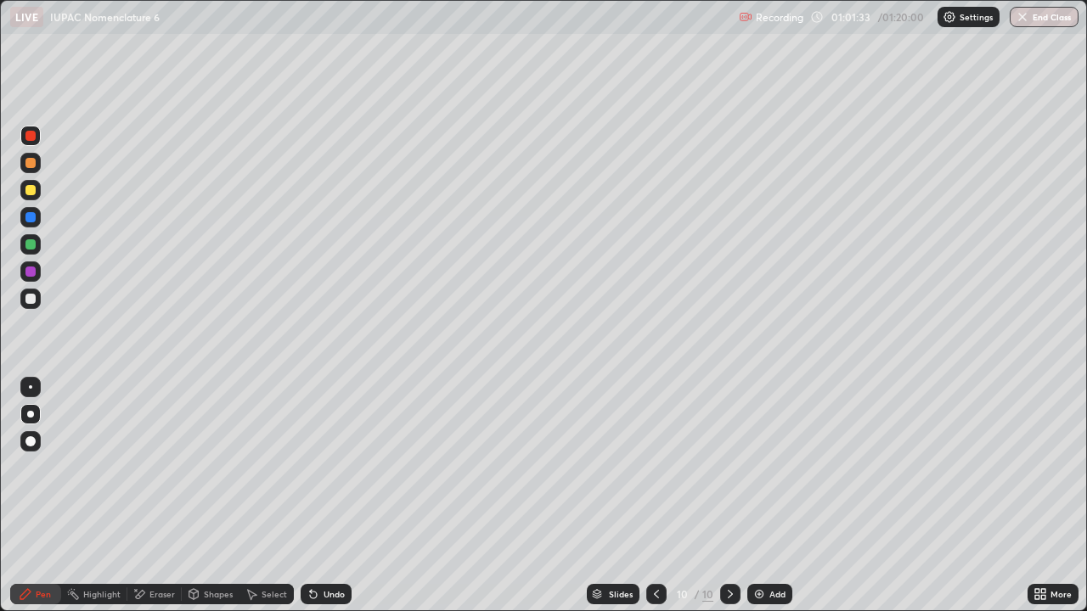
click at [37, 161] on div at bounding box center [30, 163] width 20 height 20
click at [145, 496] on div "Eraser" at bounding box center [154, 594] width 54 height 20
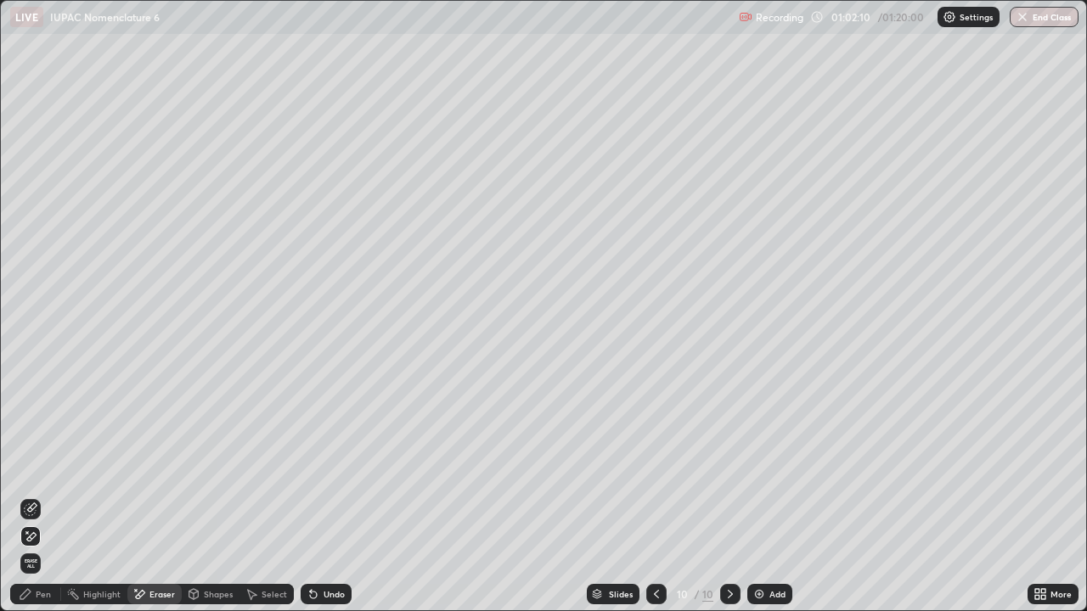
click at [33, 496] on div "Pen" at bounding box center [35, 594] width 51 height 20
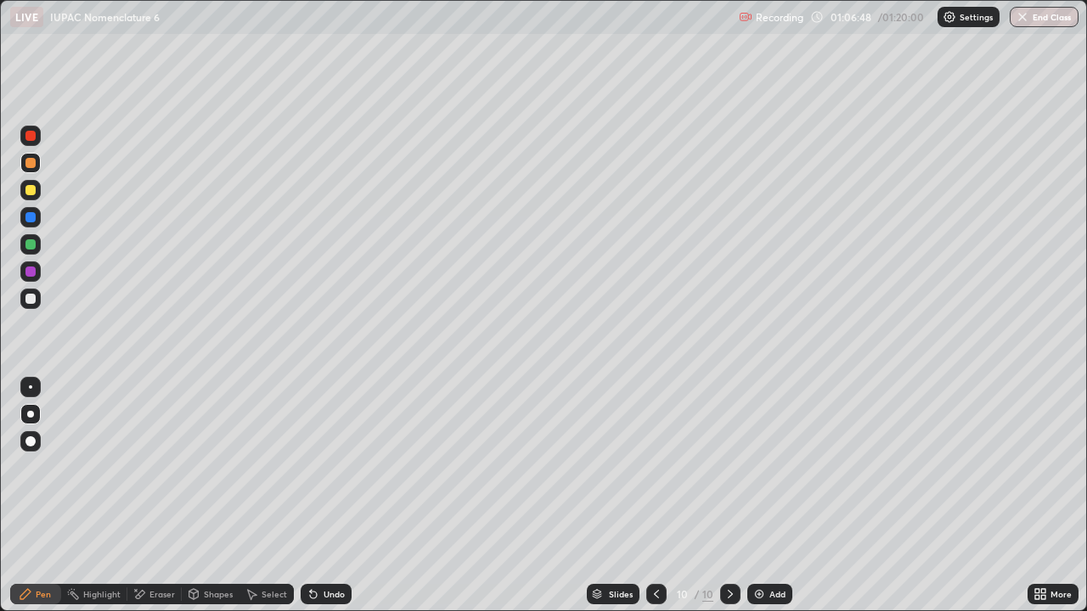
click at [761, 496] on div "Add" at bounding box center [769, 594] width 45 height 20
click at [48, 496] on div "Pen" at bounding box center [35, 594] width 51 height 20
click at [318, 496] on div "Undo" at bounding box center [326, 594] width 51 height 20
click at [329, 496] on div "Undo" at bounding box center [326, 594] width 51 height 20
click at [331, 496] on div "Undo" at bounding box center [326, 594] width 51 height 20
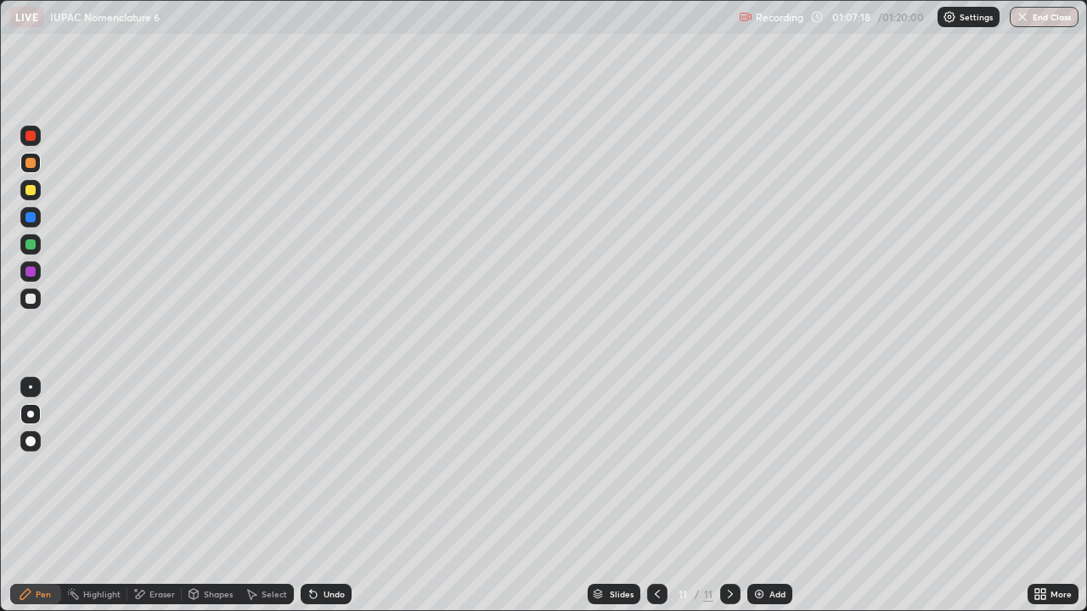
click at [335, 496] on div "Undo" at bounding box center [326, 594] width 51 height 20
click at [329, 496] on div "Undo" at bounding box center [326, 594] width 51 height 20
click at [345, 496] on div "Undo" at bounding box center [326, 594] width 51 height 20
click at [341, 496] on div "Undo" at bounding box center [326, 594] width 51 height 20
click at [37, 192] on div at bounding box center [30, 190] width 20 height 20
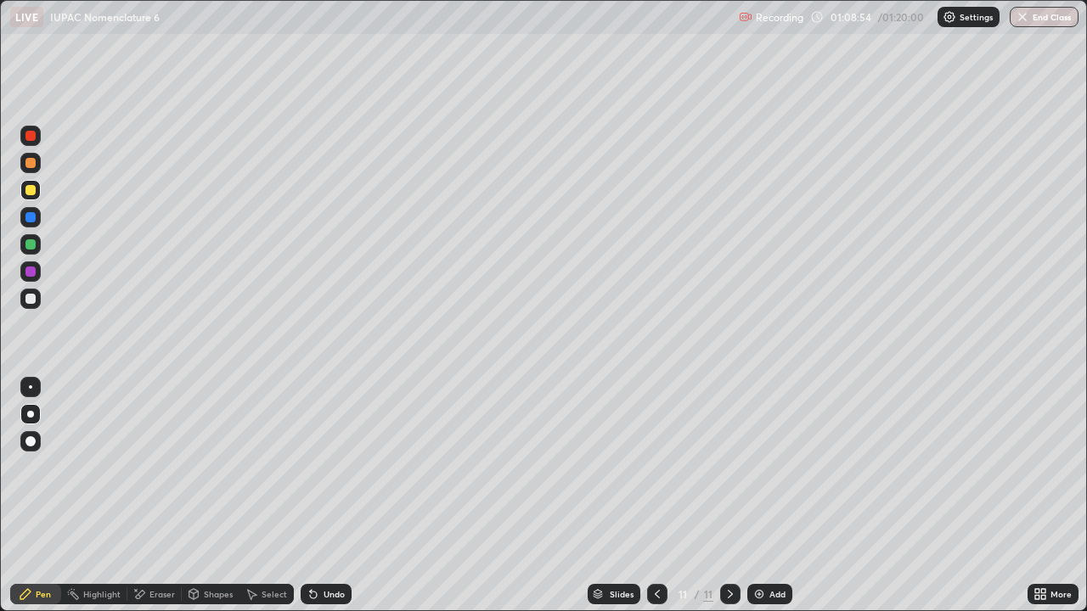
click at [34, 216] on div at bounding box center [30, 217] width 10 height 10
click at [342, 496] on div "Undo" at bounding box center [326, 594] width 51 height 20
click at [775, 496] on div "Add" at bounding box center [777, 594] width 16 height 8
click at [323, 496] on div "Undo" at bounding box center [326, 594] width 51 height 20
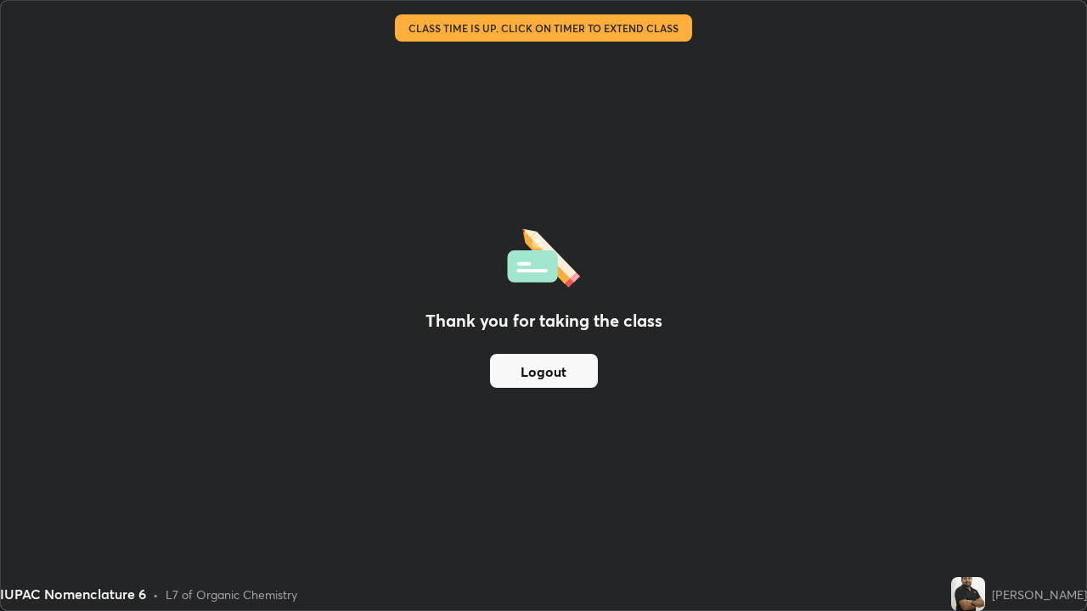
click at [995, 213] on div "Thank you for taking the class Logout" at bounding box center [543, 306] width 1085 height 610
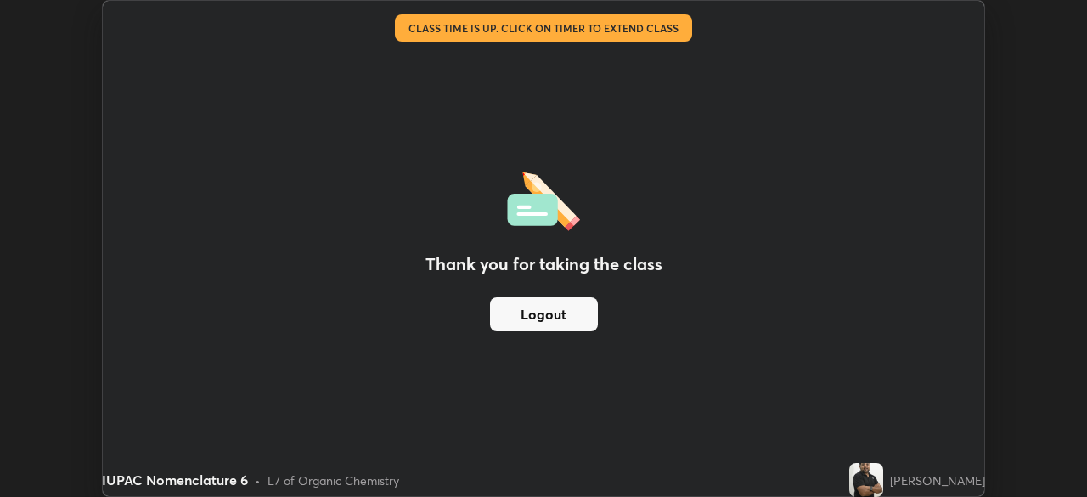
scroll to position [84414, 83824]
